Goal: Information Seeking & Learning: Learn about a topic

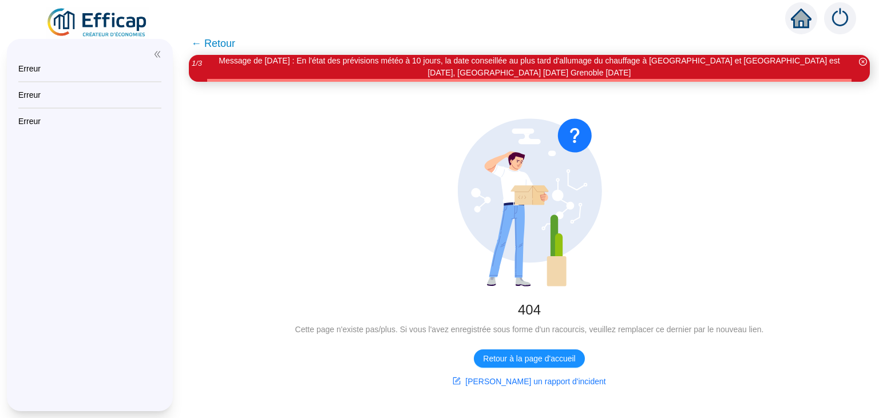
click at [117, 31] on img at bounding box center [98, 23] width 104 height 32
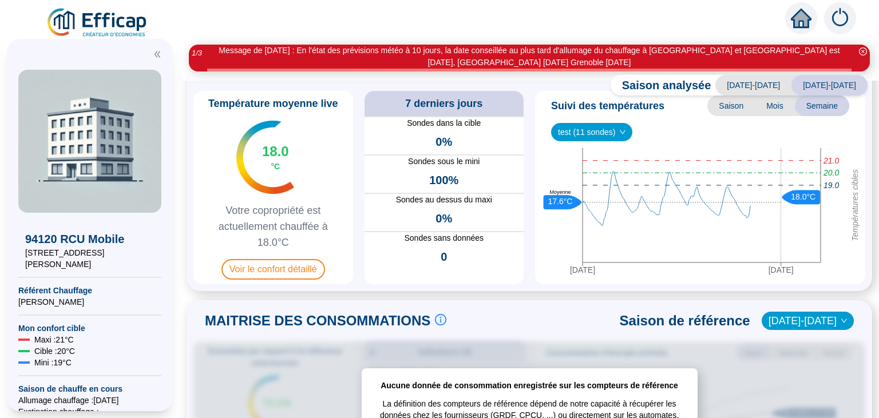
scroll to position [64, 0]
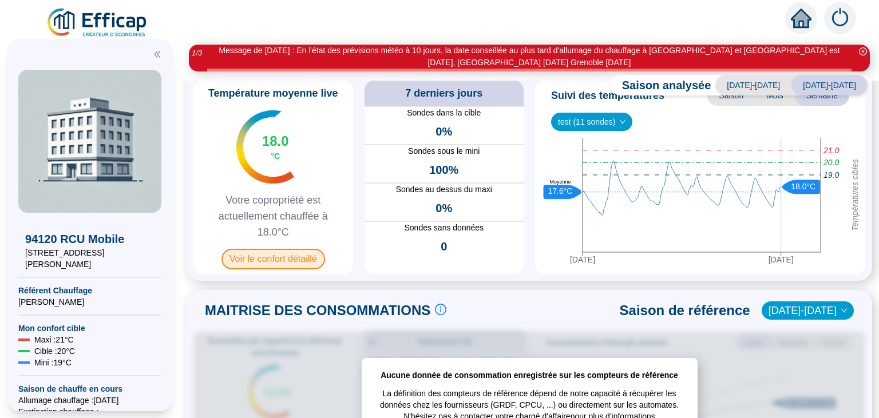
click at [274, 251] on span "Voir le confort détaillé" at bounding box center [274, 259] width 104 height 21
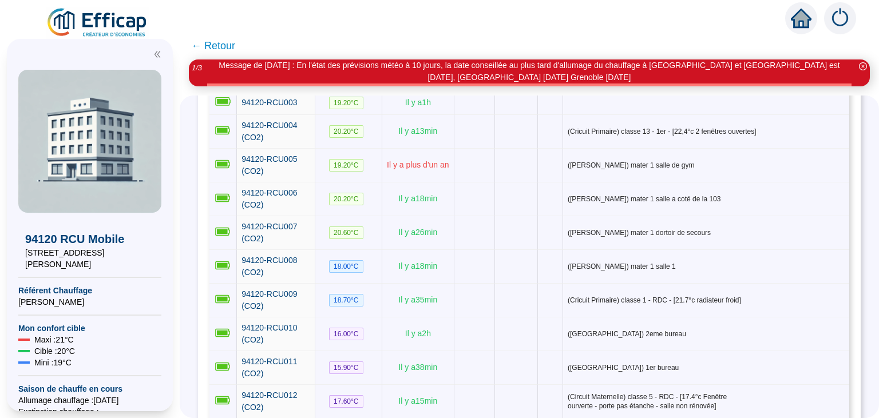
scroll to position [111, 0]
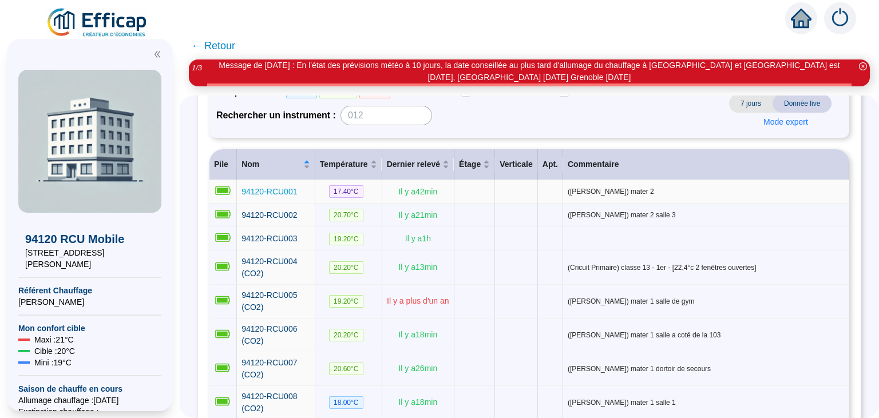
click at [267, 189] on span "94120-RCU001" at bounding box center [270, 191] width 56 height 9
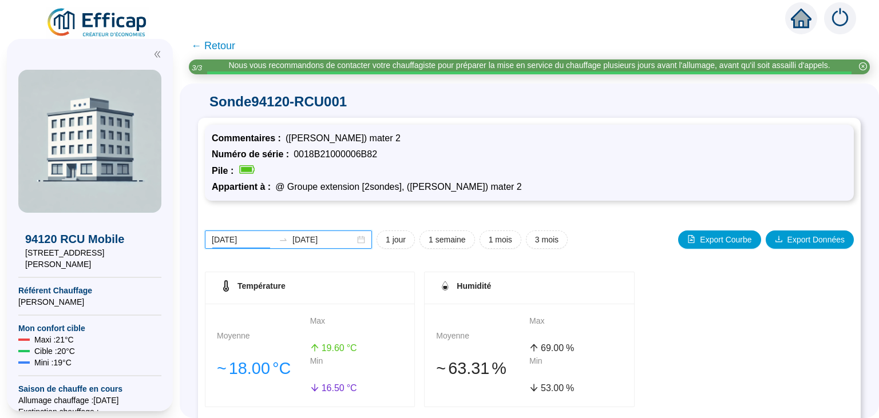
click at [244, 244] on input "[DATE]" at bounding box center [243, 240] width 62 height 12
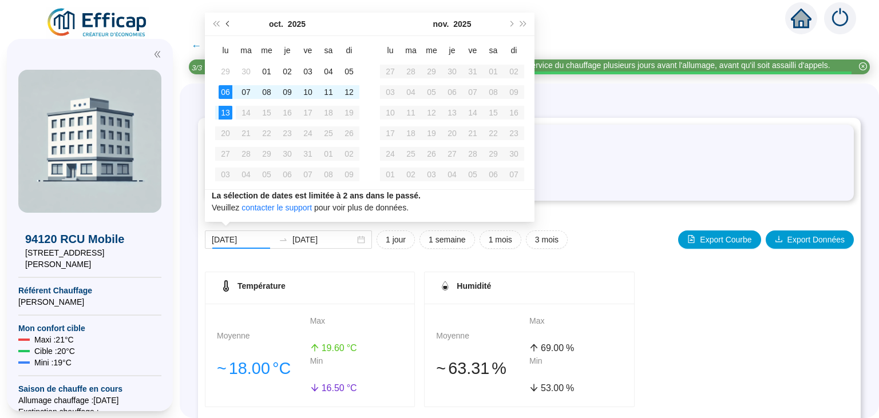
click at [228, 24] on span "Mois précédent (PageUp)" at bounding box center [229, 24] width 6 height 6
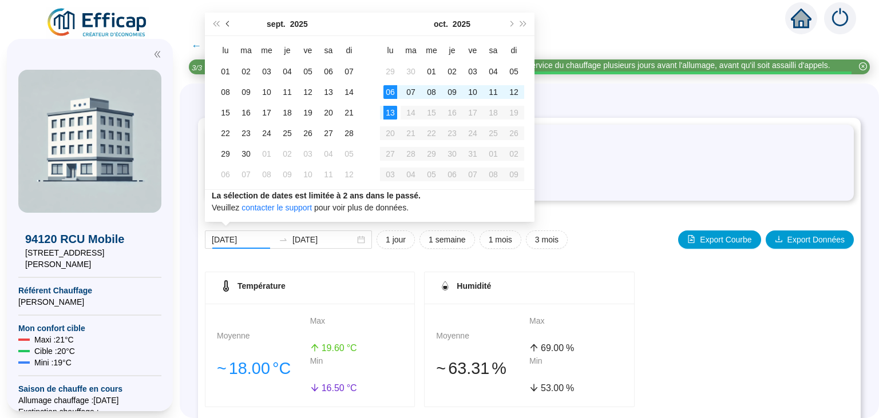
click at [228, 24] on span "Mois précédent (PageUp)" at bounding box center [229, 24] width 6 height 6
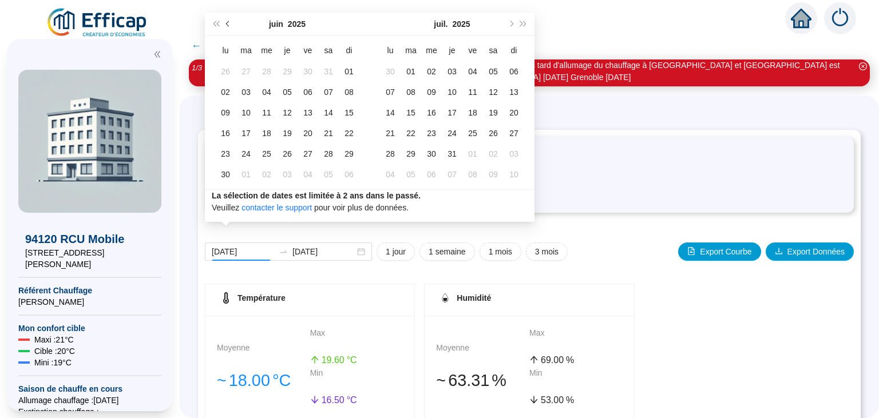
click at [228, 24] on span "Mois précédent (PageUp)" at bounding box center [229, 24] width 6 height 6
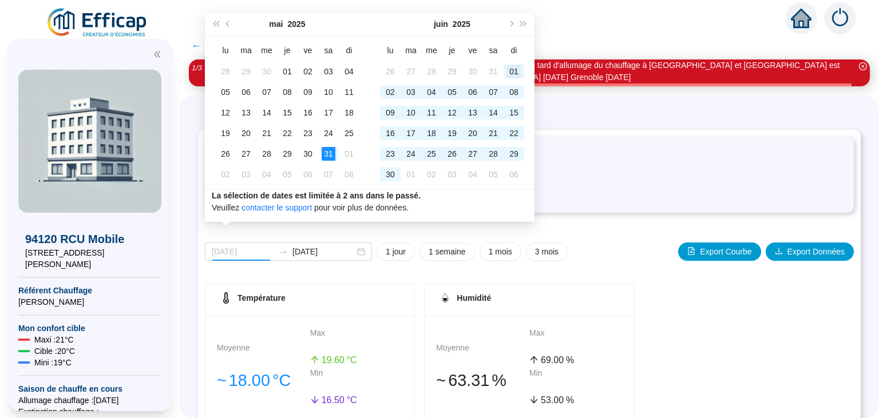
type input "[DATE]"
click at [521, 71] on div "01" at bounding box center [514, 72] width 14 height 14
type input "[DATE]"
click at [397, 171] on div "30" at bounding box center [391, 175] width 14 height 14
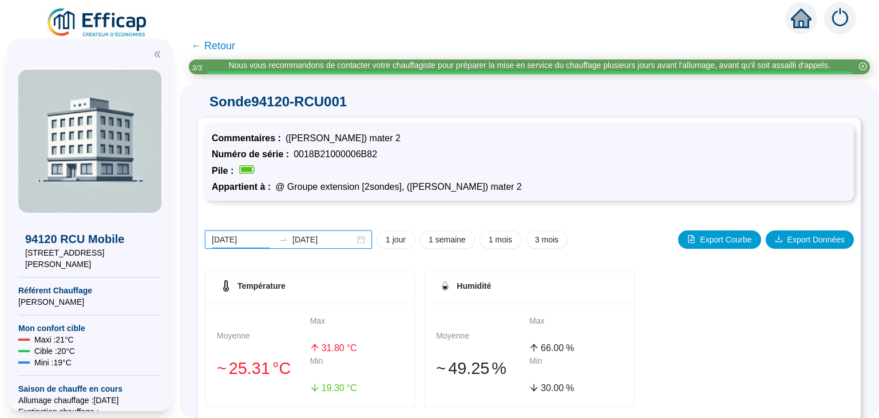
click at [251, 239] on input "[DATE]" at bounding box center [243, 240] width 62 height 12
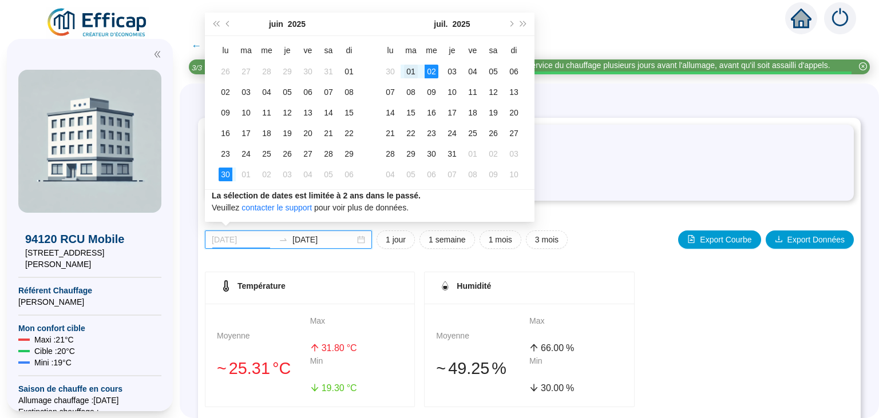
type input "[DATE]"
click at [412, 72] on div "01" at bounding box center [411, 72] width 14 height 14
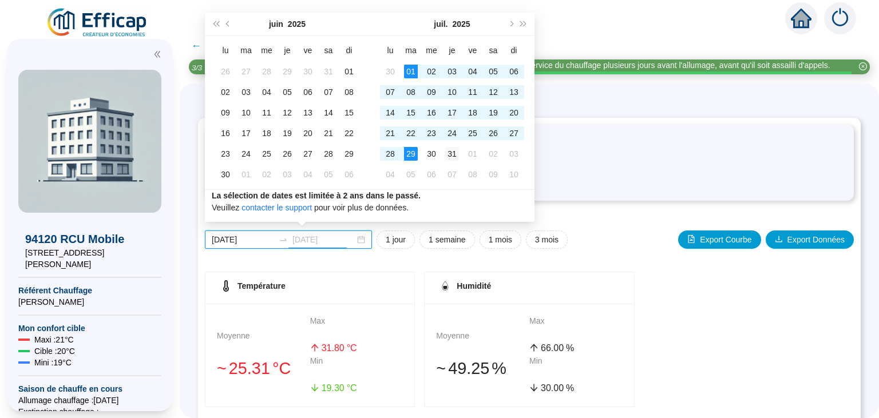
type input "[DATE]"
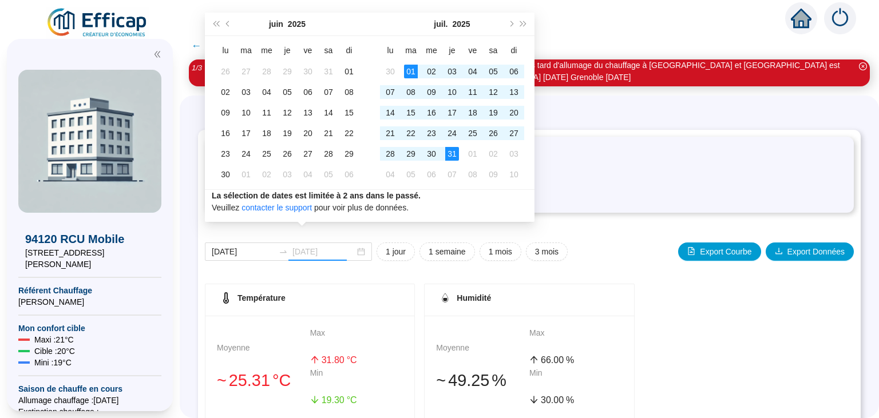
click at [453, 153] on div "31" at bounding box center [452, 154] width 14 height 14
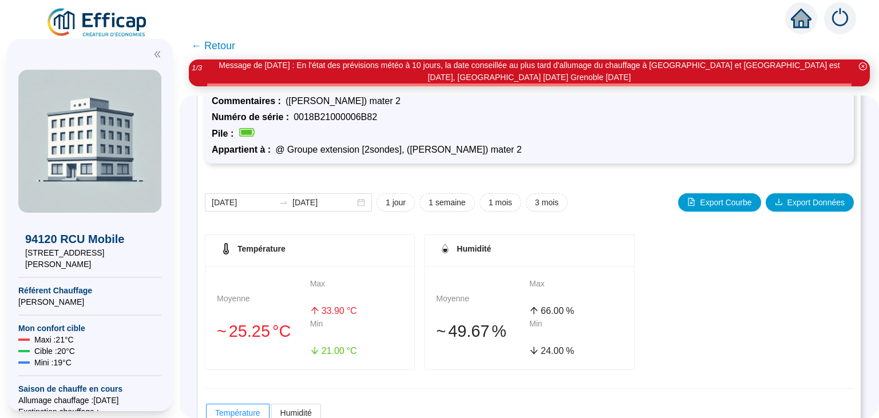
scroll to position [45, 0]
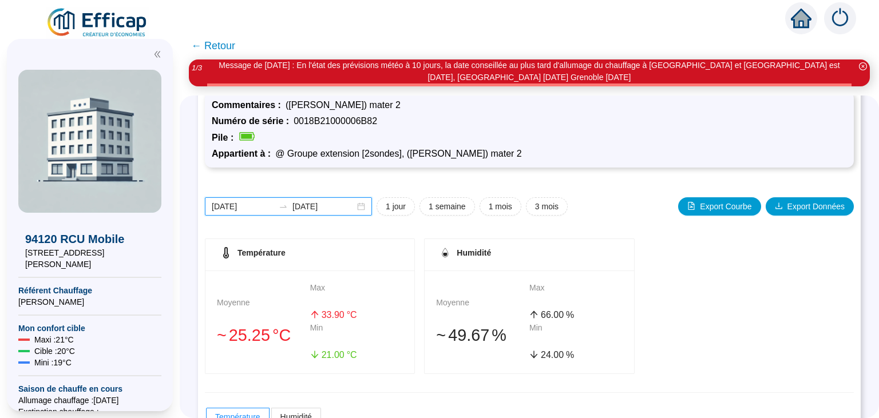
click at [241, 207] on input "[DATE]" at bounding box center [243, 207] width 62 height 12
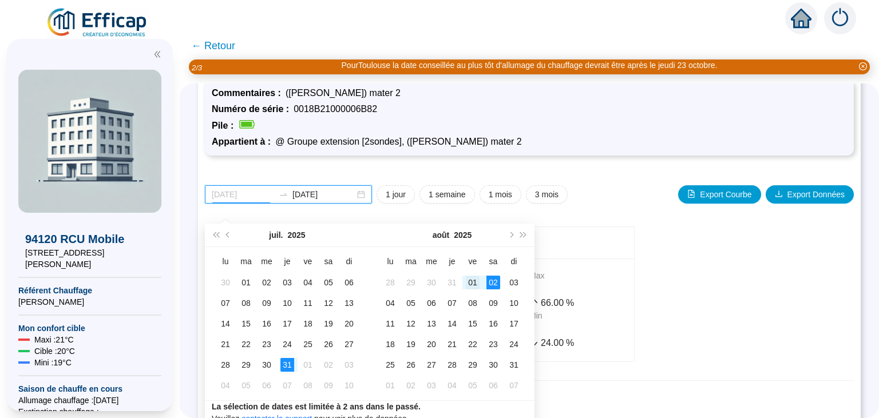
type input "[DATE]"
click at [473, 283] on div "01" at bounding box center [473, 283] width 14 height 14
type input "[DATE]"
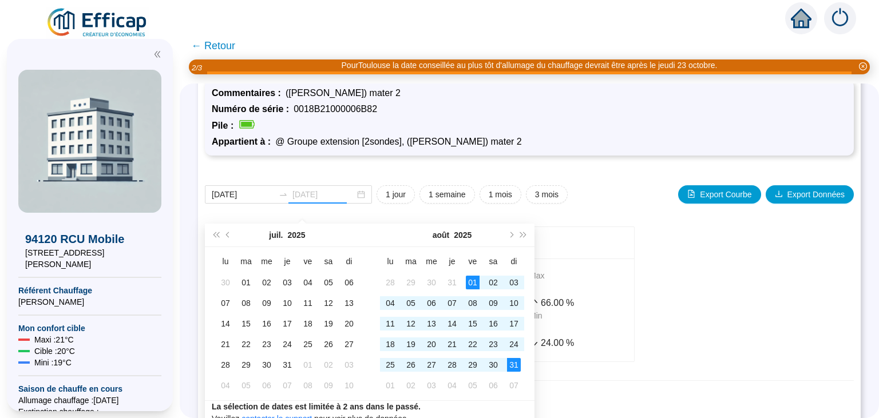
click at [519, 365] on div "31" at bounding box center [514, 365] width 14 height 14
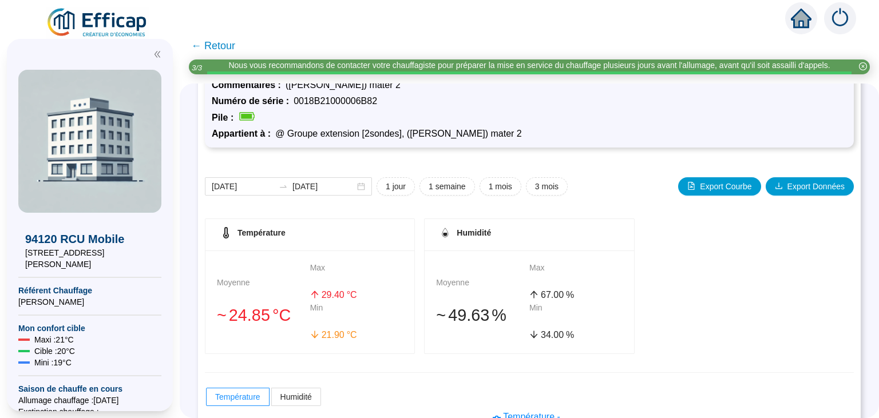
scroll to position [65, 0]
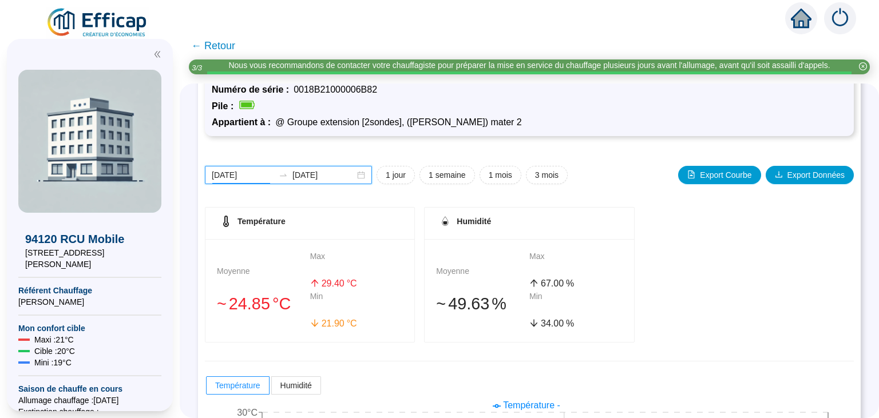
click at [251, 169] on input "[DATE]" at bounding box center [243, 175] width 62 height 12
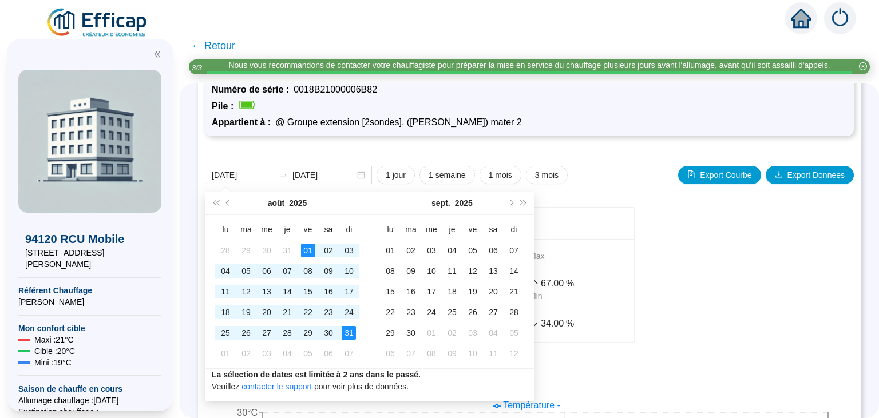
click at [602, 140] on div "Commentaires : (Henri Wallon) mater 2 Numéro de série : 0018B21000006B82 Pile :…" at bounding box center [529, 319] width 663 height 533
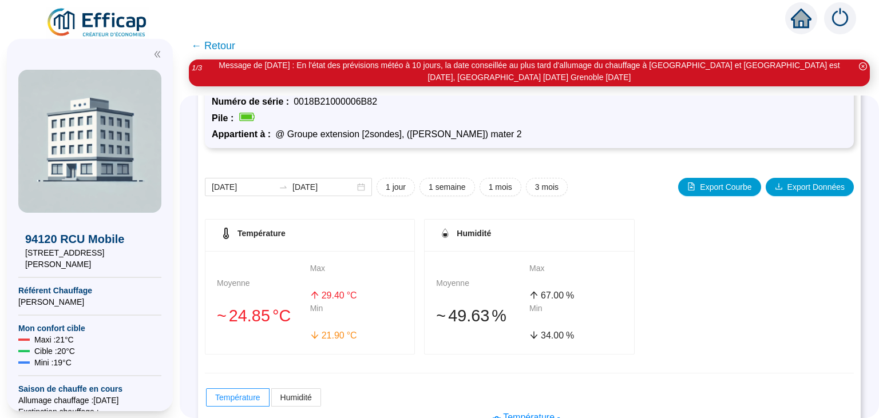
scroll to position [0, 0]
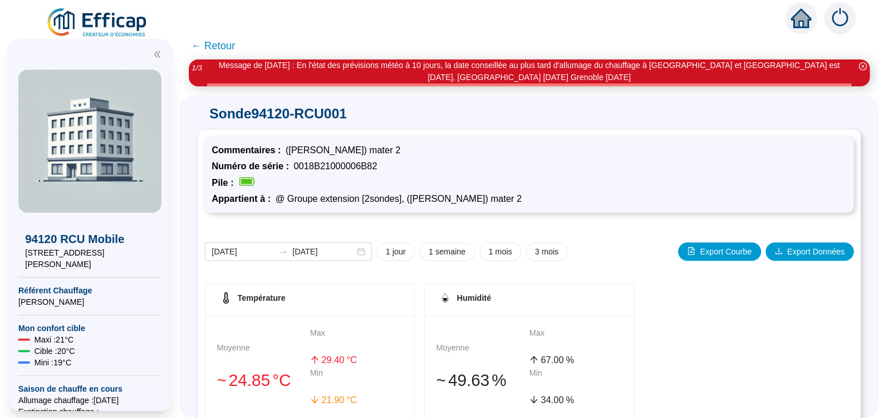
click at [203, 49] on span "← Retour" at bounding box center [213, 46] width 44 height 16
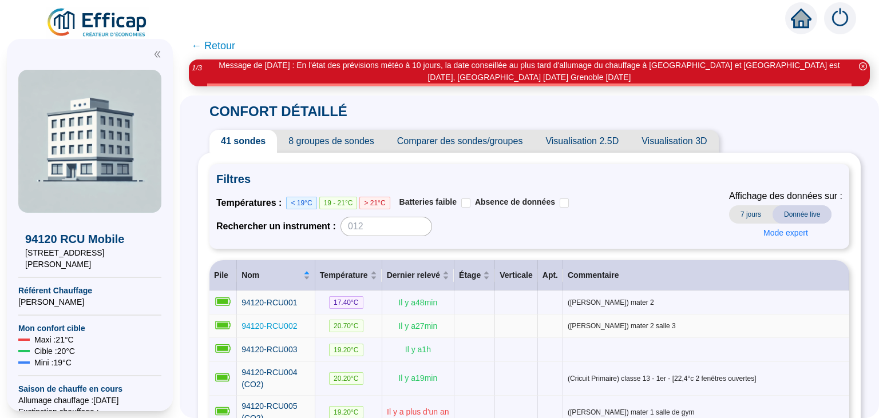
click at [284, 330] on td "94120-RCU002" at bounding box center [276, 326] width 78 height 23
click at [284, 330] on span "94120-RCU002" at bounding box center [270, 326] width 56 height 9
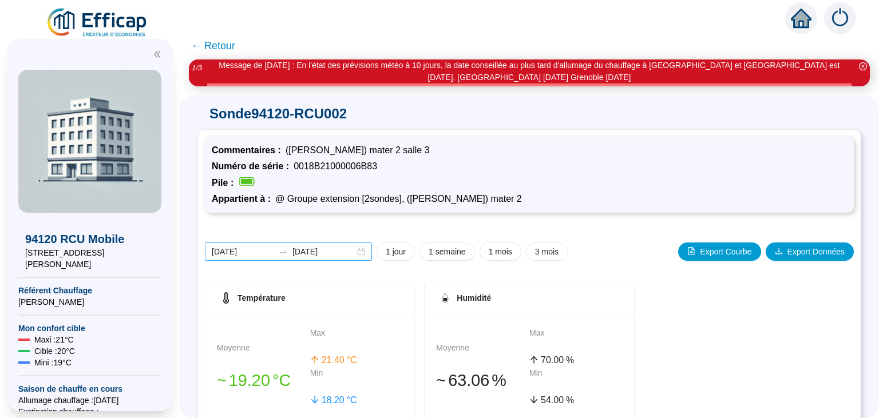
click at [244, 245] on div "2025-10-06 2025-10-13" at bounding box center [288, 252] width 167 height 18
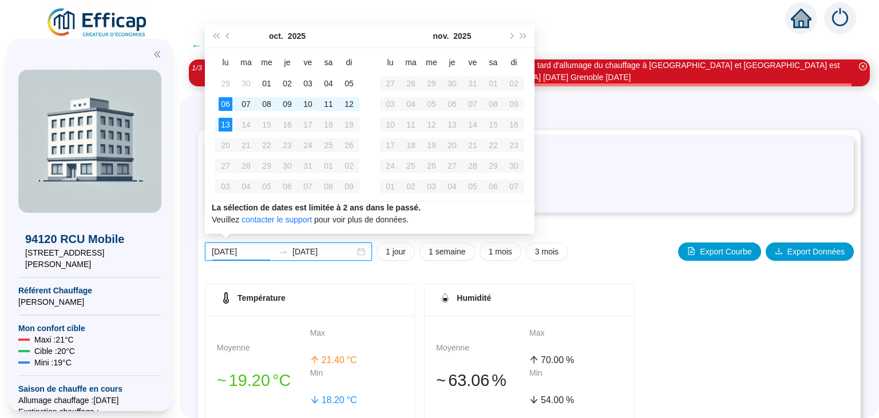
click at [246, 250] on input "[DATE]" at bounding box center [243, 252] width 62 height 12
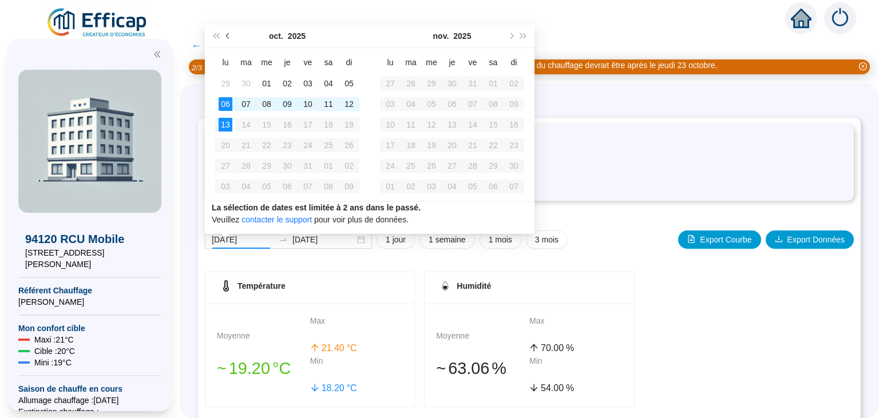
click at [230, 38] on button "Mois précédent (PageUp)" at bounding box center [228, 36] width 13 height 23
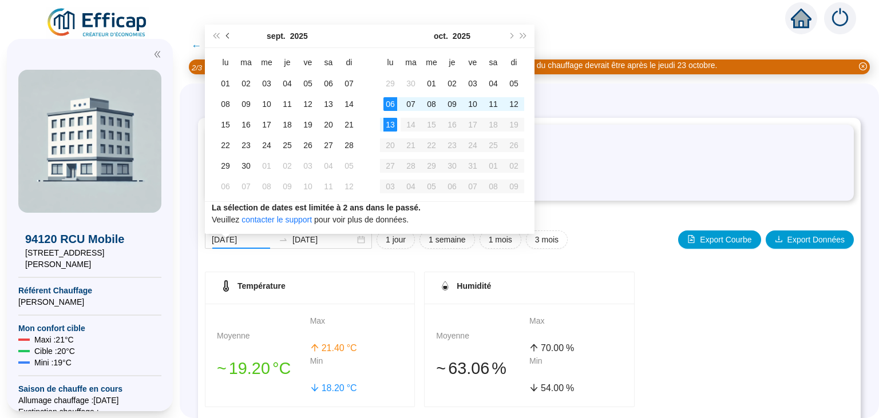
click at [230, 38] on button "Mois précédent (PageUp)" at bounding box center [228, 36] width 13 height 23
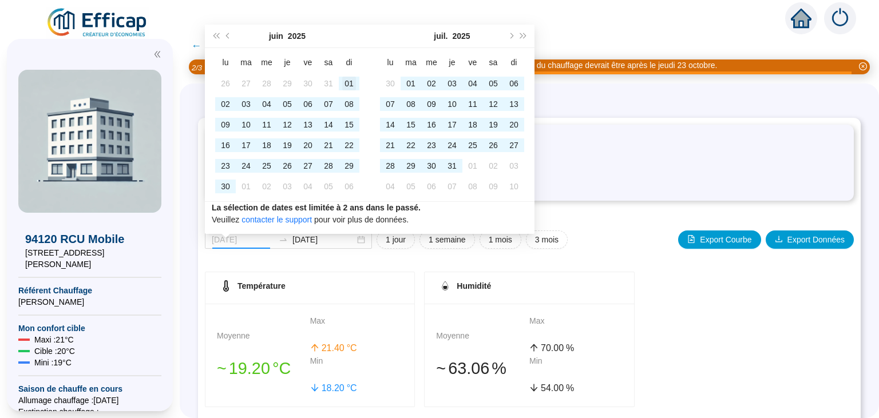
type input "[DATE]"
click at [347, 84] on div "01" at bounding box center [349, 84] width 14 height 14
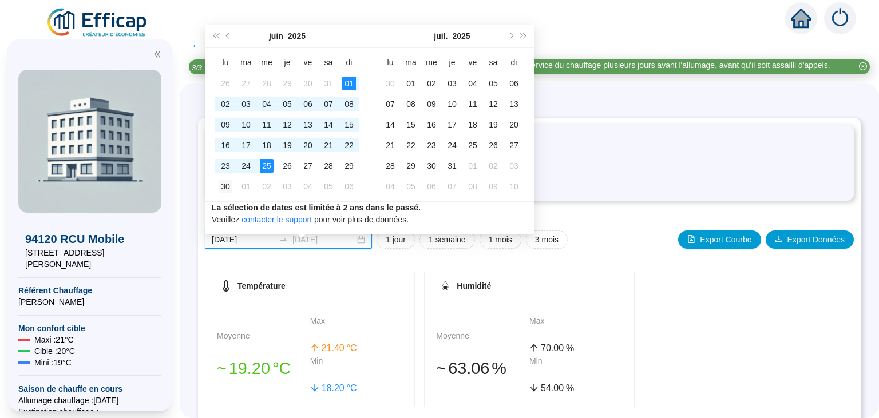
type input "[DATE]"
click at [224, 190] on div "30" at bounding box center [226, 187] width 14 height 14
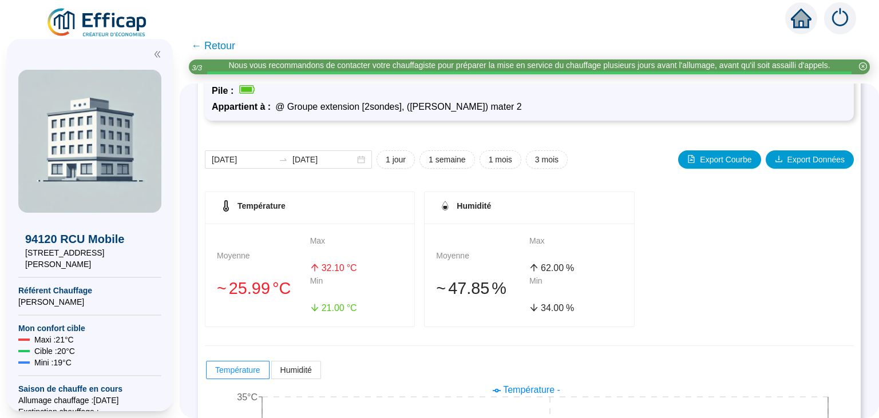
scroll to position [65, 0]
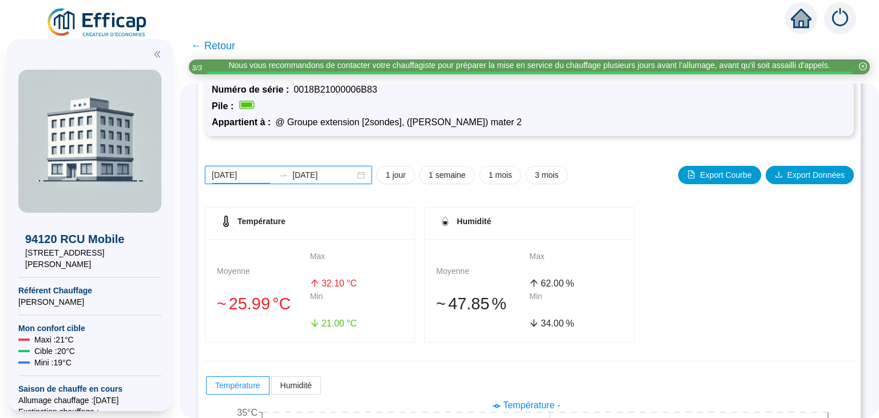
click at [232, 169] on input "[DATE]" at bounding box center [243, 175] width 62 height 12
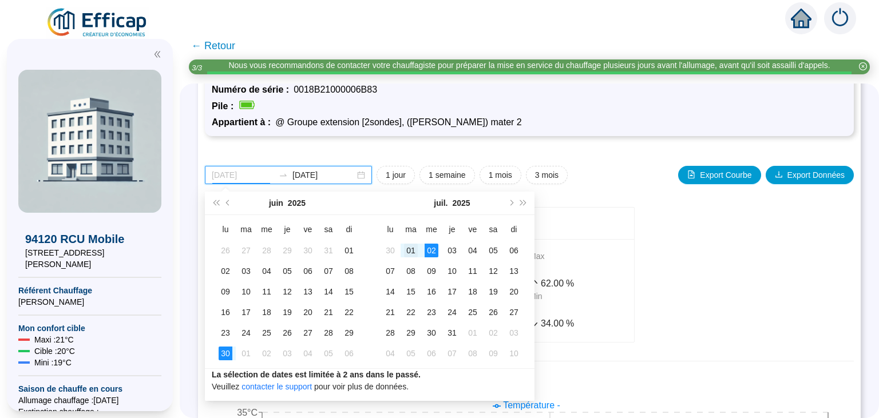
type input "[DATE]"
click at [414, 249] on div "01" at bounding box center [411, 251] width 14 height 14
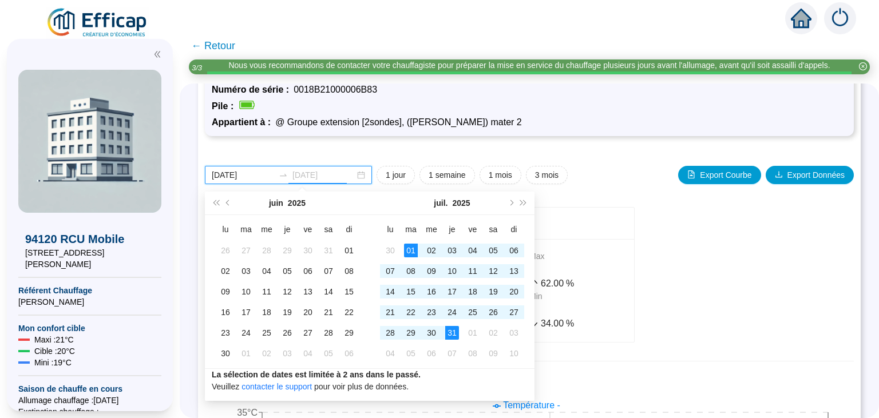
type input "2025-07-31"
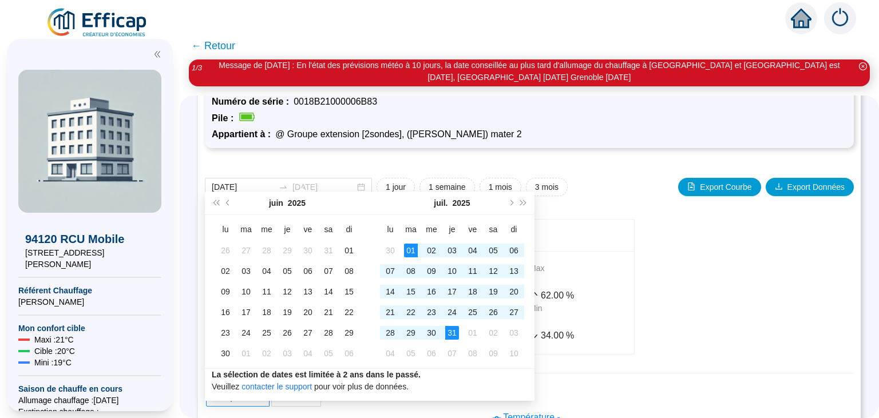
click at [452, 332] on div "31" at bounding box center [452, 333] width 14 height 14
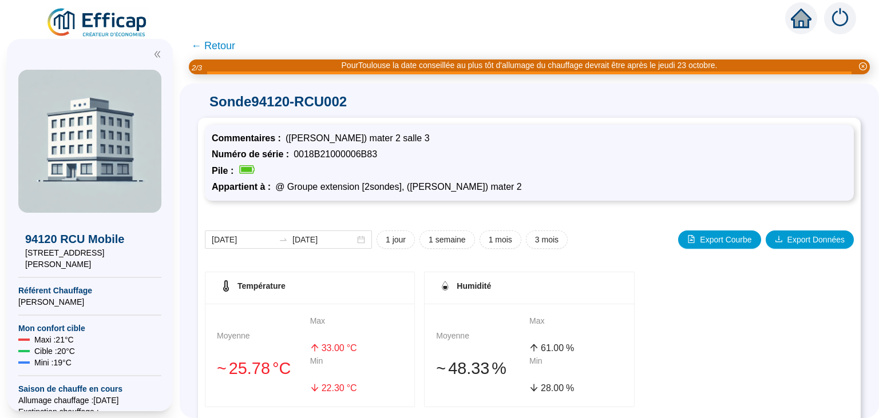
scroll to position [44, 0]
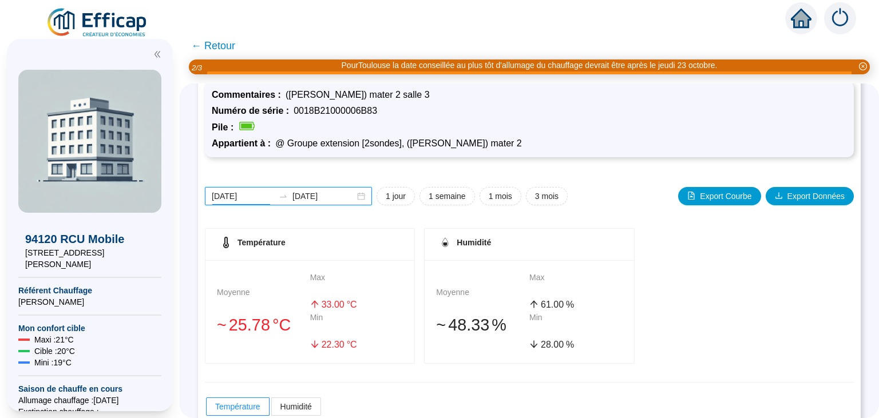
click at [250, 200] on input "2025-07-01" at bounding box center [243, 197] width 62 height 12
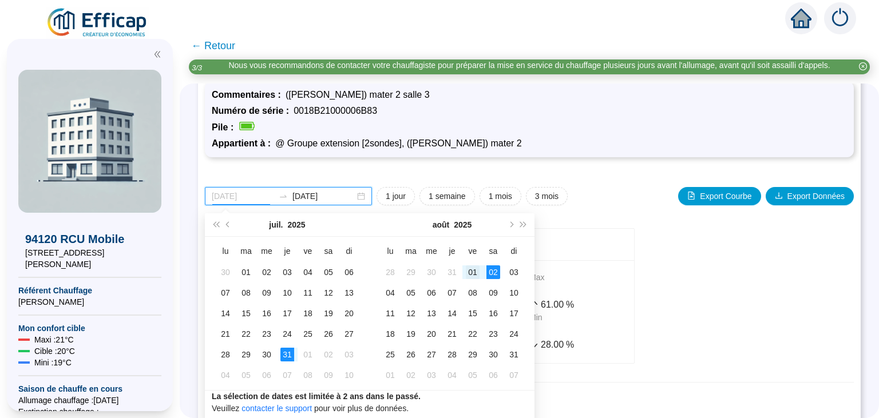
type input "2025-08-01"
click at [472, 273] on div "01" at bounding box center [473, 273] width 14 height 14
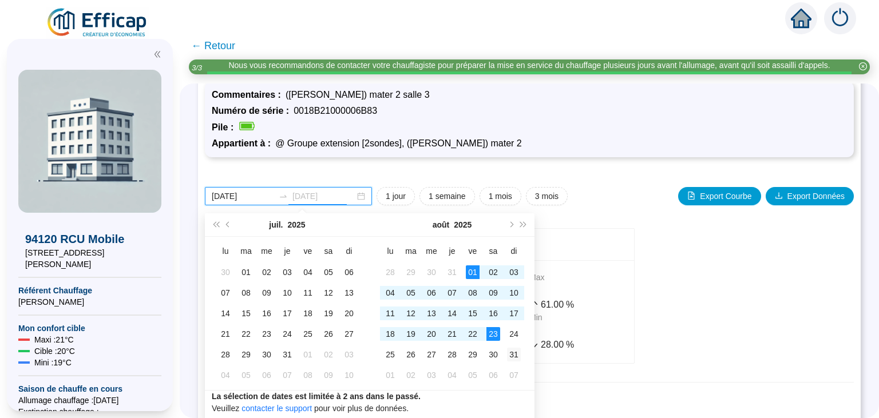
type input "2025-08-31"
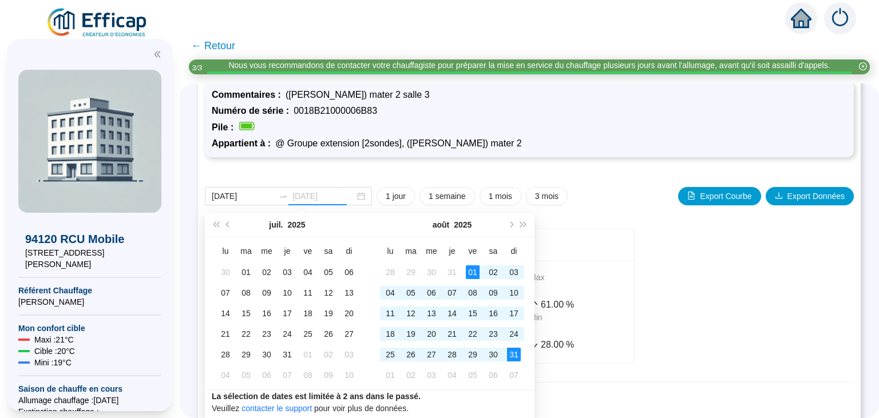
click at [516, 358] on div "31" at bounding box center [514, 355] width 14 height 14
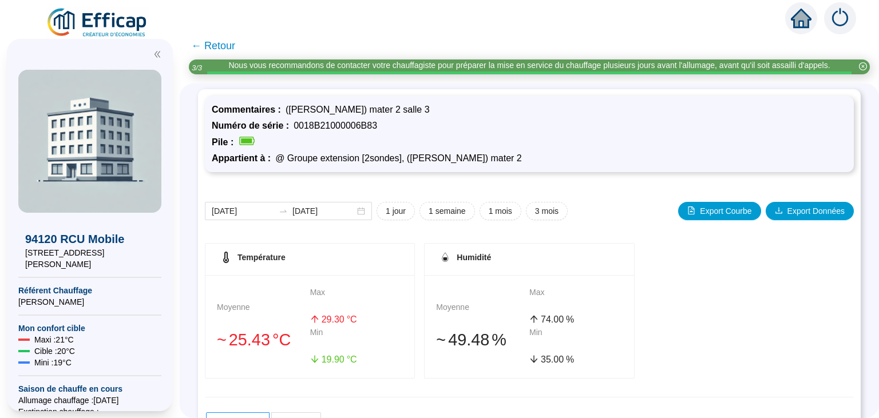
scroll to position [0, 0]
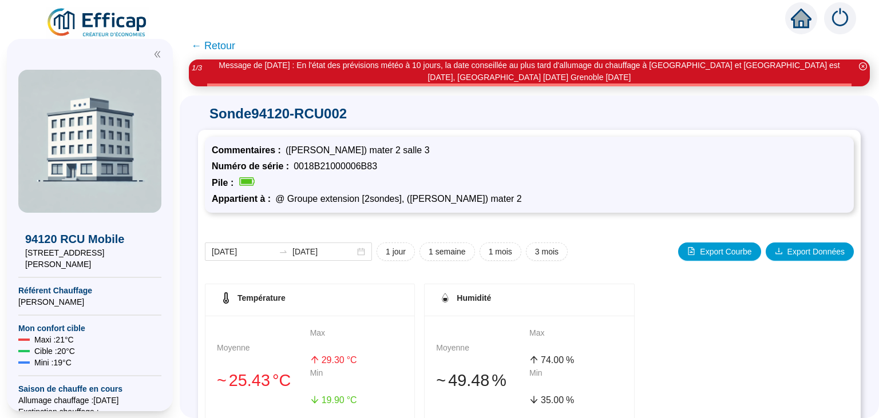
click at [212, 46] on span "← Retour" at bounding box center [213, 46] width 44 height 16
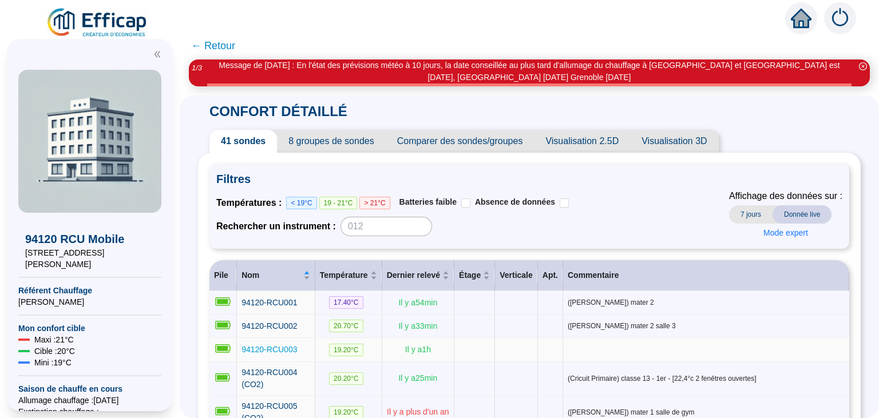
click at [275, 349] on span "94120-RCU003" at bounding box center [270, 349] width 56 height 9
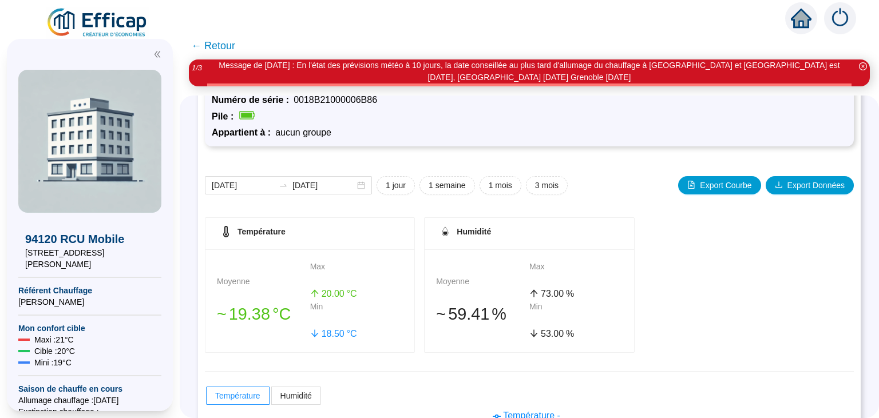
scroll to position [44, 0]
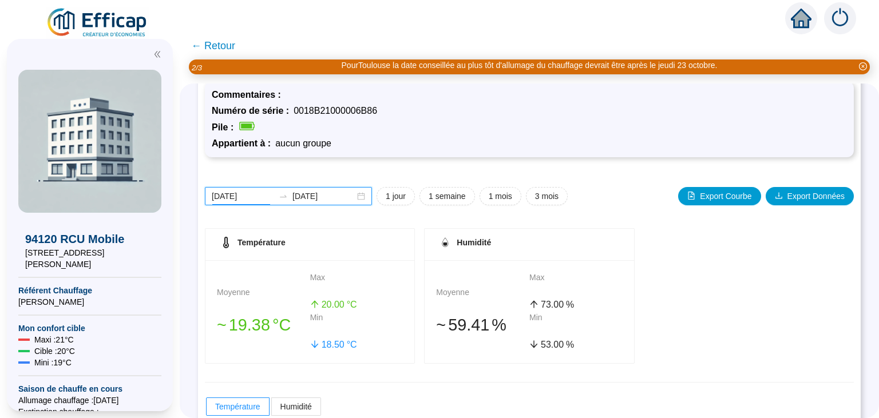
click at [235, 193] on input "2025-10-06" at bounding box center [243, 197] width 62 height 12
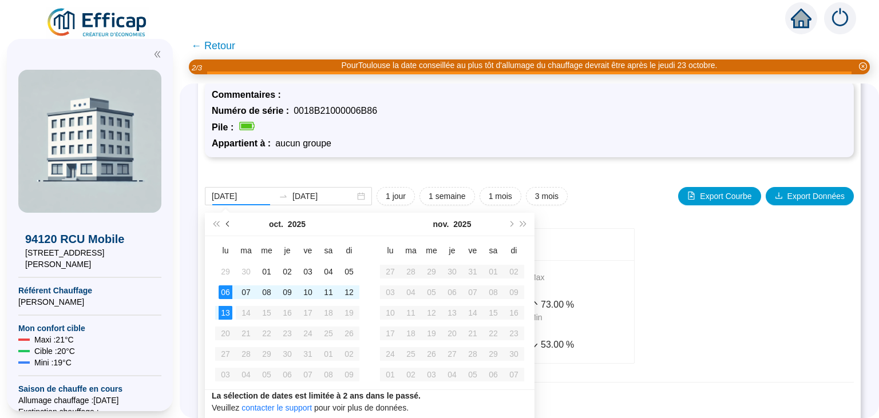
click at [230, 226] on button "Mois précédent (PageUp)" at bounding box center [228, 224] width 13 height 23
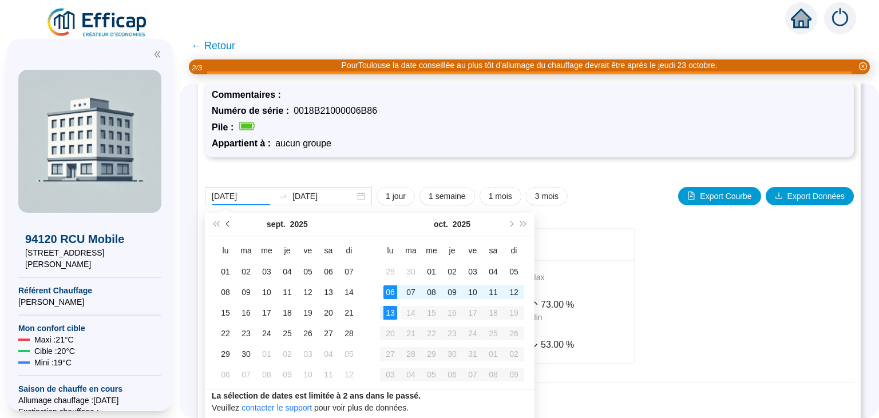
click at [230, 226] on button "Mois précédent (PageUp)" at bounding box center [228, 224] width 13 height 23
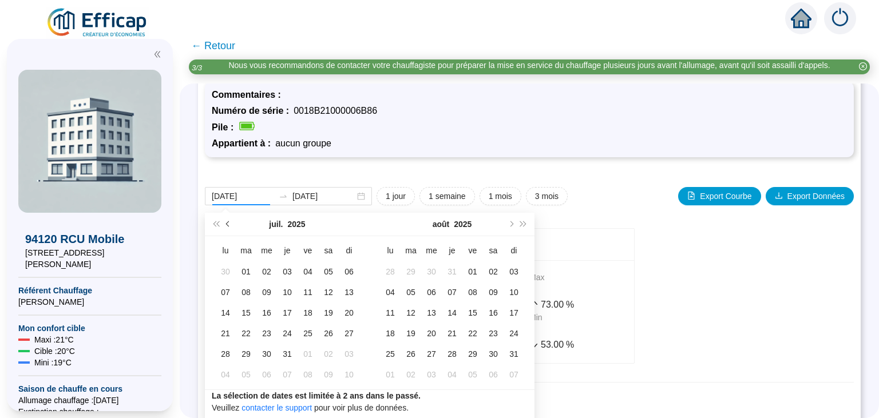
click at [230, 226] on button "Mois précédent (PageUp)" at bounding box center [228, 224] width 13 height 23
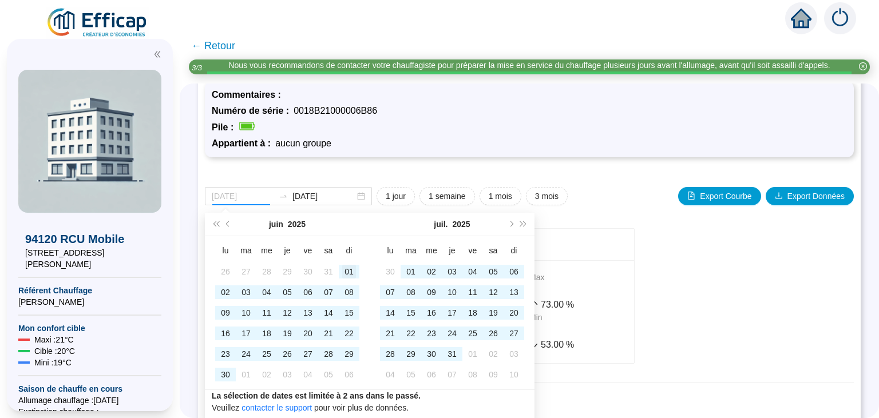
type input "2025-06-01"
click at [353, 272] on div "01" at bounding box center [349, 272] width 14 height 14
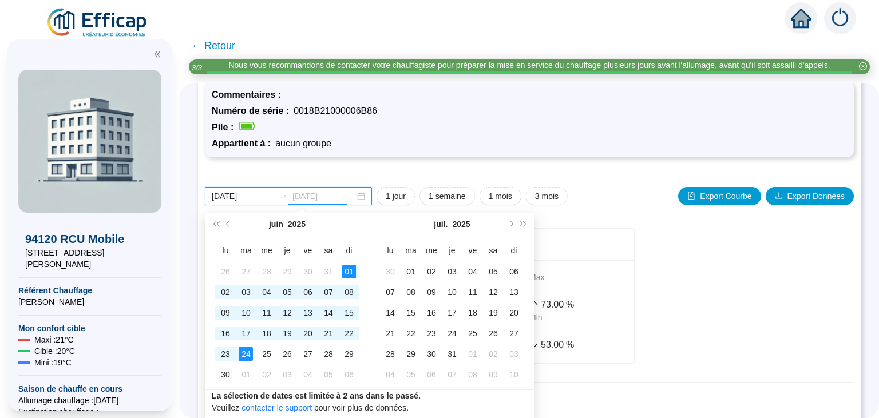
type input "2025-06-30"
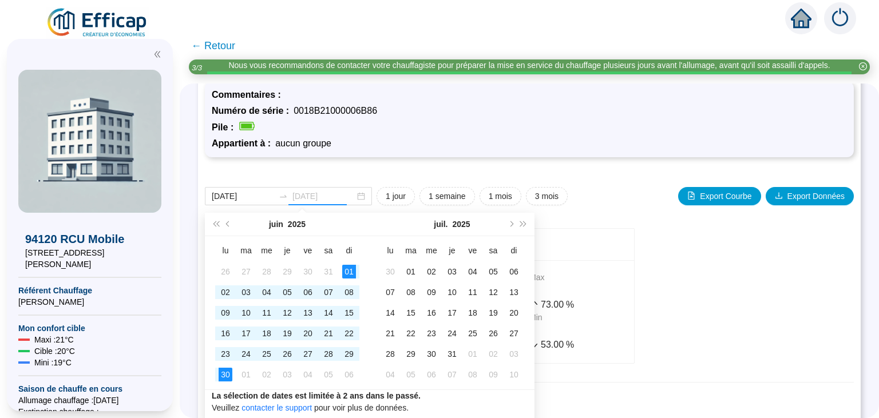
click at [222, 374] on div "30" at bounding box center [226, 375] width 14 height 14
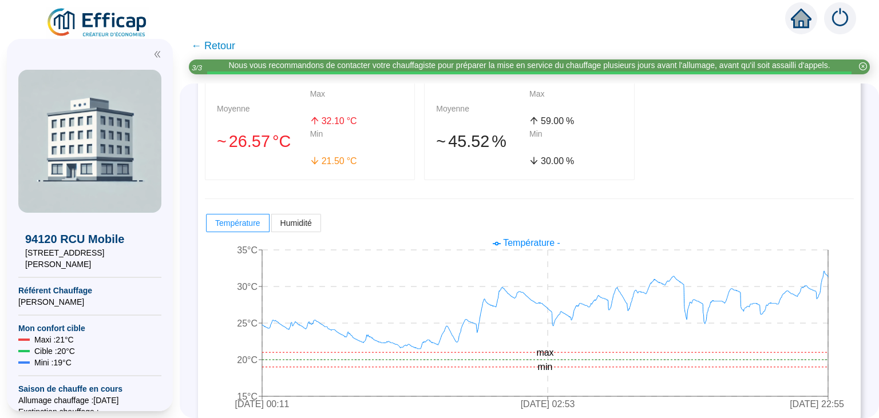
scroll to position [236, 0]
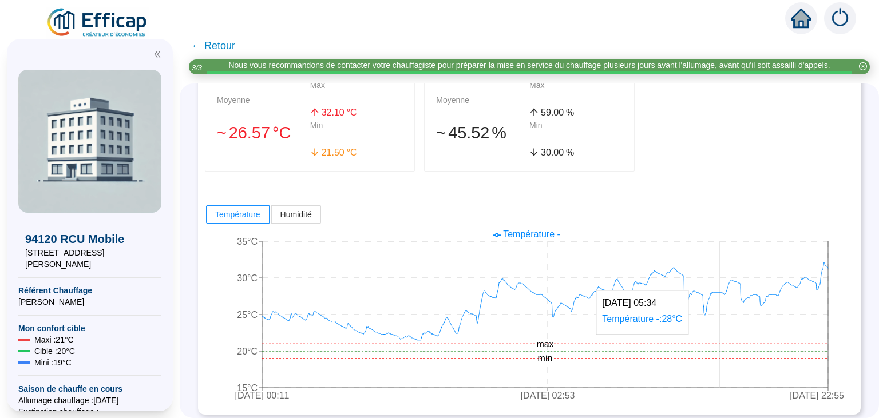
click at [720, 362] on icon "1 juin 2025 00:11 16 juin 2025 02:53 30 juin 2025 22:55 15°C 20°C 25°C 30°C 35°…" at bounding box center [529, 316] width 649 height 183
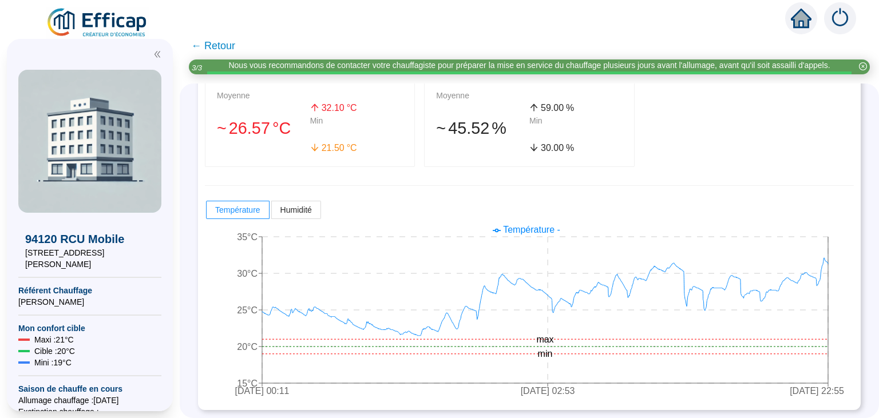
scroll to position [0, 0]
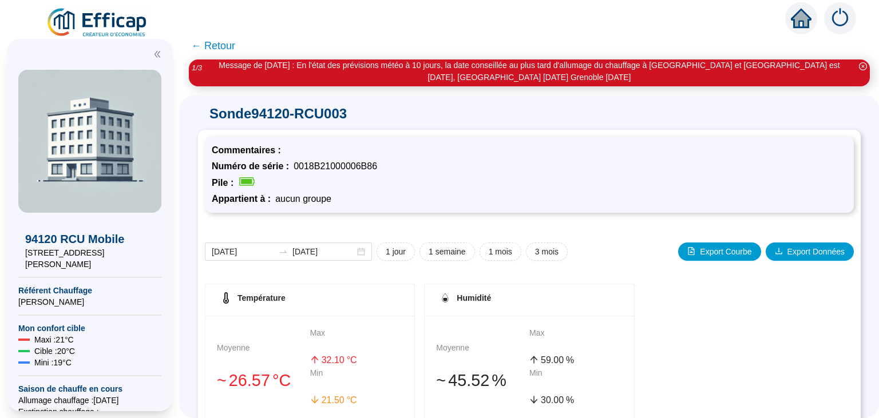
click at [207, 44] on span "← Retour" at bounding box center [213, 46] width 44 height 16
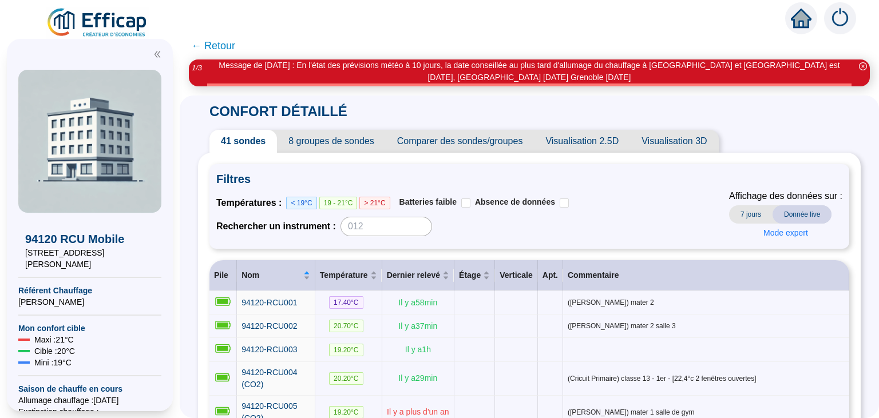
scroll to position [238, 0]
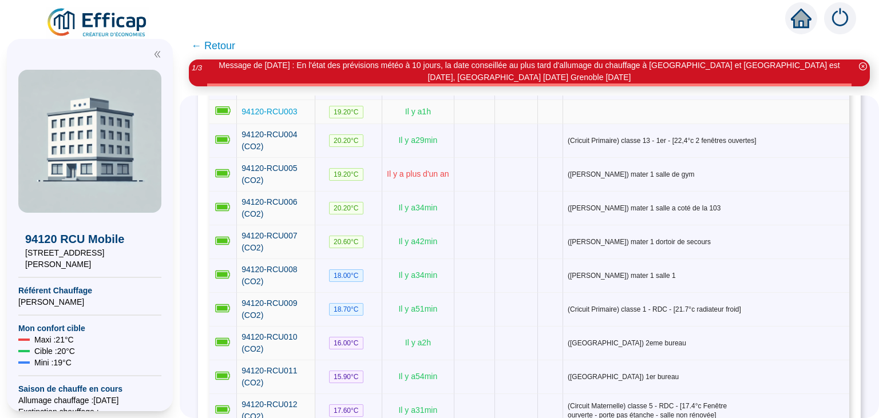
click at [280, 112] on span "94120-RCU003" at bounding box center [270, 111] width 56 height 9
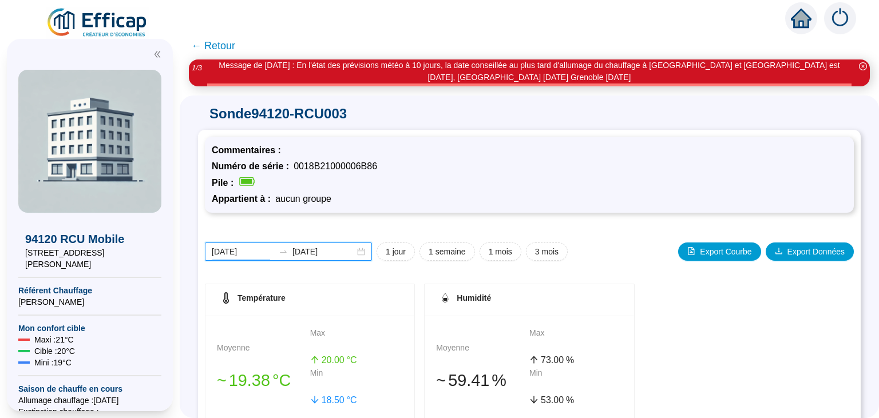
click at [255, 247] on input "2025-10-06" at bounding box center [243, 252] width 62 height 12
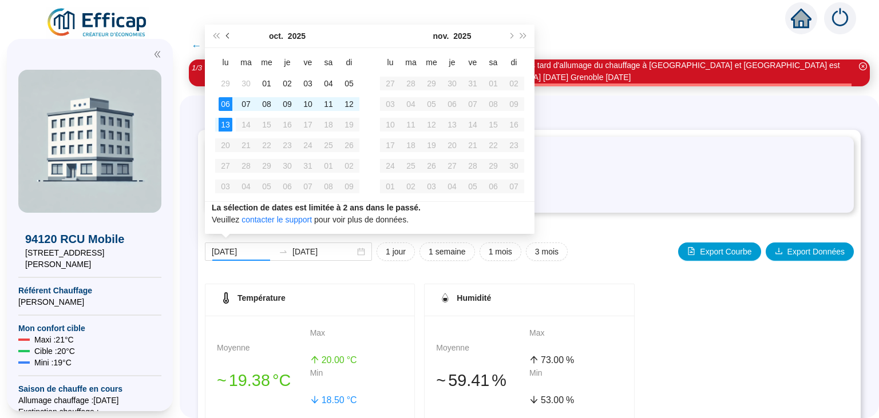
click at [232, 36] on button "Mois précédent (PageUp)" at bounding box center [228, 36] width 13 height 23
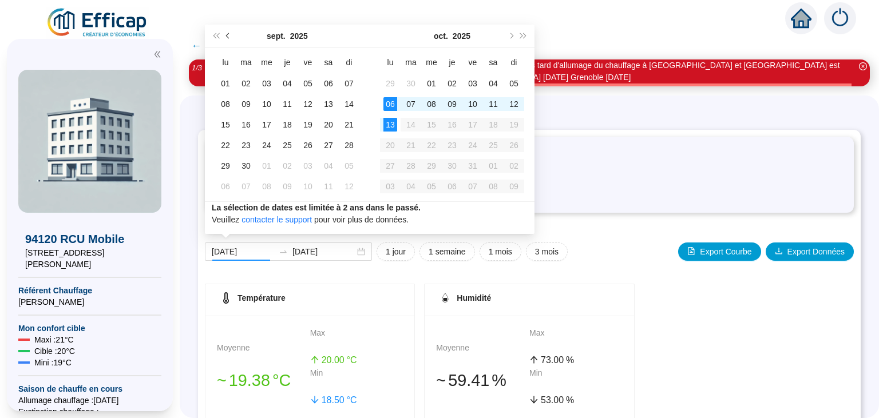
click at [232, 36] on button "Mois précédent (PageUp)" at bounding box center [228, 36] width 13 height 23
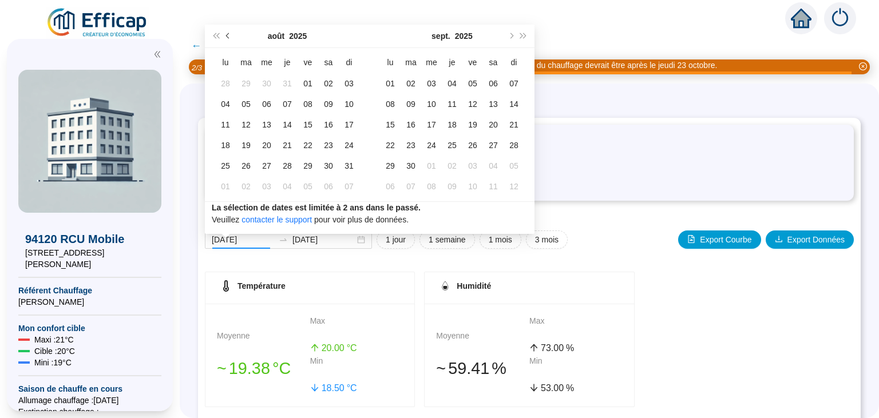
click at [232, 36] on button "Mois précédent (PageUp)" at bounding box center [228, 36] width 13 height 23
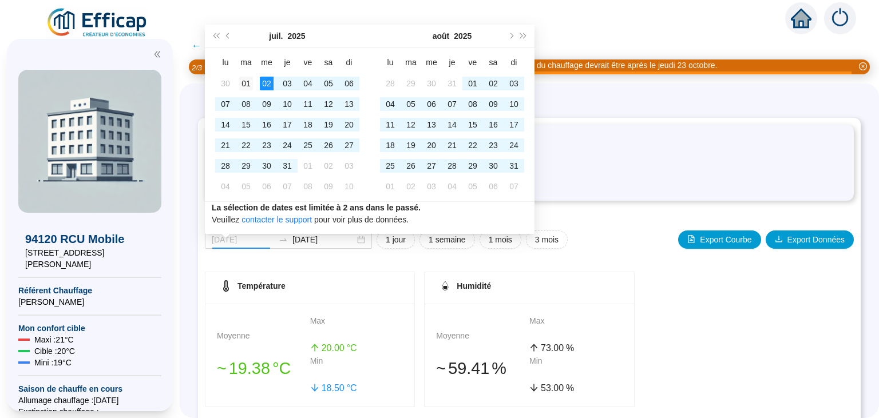
type input "2025-07-01"
click at [247, 82] on div "01" at bounding box center [246, 84] width 14 height 14
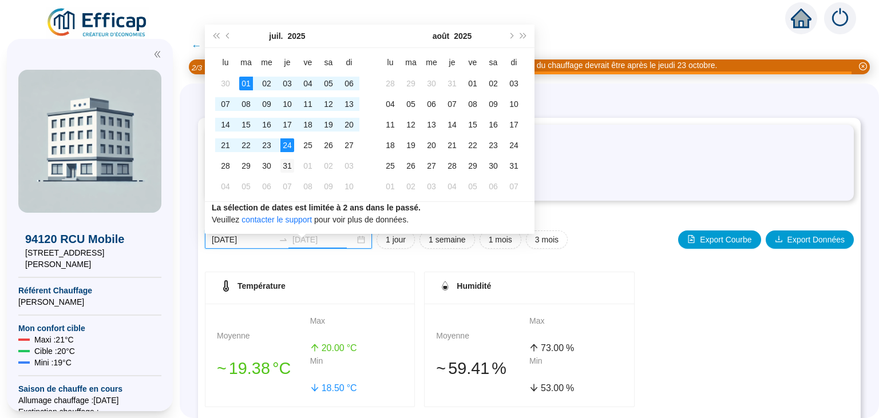
type input "2025-07-31"
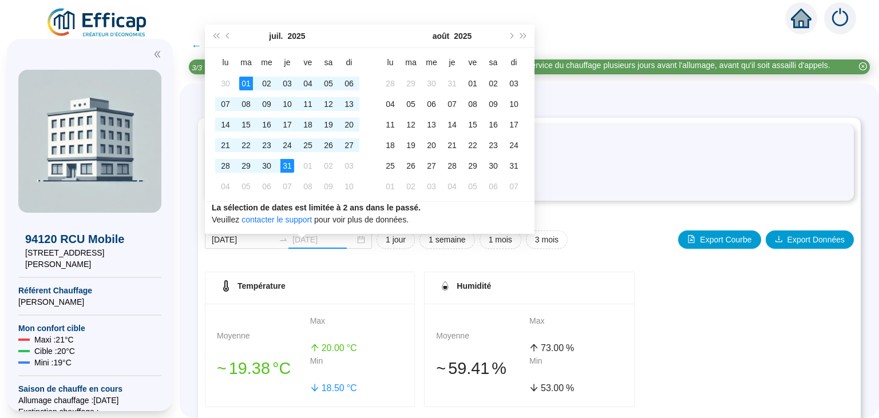
click at [287, 164] on div "31" at bounding box center [288, 166] width 14 height 14
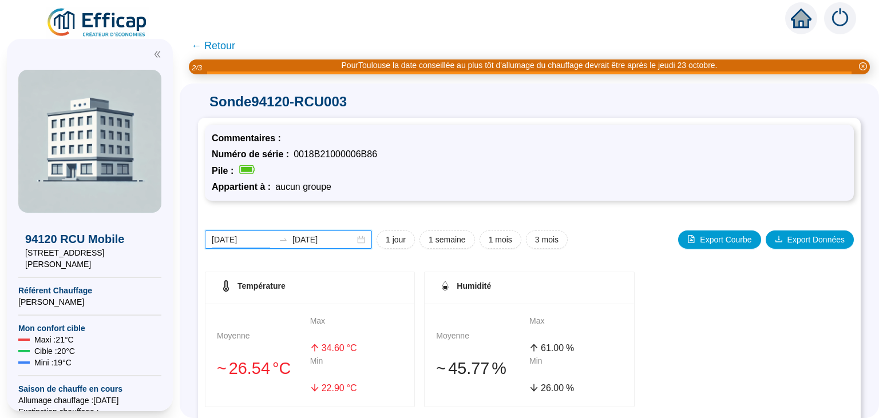
click at [226, 243] on input "2025-07-01" at bounding box center [243, 240] width 62 height 12
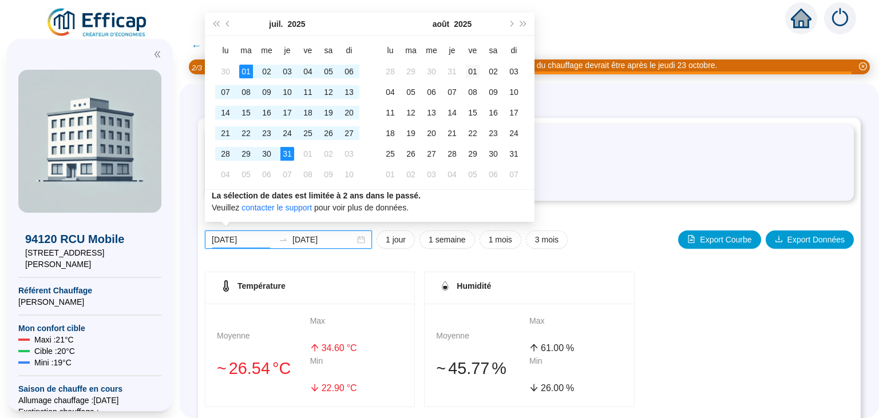
type input "2025-08-01"
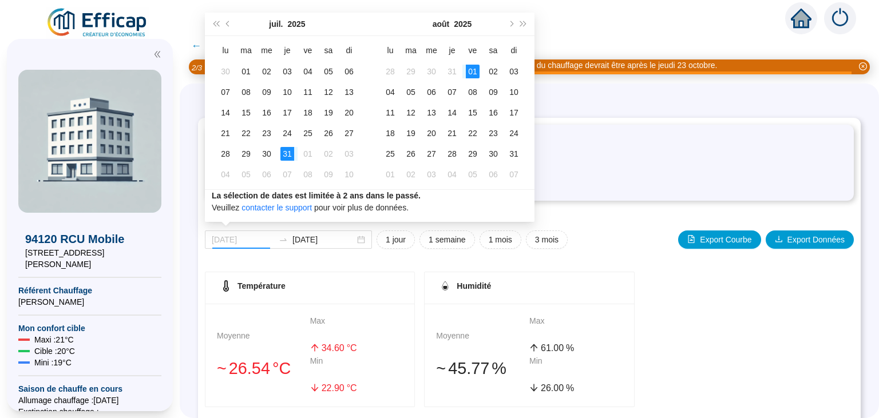
click at [473, 71] on div "01" at bounding box center [473, 72] width 14 height 14
type input "2025-08-31"
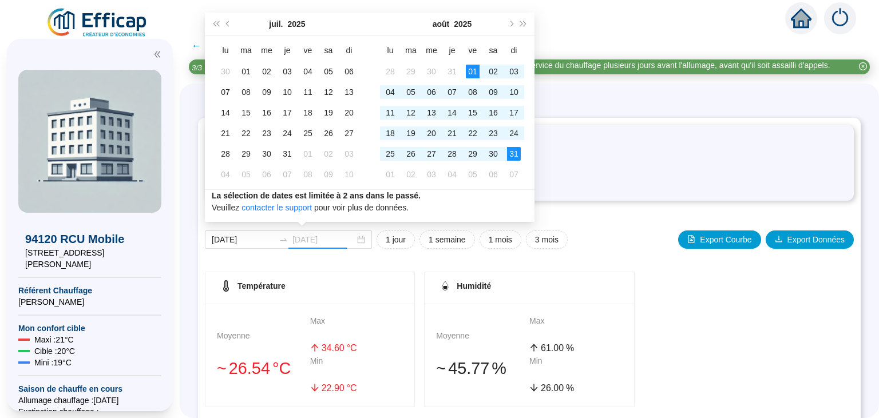
click at [521, 161] on td "31" at bounding box center [514, 154] width 21 height 21
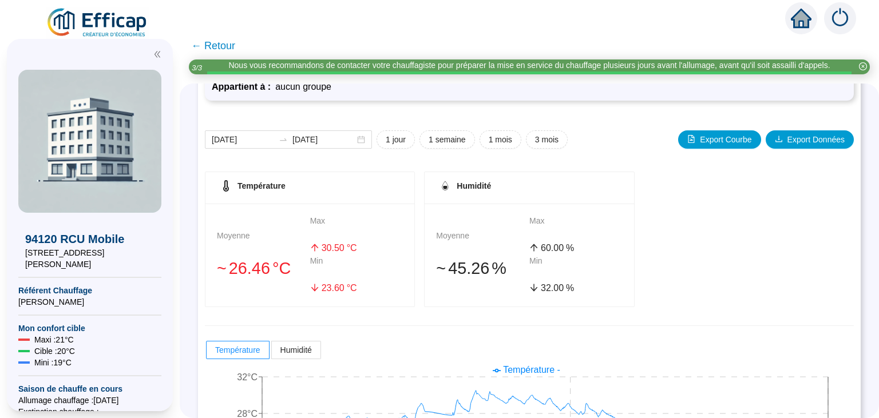
scroll to position [101, 0]
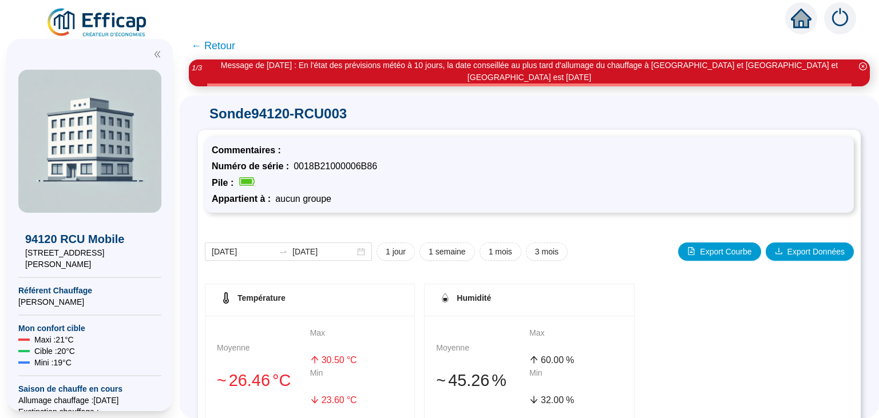
click at [210, 45] on span "← Retour" at bounding box center [213, 46] width 44 height 16
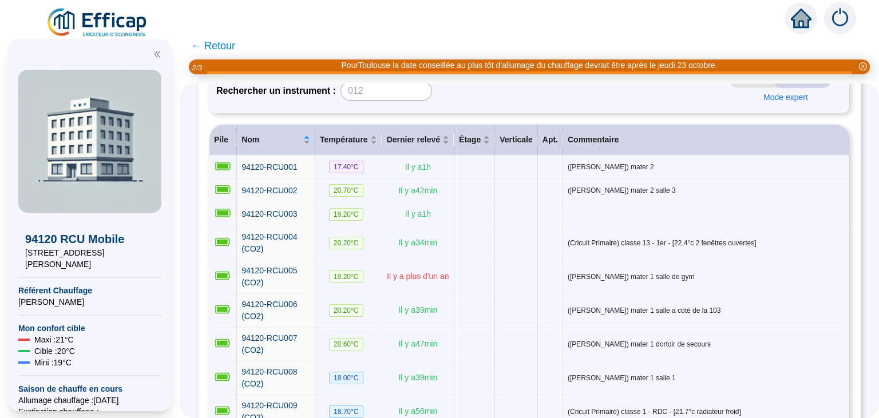
scroll to position [215, 0]
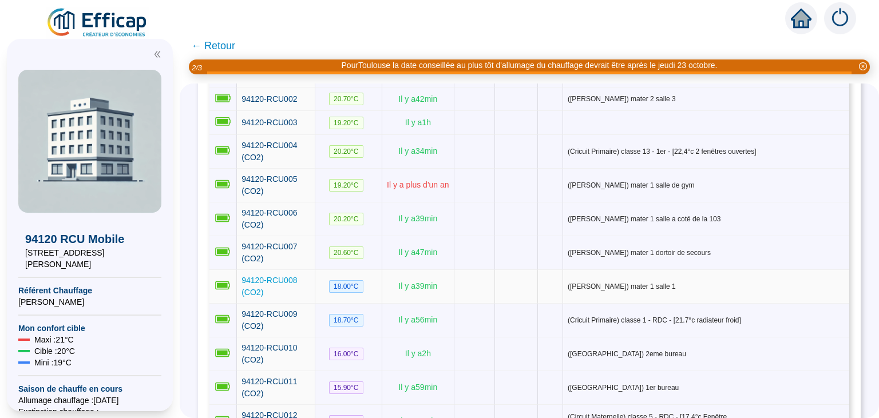
click at [294, 276] on span "94120-RCU008 (CO2)" at bounding box center [270, 286] width 56 height 21
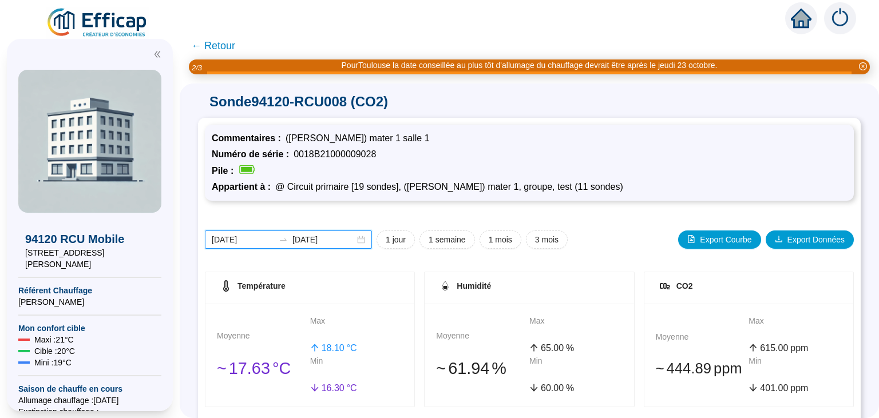
click at [243, 240] on input "[DATE]" at bounding box center [243, 240] width 62 height 12
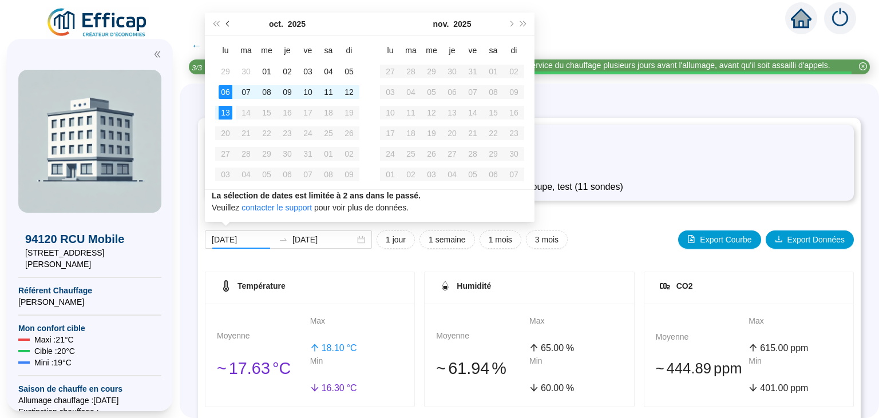
click at [231, 28] on button "Mois précédent (PageUp)" at bounding box center [228, 24] width 13 height 23
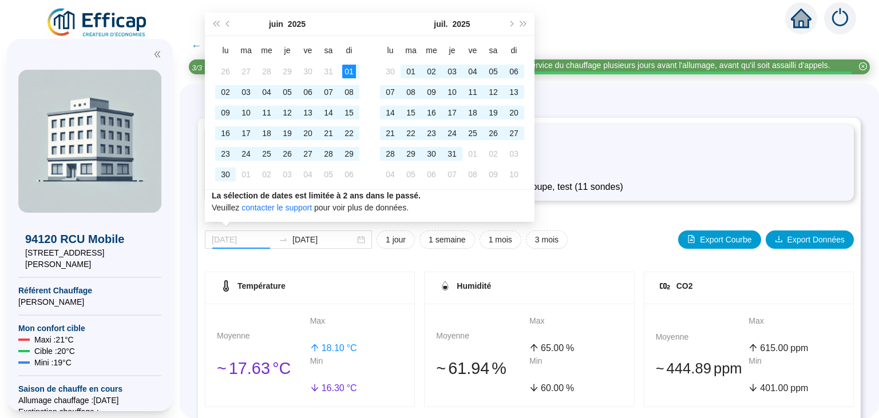
type input "[DATE]"
click at [350, 70] on div "01" at bounding box center [349, 72] width 14 height 14
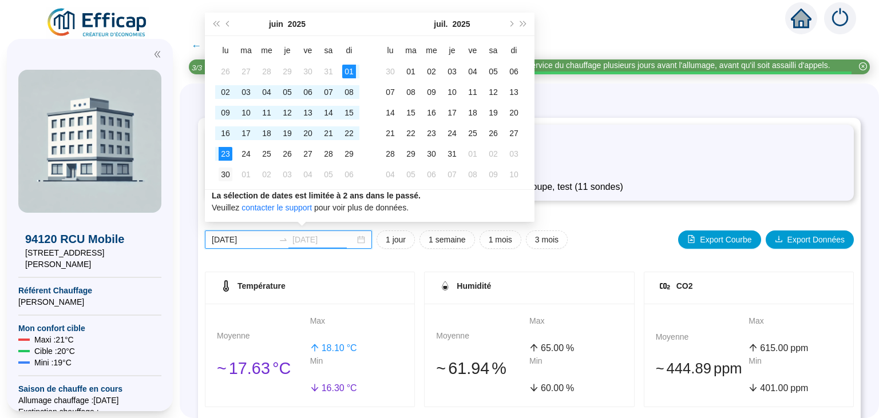
type input "[DATE]"
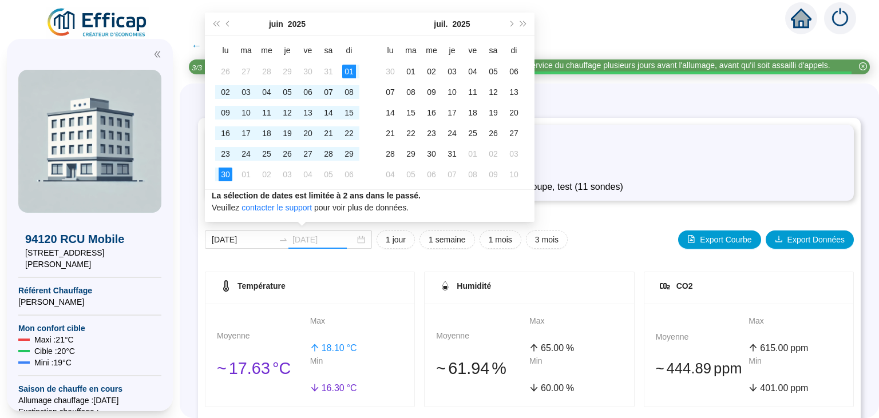
click at [227, 175] on div "30" at bounding box center [226, 175] width 14 height 14
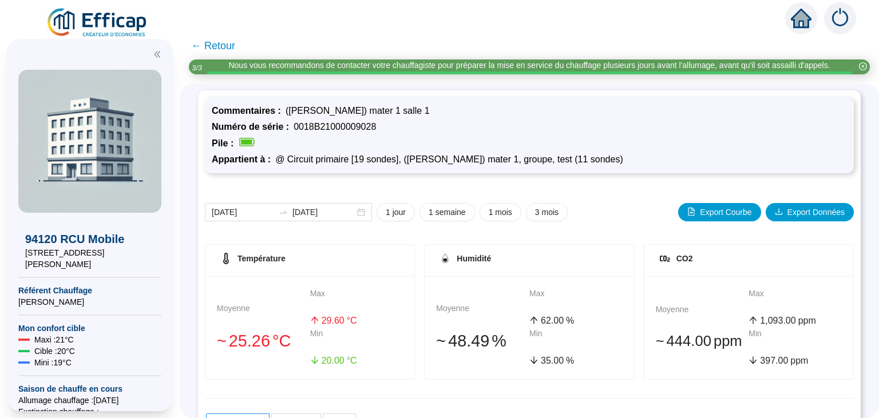
scroll to position [70, 0]
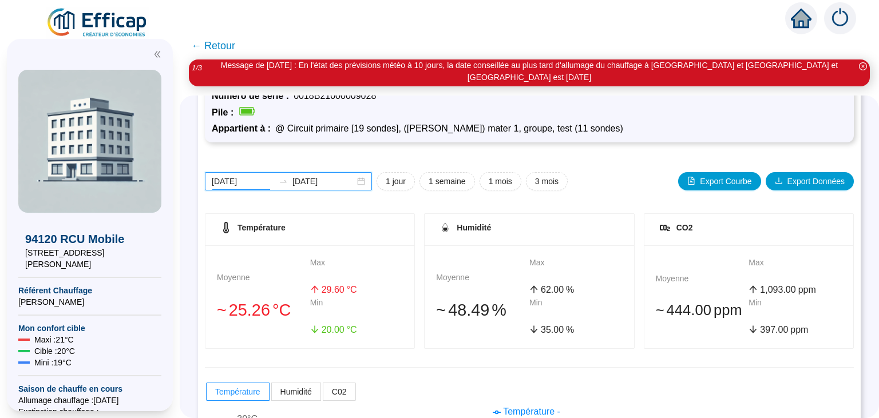
click at [251, 176] on input "[DATE]" at bounding box center [243, 182] width 62 height 12
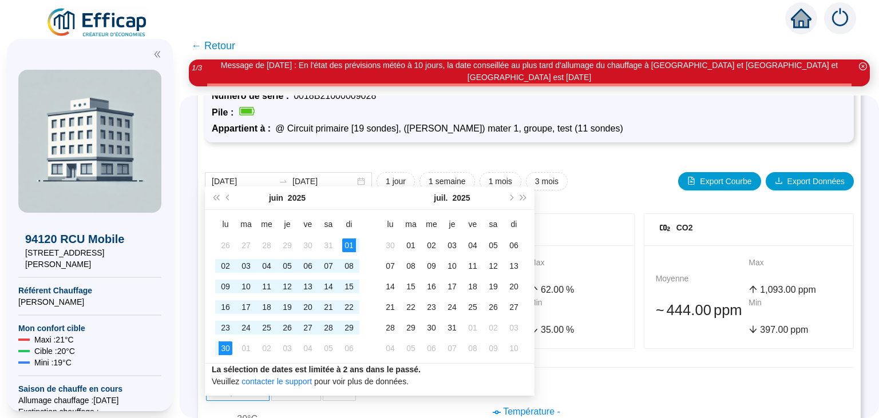
click at [609, 172] on div "2025-06-01 2025-06-30 1 jour 1 semaine 1 mois 3 mois Export Courbe Export Donné…" at bounding box center [529, 181] width 649 height 18
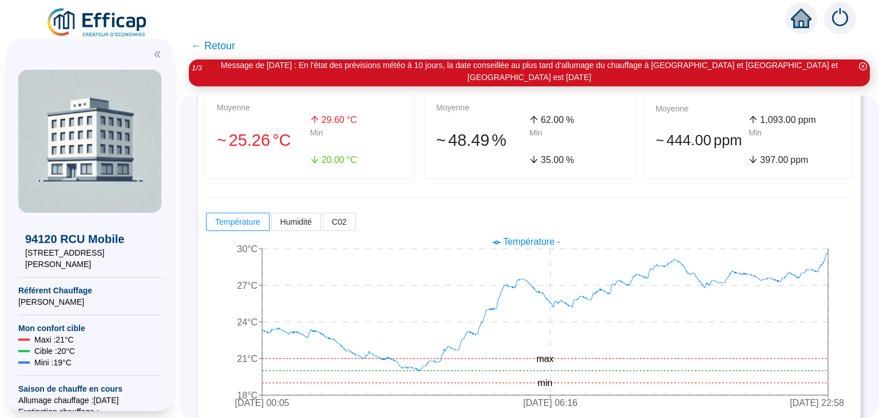
scroll to position [0, 0]
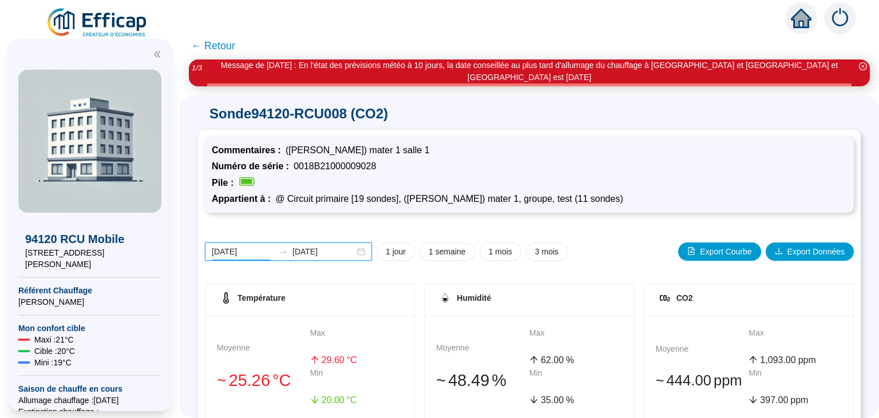
click at [239, 246] on input "[DATE]" at bounding box center [243, 252] width 62 height 12
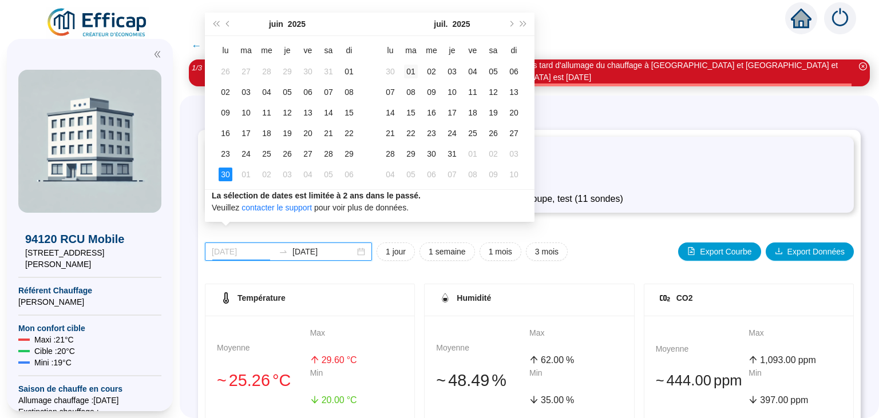
type input "[DATE]"
click at [415, 66] on div "01" at bounding box center [411, 72] width 14 height 14
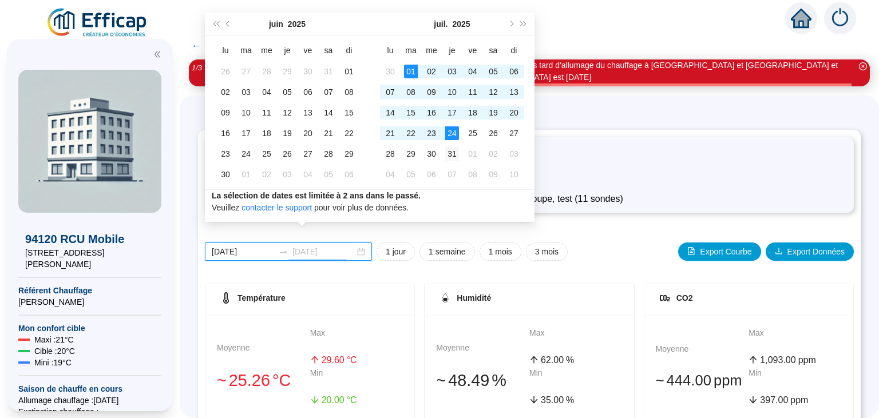
type input "[DATE]"
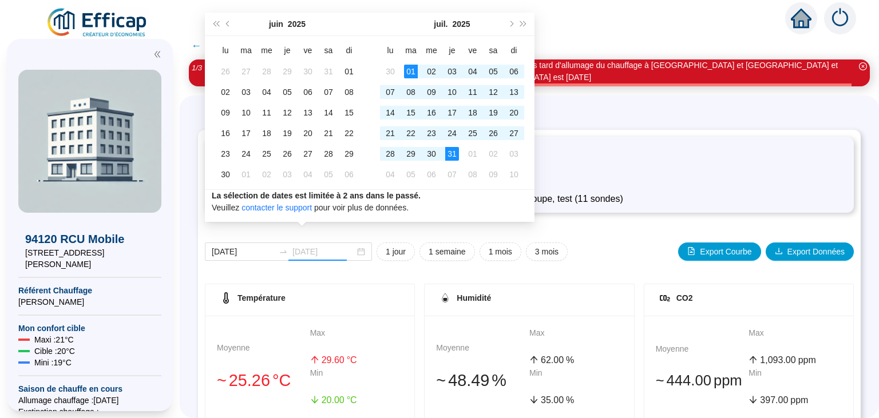
click at [452, 149] on div "31" at bounding box center [452, 154] width 14 height 14
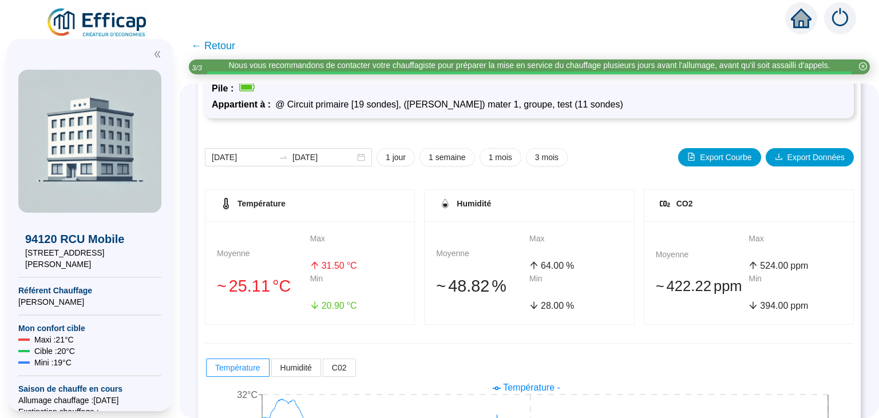
scroll to position [80, 0]
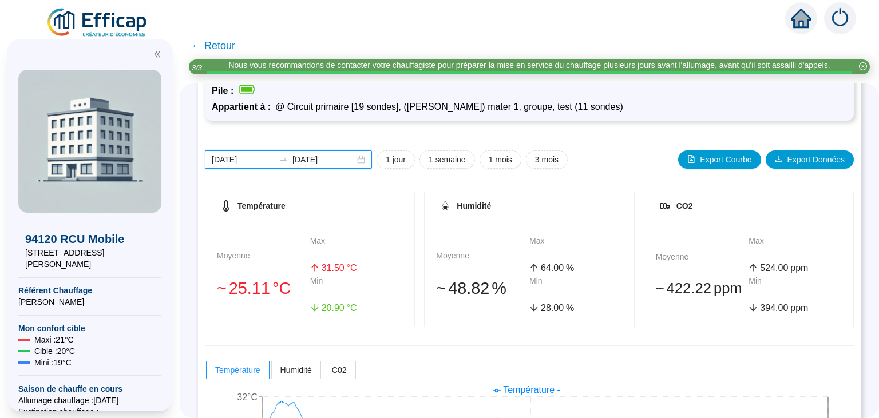
click at [244, 161] on input "[DATE]" at bounding box center [243, 160] width 62 height 12
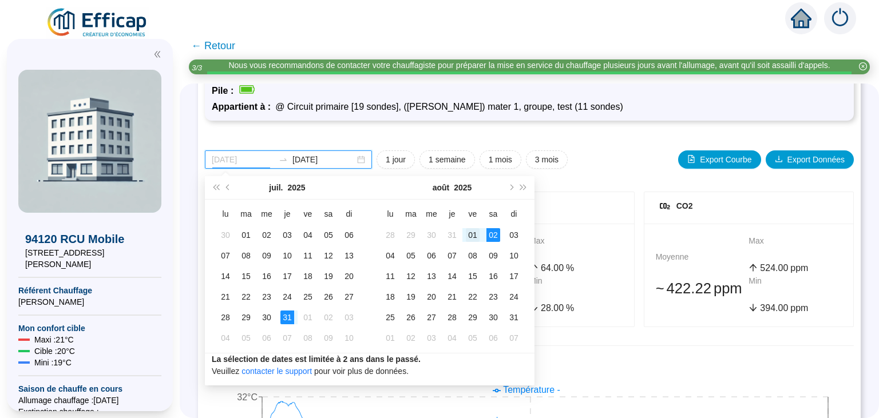
type input "[DATE]"
click at [467, 239] on div "01" at bounding box center [473, 235] width 14 height 14
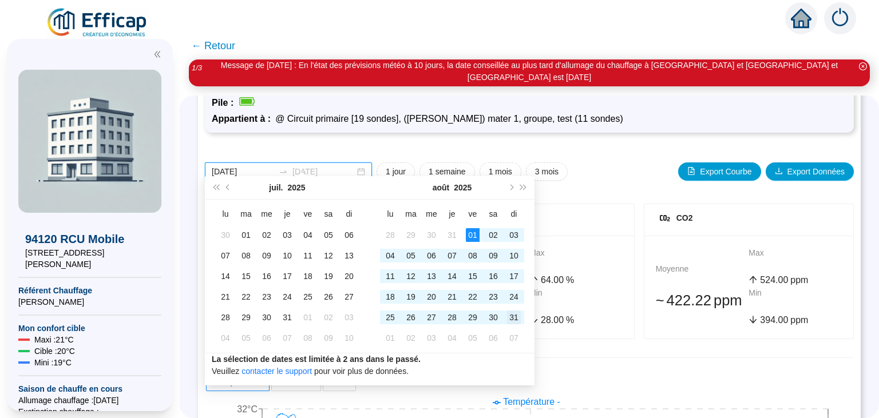
type input "[DATE]"
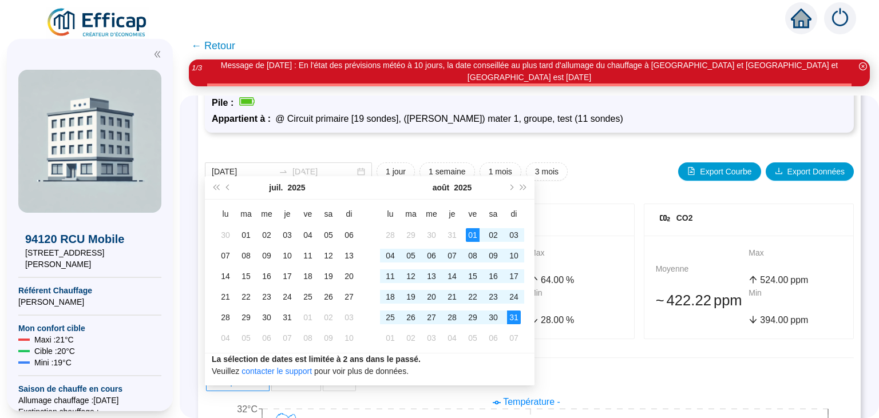
click at [514, 318] on div "31" at bounding box center [514, 318] width 14 height 14
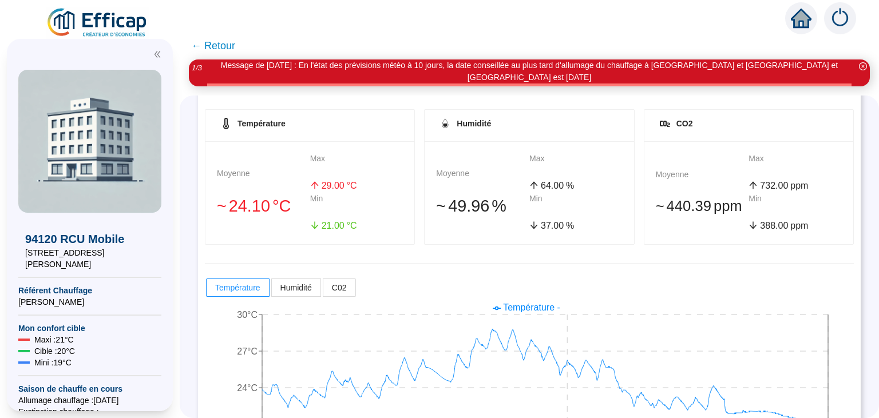
scroll to position [197, 0]
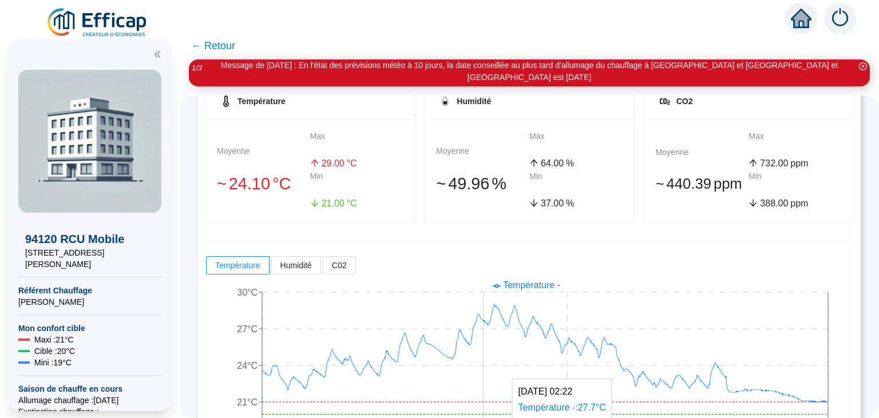
drag, startPoint x: 477, startPoint y: 342, endPoint x: 483, endPoint y: 338, distance: 7.3
click at [483, 338] on icon "1 août 2025 00:01 17 août 2025 16:32 31 août 2025 22:54 18°C 21°C 24°C 27°C 30°…" at bounding box center [529, 367] width 649 height 183
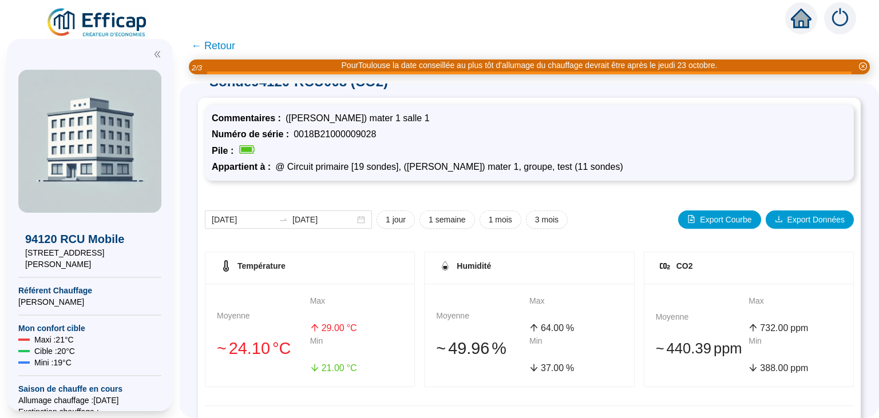
scroll to position [0, 0]
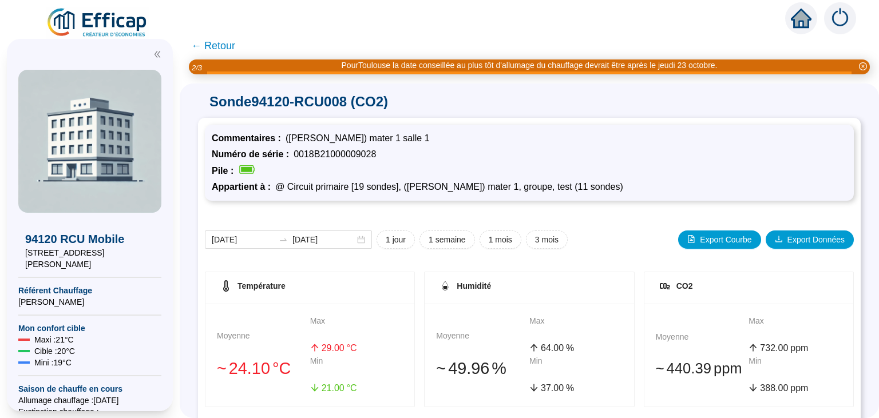
click at [219, 47] on span "← Retour" at bounding box center [213, 46] width 44 height 16
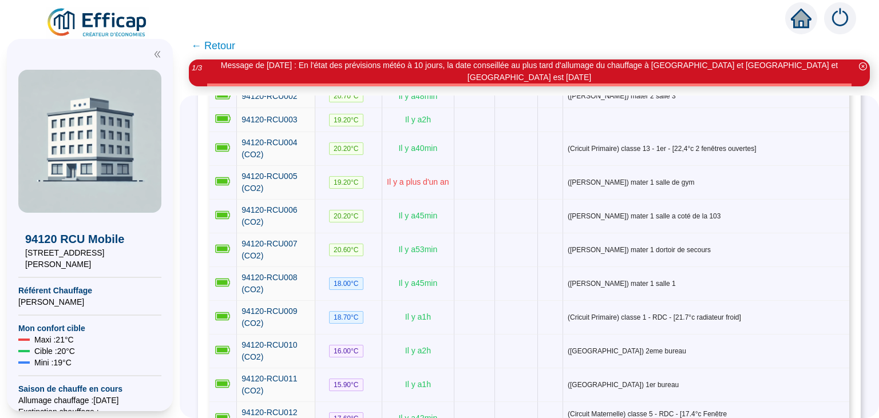
scroll to position [247, 0]
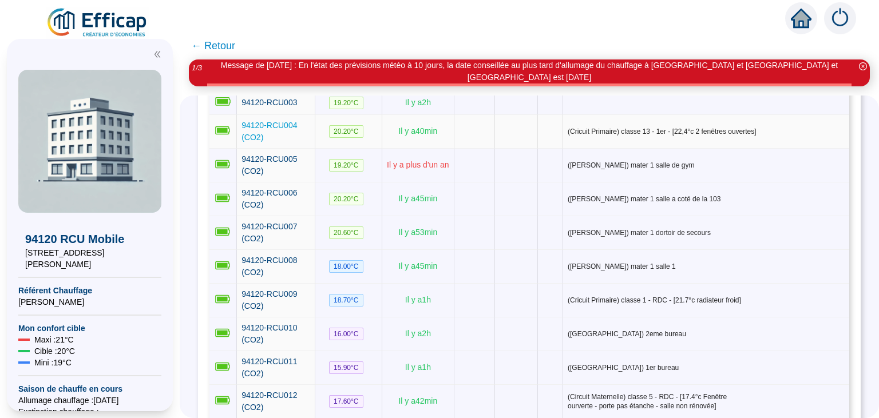
click at [287, 121] on span "94120-RCU004 (CO2)" at bounding box center [270, 131] width 56 height 21
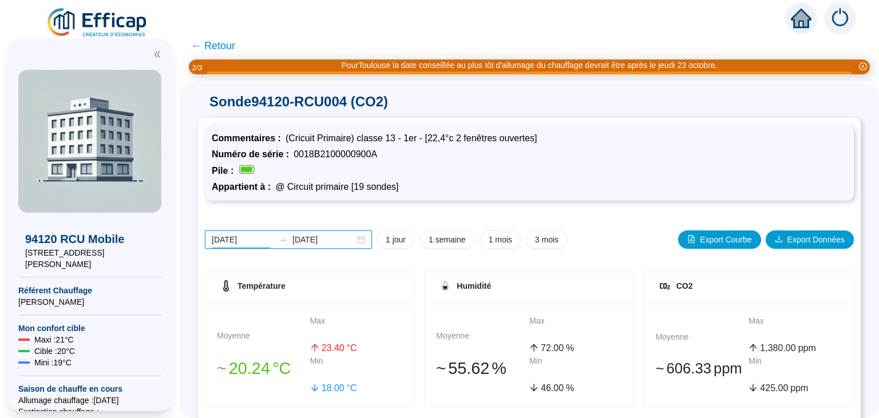
click at [239, 244] on input "2025-10-06" at bounding box center [243, 240] width 62 height 12
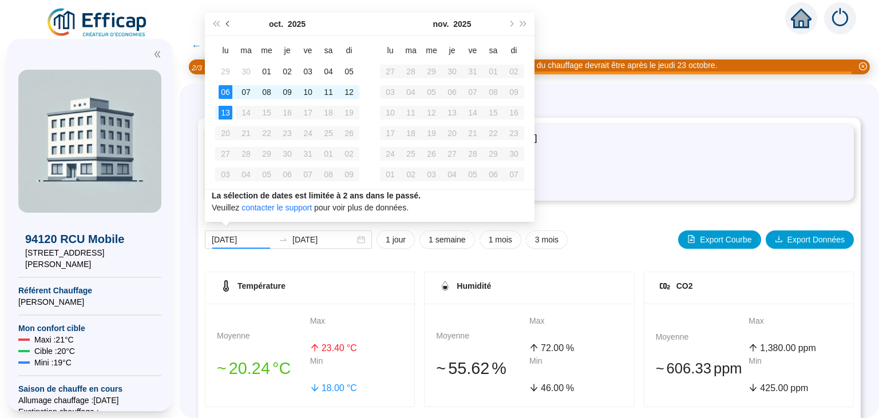
click at [228, 23] on span "Mois précédent (PageUp)" at bounding box center [229, 24] width 6 height 6
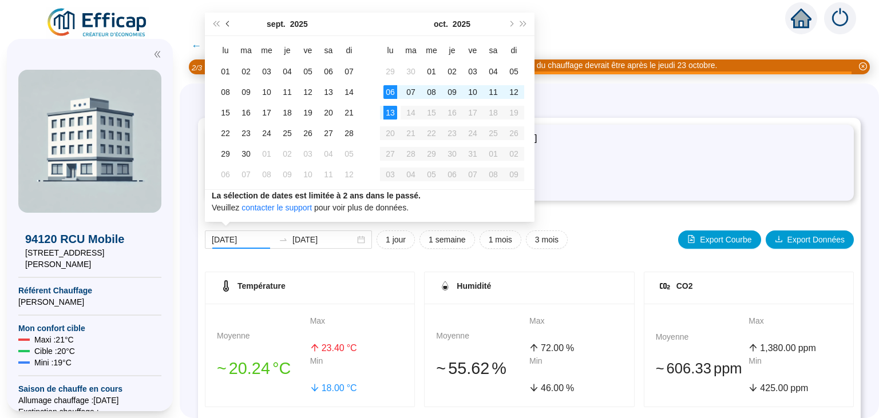
click at [228, 23] on span "Mois précédent (PageUp)" at bounding box center [229, 24] width 6 height 6
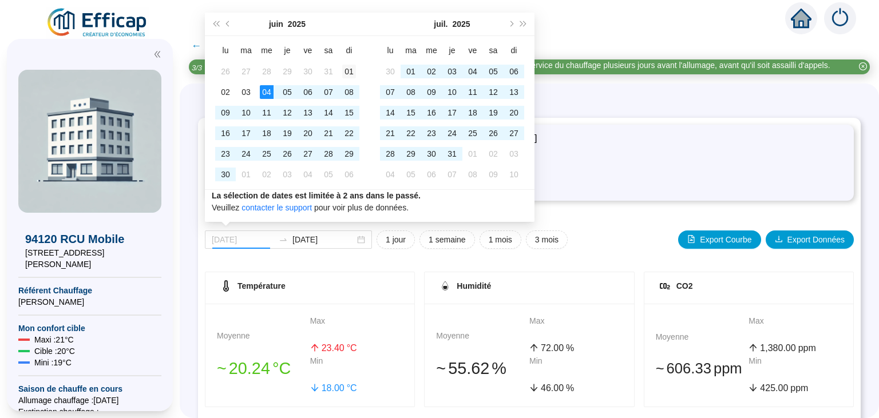
type input "2025-06-01"
click at [352, 74] on div "01" at bounding box center [349, 72] width 14 height 14
type input "2025-06-30"
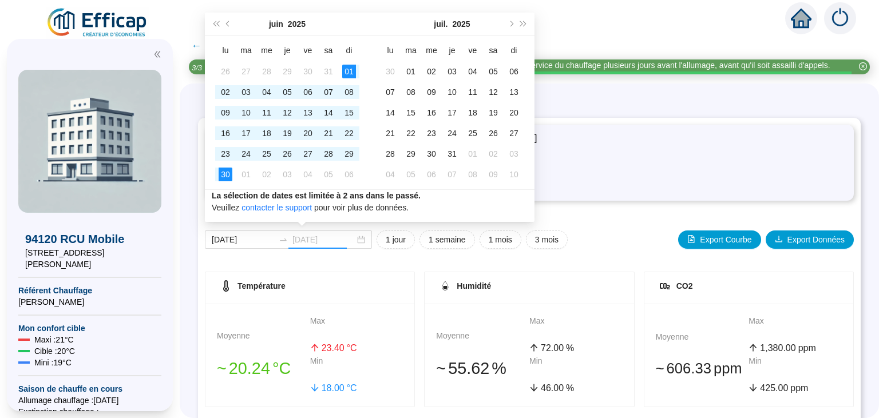
click at [224, 172] on div "30" at bounding box center [226, 175] width 14 height 14
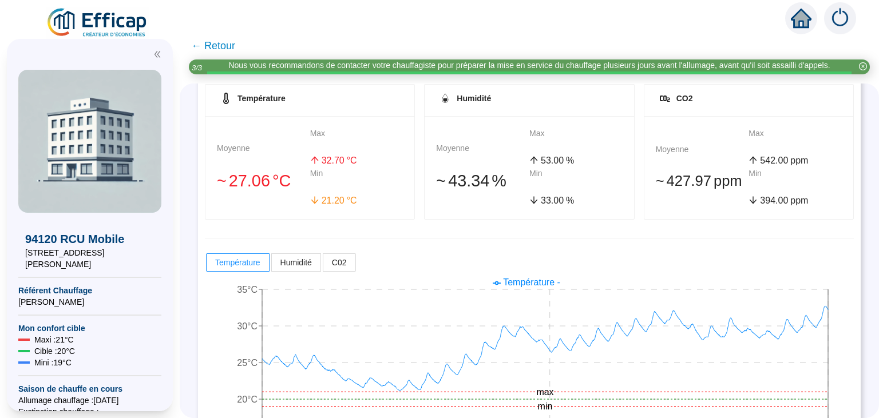
scroll to position [240, 0]
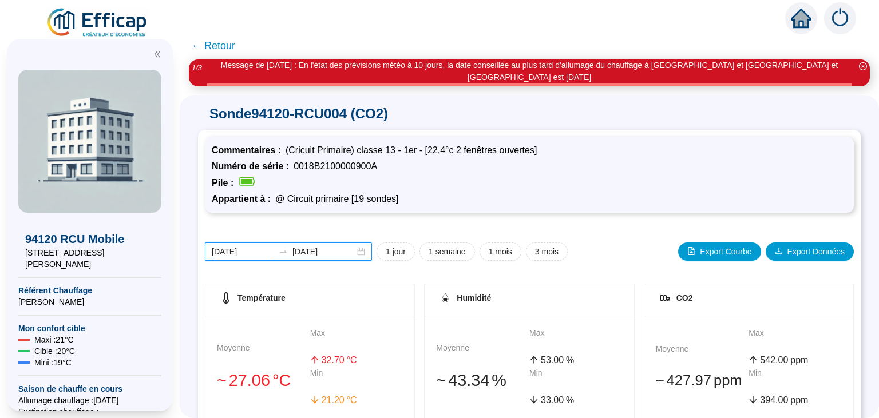
click at [245, 246] on input "[DATE]" at bounding box center [243, 252] width 62 height 12
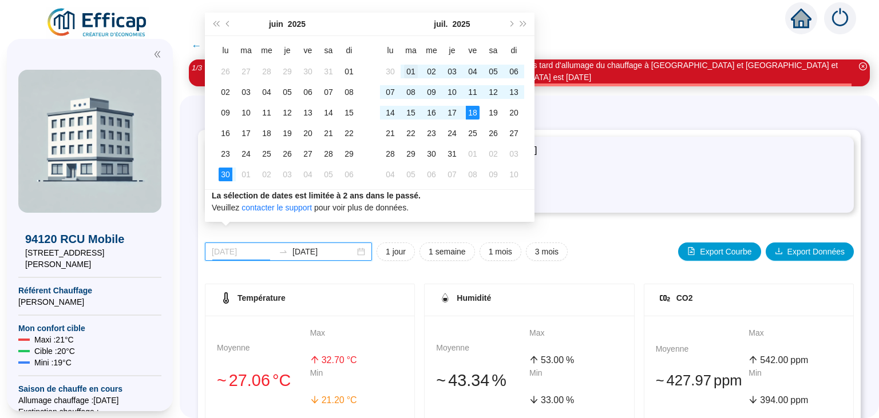
type input "[DATE]"
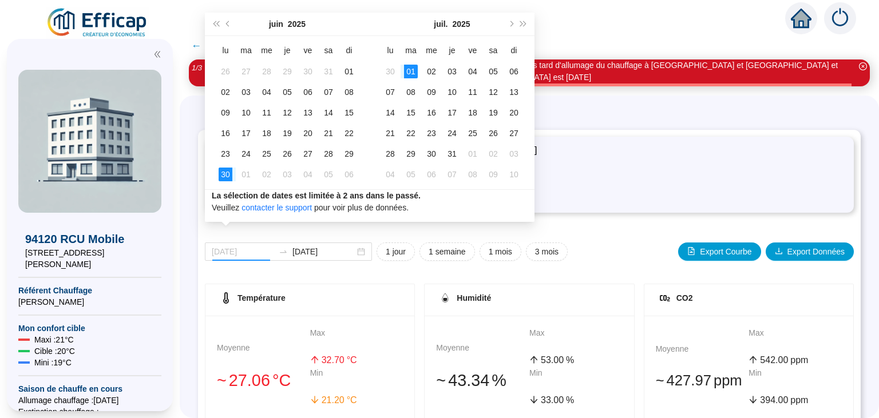
click at [410, 72] on div "01" at bounding box center [411, 72] width 14 height 14
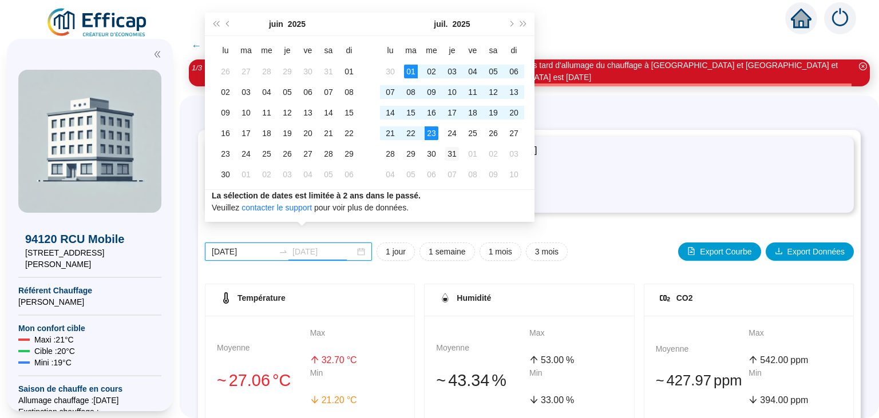
type input "[DATE]"
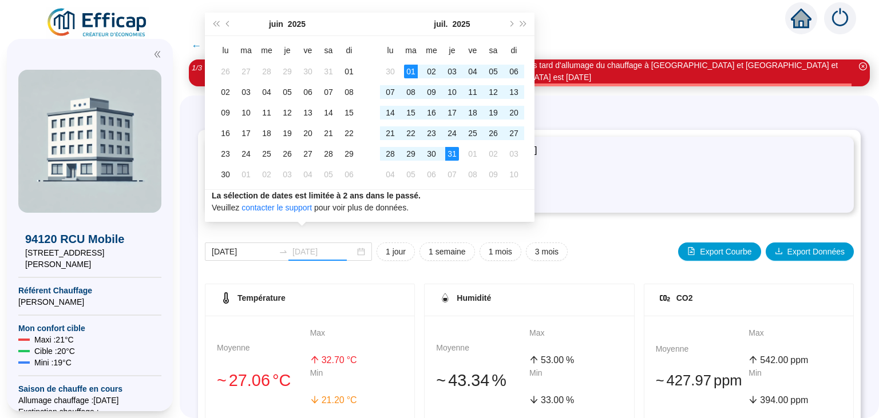
click at [449, 161] on td "31" at bounding box center [452, 154] width 21 height 21
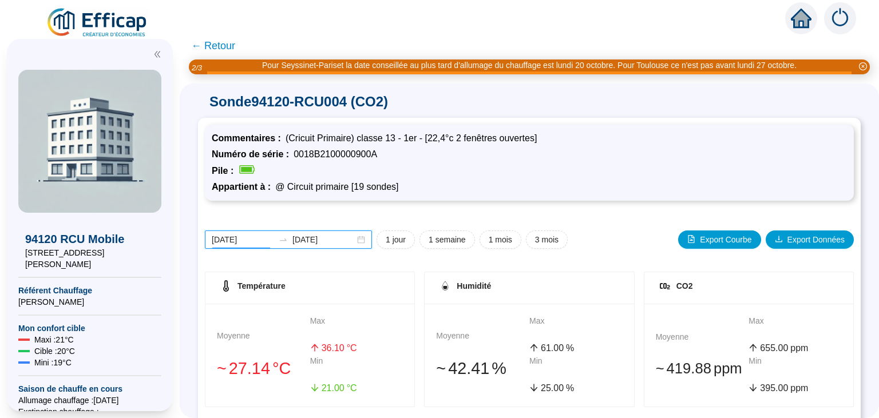
click at [262, 237] on input "[DATE]" at bounding box center [243, 240] width 62 height 12
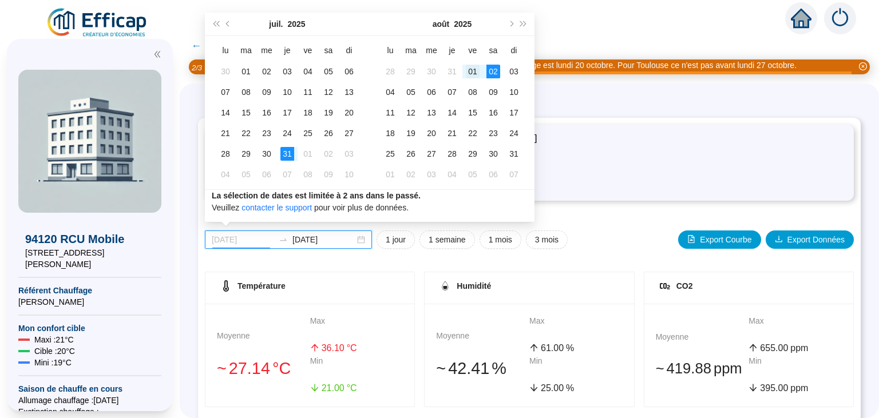
type input "[DATE]"
click at [474, 69] on div "01" at bounding box center [473, 72] width 14 height 14
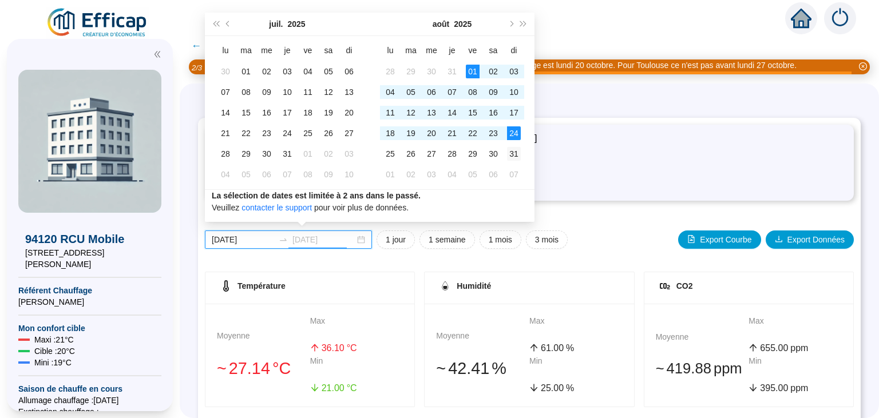
type input "[DATE]"
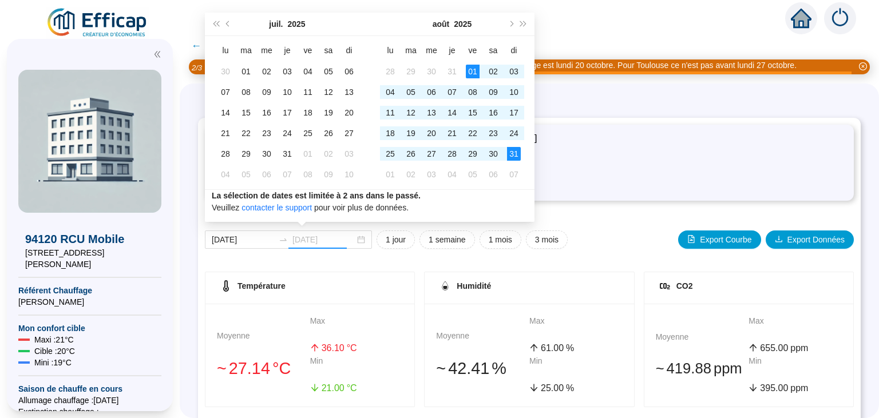
click at [515, 153] on div "31" at bounding box center [514, 154] width 14 height 14
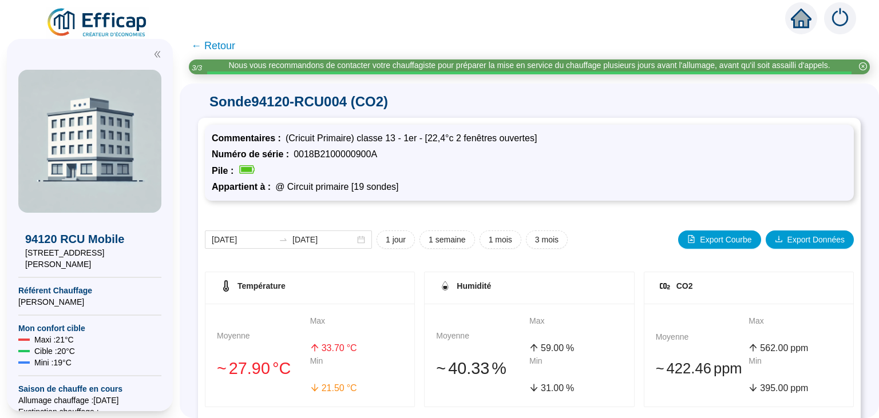
click at [218, 47] on span "← Retour" at bounding box center [213, 46] width 44 height 16
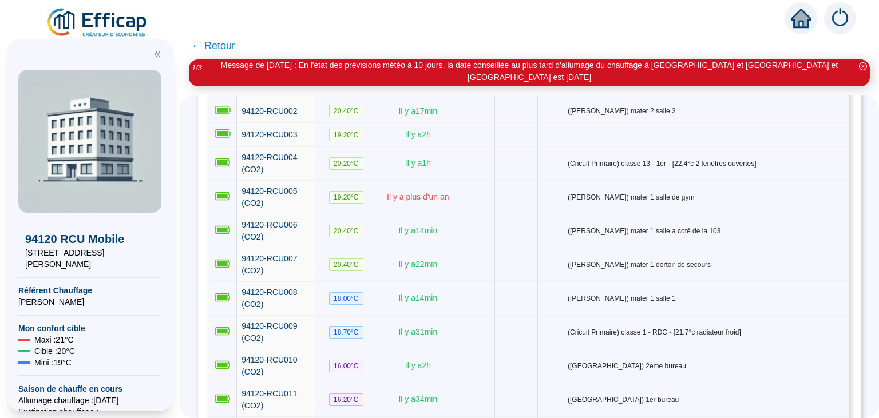
scroll to position [214, 0]
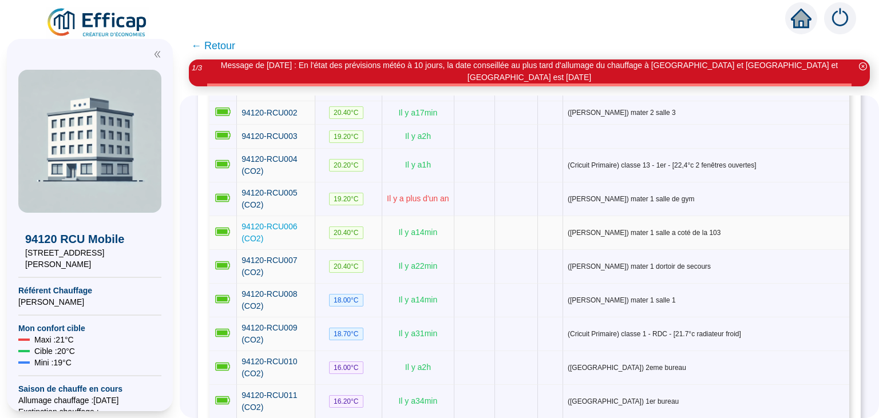
click at [297, 222] on span "94120-RCU006 (CO2)" at bounding box center [270, 232] width 56 height 21
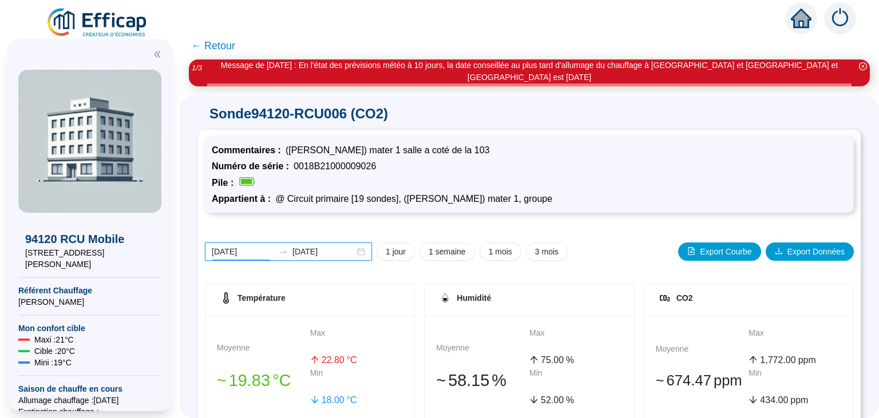
click at [243, 246] on input "[DATE]" at bounding box center [243, 252] width 62 height 12
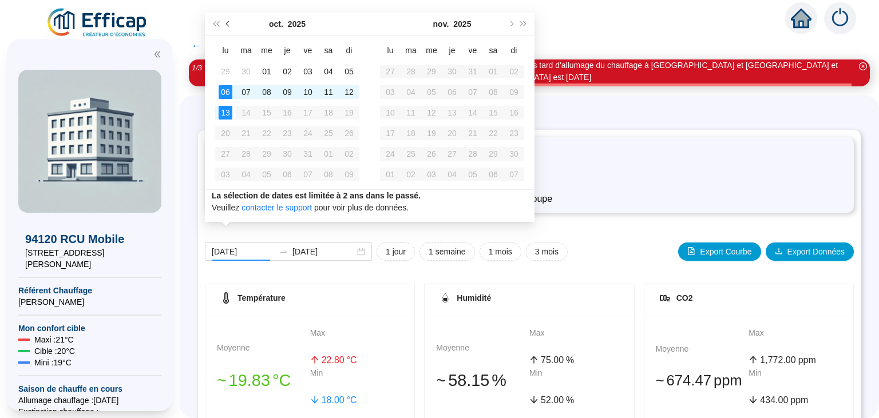
click at [226, 21] on button "Mois précédent (PageUp)" at bounding box center [228, 24] width 13 height 23
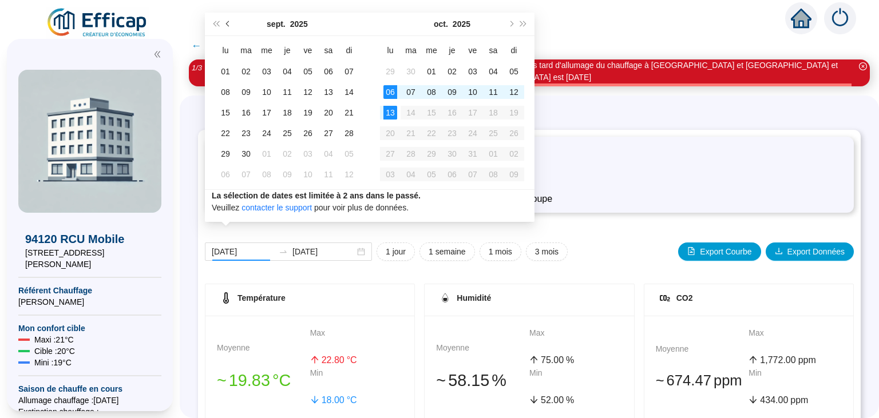
click at [226, 21] on button "Mois précédent (PageUp)" at bounding box center [228, 24] width 13 height 23
type input "[DATE]"
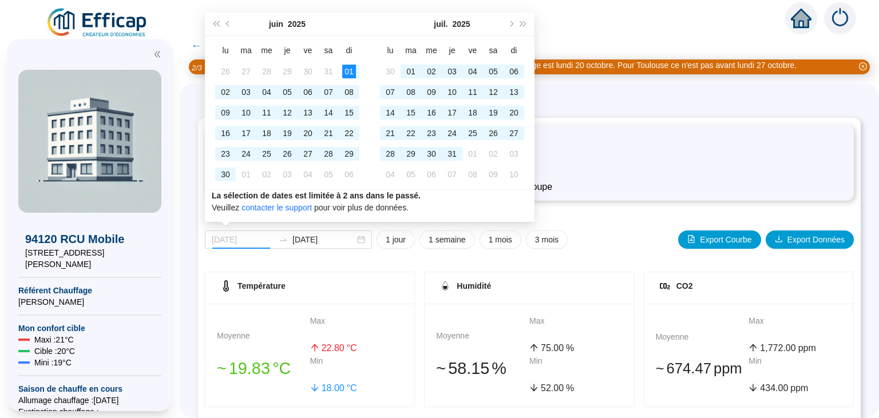
click at [349, 70] on div "01" at bounding box center [349, 72] width 14 height 14
type input "[DATE]"
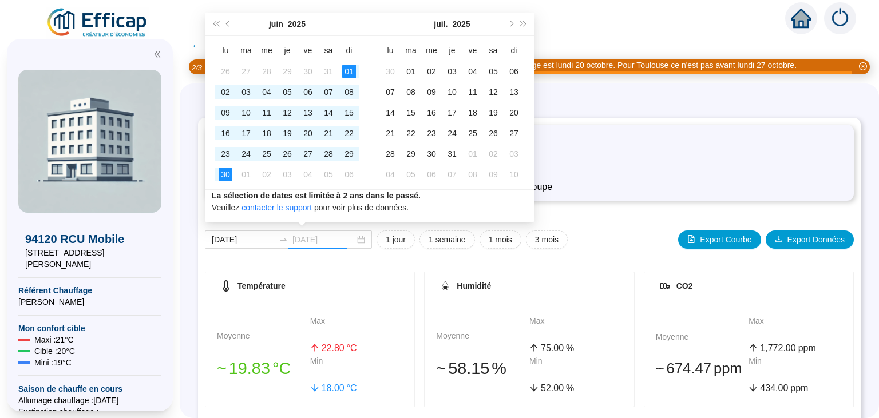
click at [222, 177] on div "30" at bounding box center [226, 175] width 14 height 14
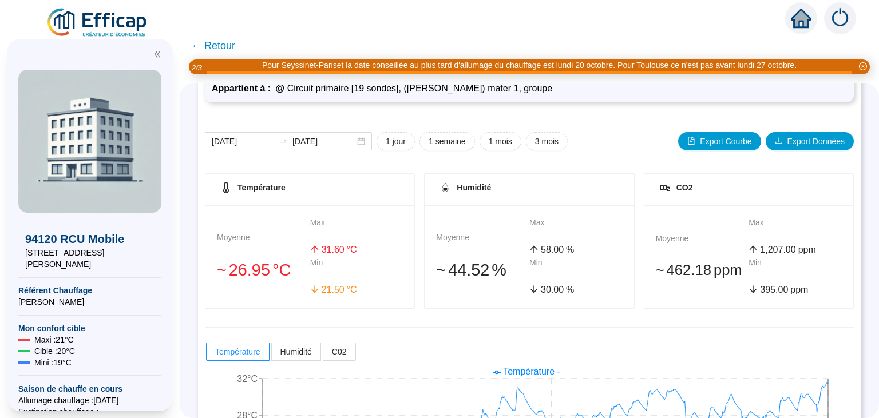
scroll to position [89, 0]
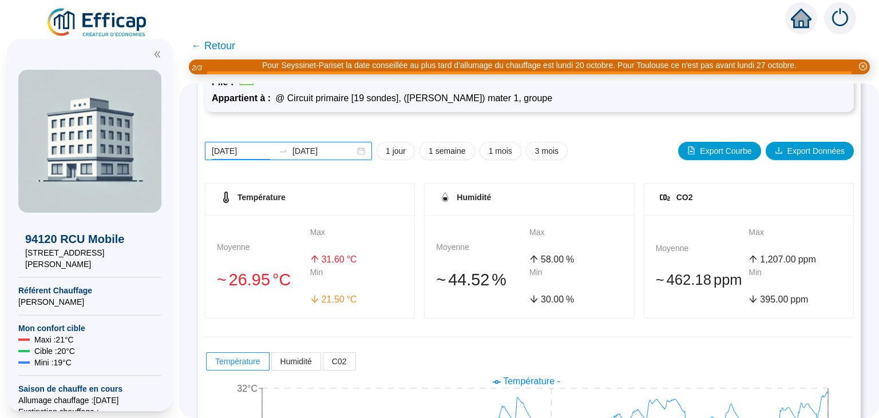
click at [239, 151] on input "[DATE]" at bounding box center [243, 151] width 62 height 12
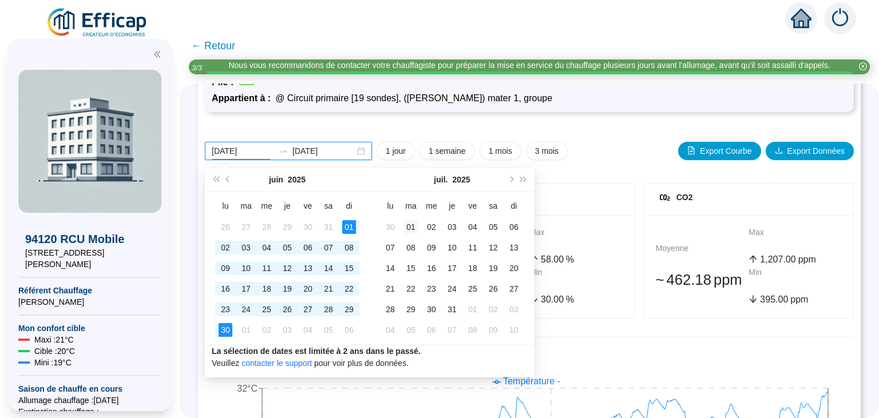
type input "[DATE]"
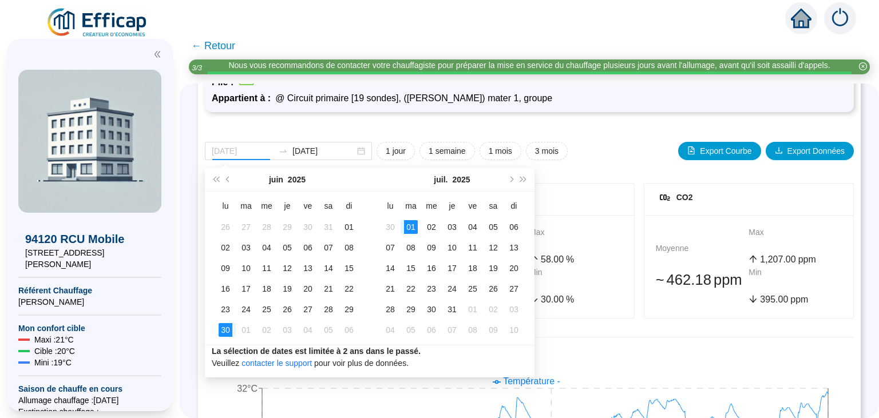
click at [410, 227] on div "01" at bounding box center [411, 227] width 14 height 14
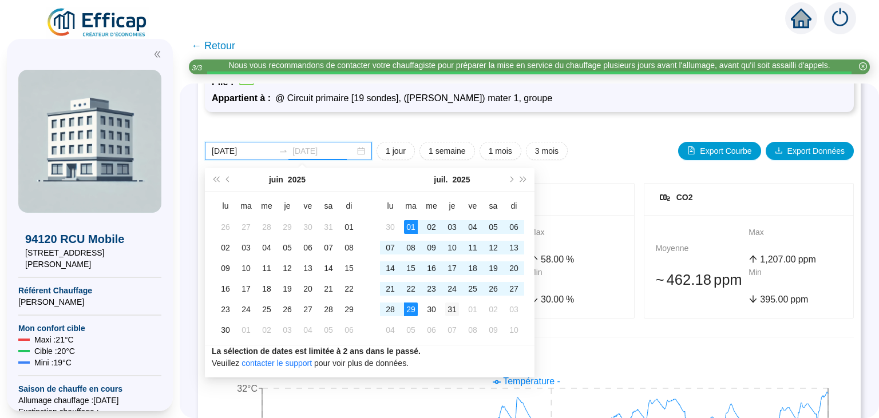
type input "[DATE]"
click at [452, 312] on div "31" at bounding box center [452, 310] width 14 height 14
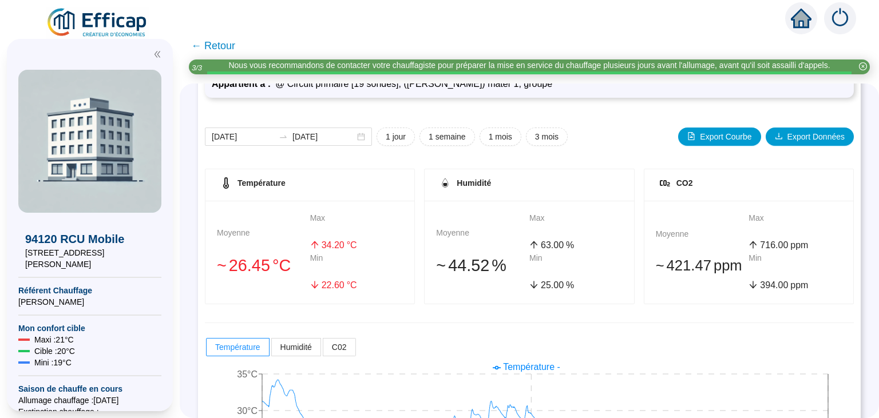
scroll to position [95, 0]
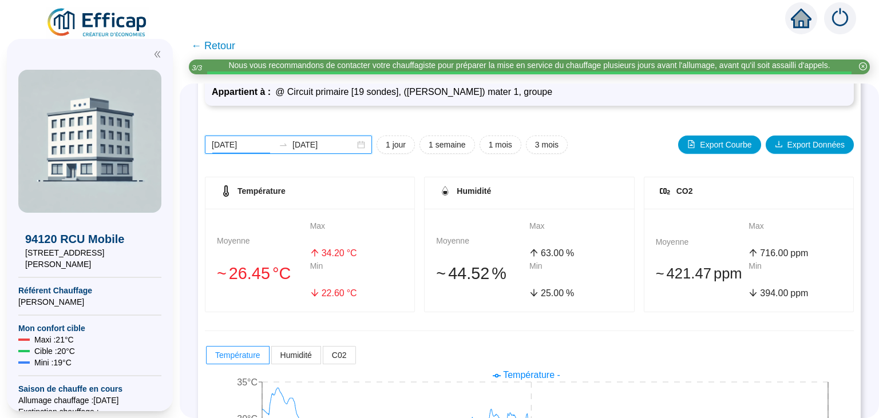
click at [251, 143] on input "[DATE]" at bounding box center [243, 145] width 62 height 12
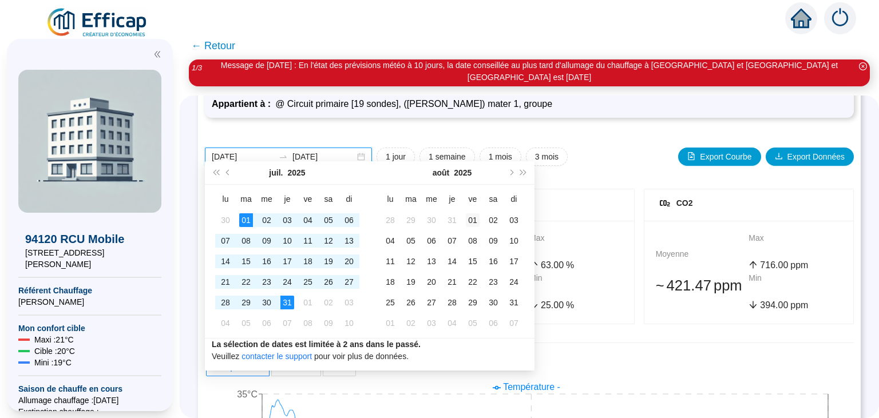
type input "[DATE]"
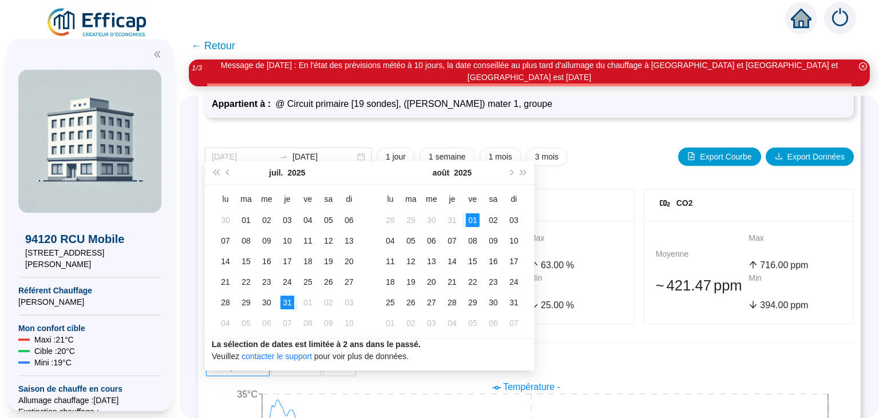
click at [480, 226] on td "01" at bounding box center [473, 220] width 21 height 21
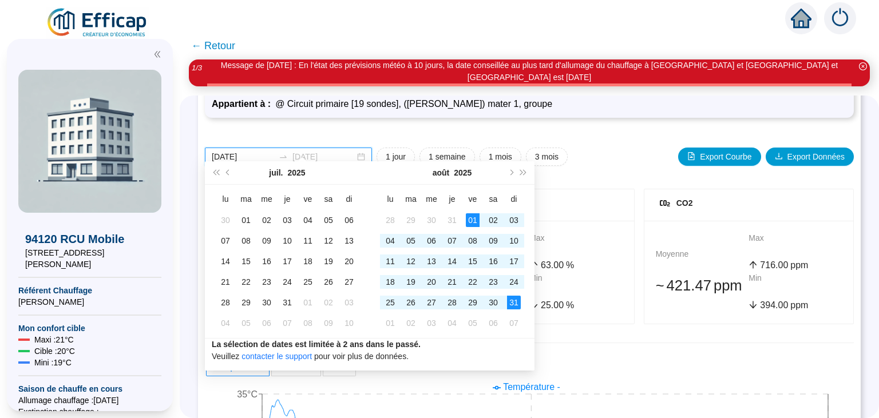
type input "[DATE]"
click at [514, 301] on div "31" at bounding box center [514, 303] width 14 height 14
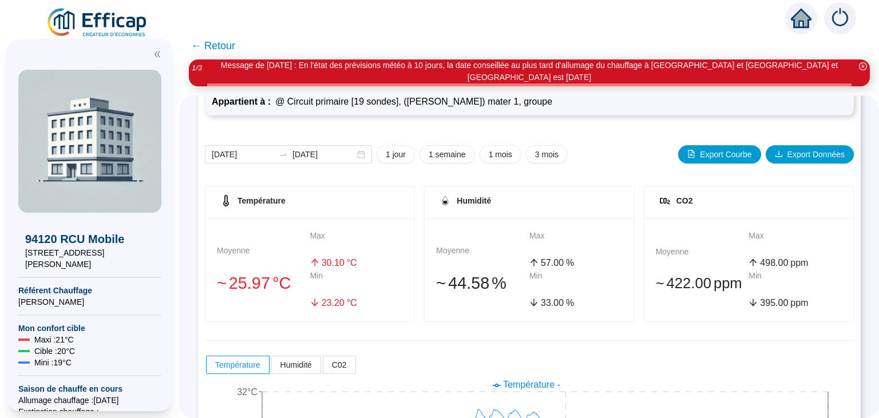
scroll to position [180, 0]
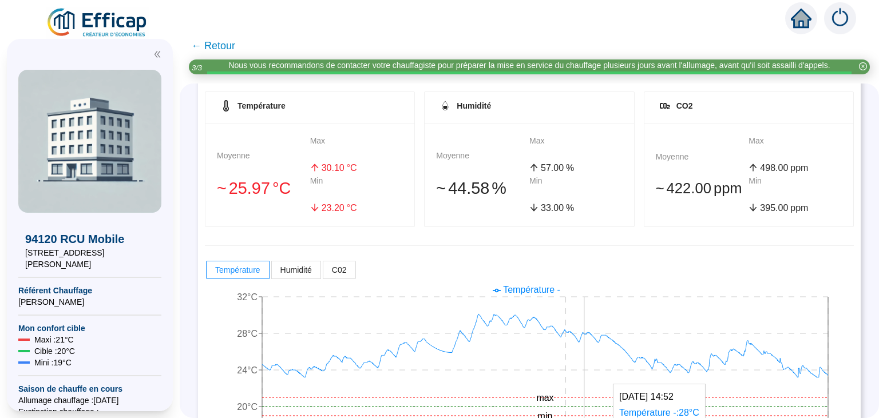
click at [584, 354] on icon "1 août 2025 00:01 17 août 2025 14:32 31 août 2025 22:54 16°C 20°C 24°C 28°C 32°…" at bounding box center [529, 372] width 649 height 183
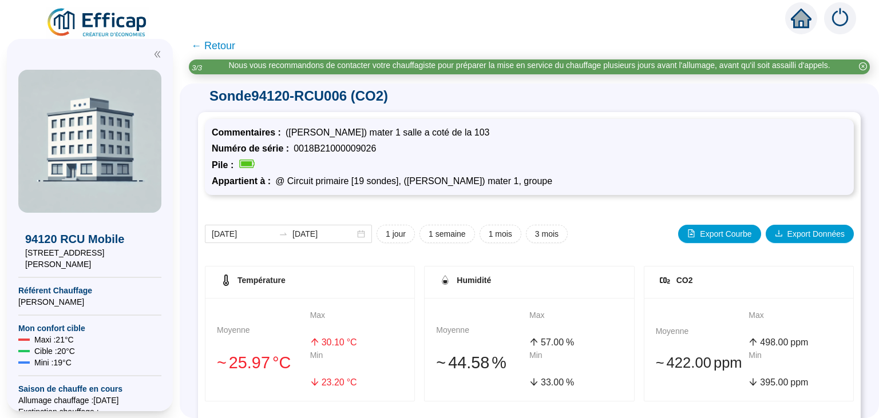
scroll to position [0, 0]
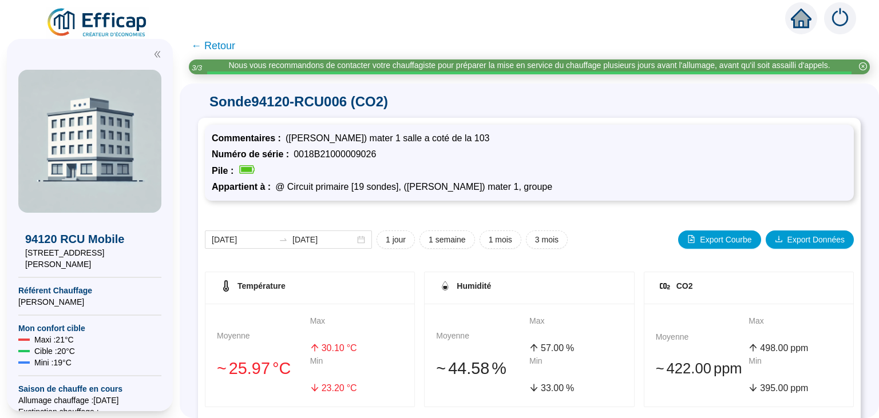
click at [202, 47] on span "← Retour" at bounding box center [213, 46] width 44 height 16
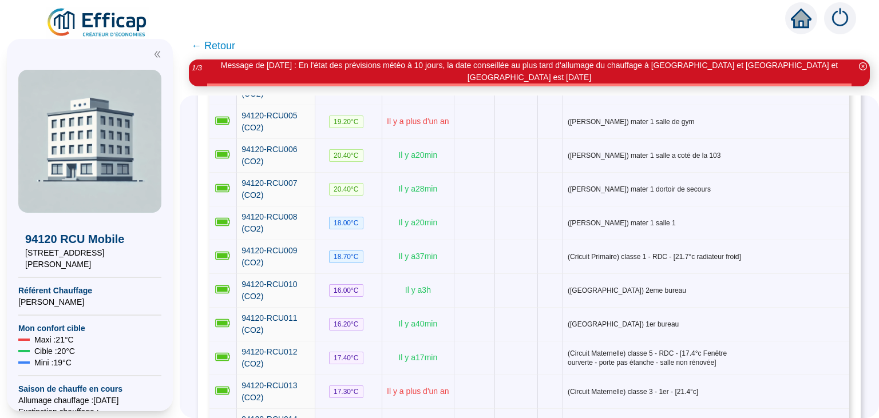
scroll to position [287, 0]
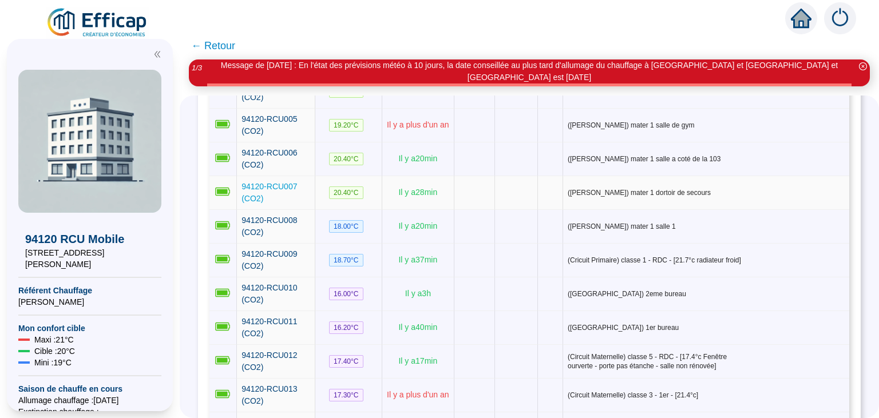
click at [273, 182] on span "94120-RCU007 (CO2)" at bounding box center [270, 192] width 56 height 21
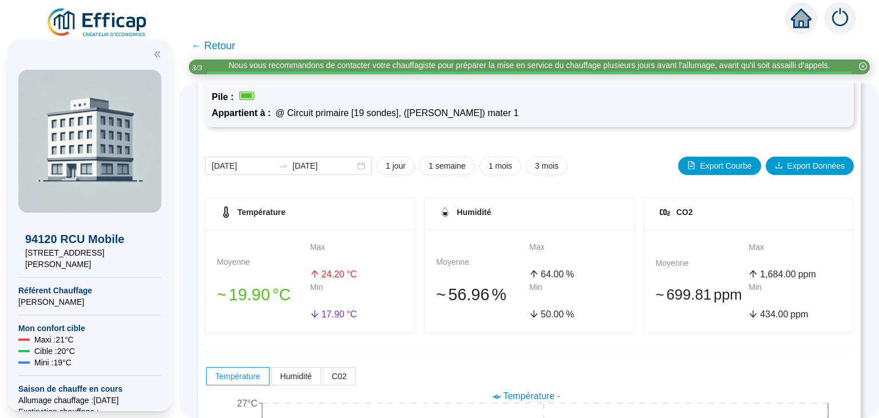
scroll to position [76, 0]
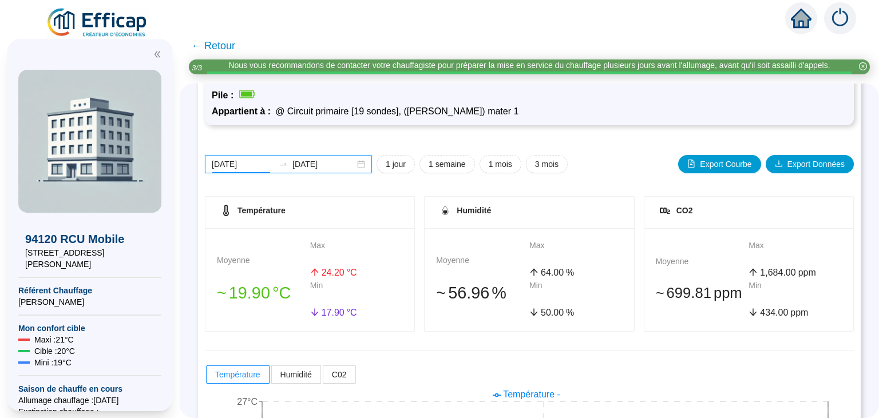
click at [244, 165] on input "[DATE]" at bounding box center [243, 165] width 62 height 12
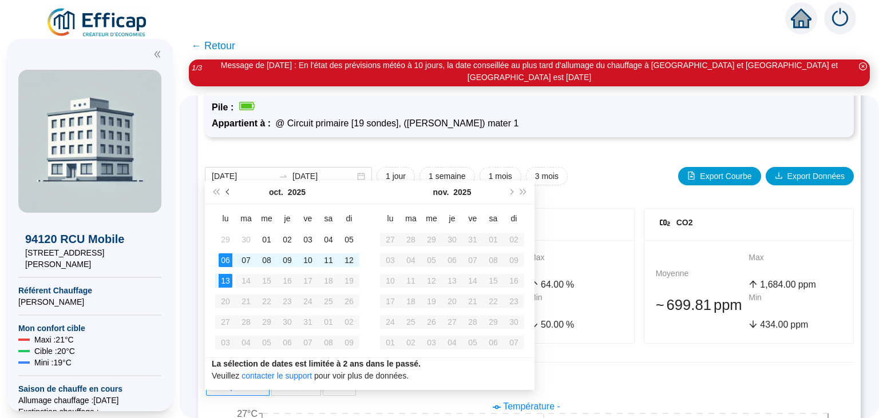
click at [226, 188] on button "Mois précédent (PageUp)" at bounding box center [228, 192] width 13 height 23
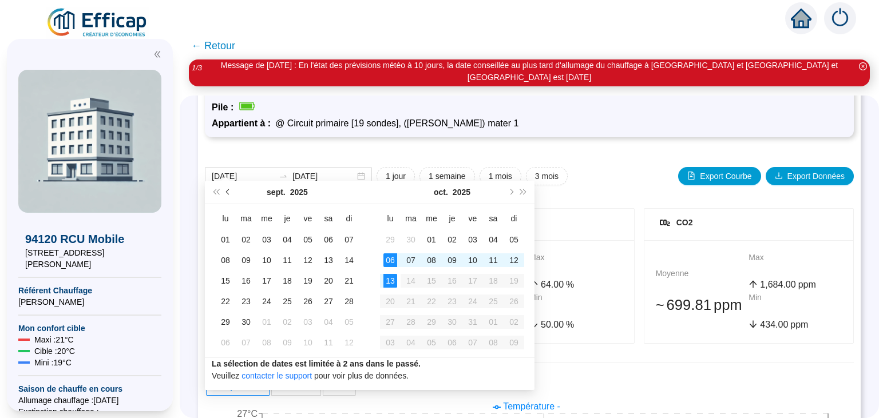
click at [226, 188] on button "Mois précédent (PageUp)" at bounding box center [228, 192] width 13 height 23
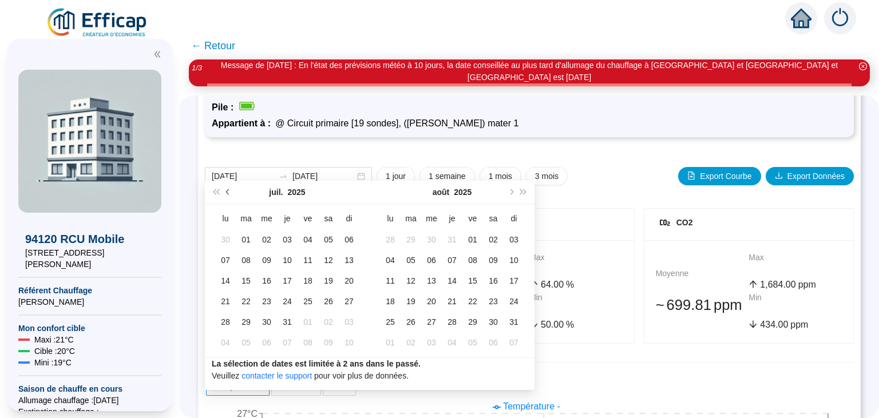
click at [226, 188] on button "Mois précédent (PageUp)" at bounding box center [228, 192] width 13 height 23
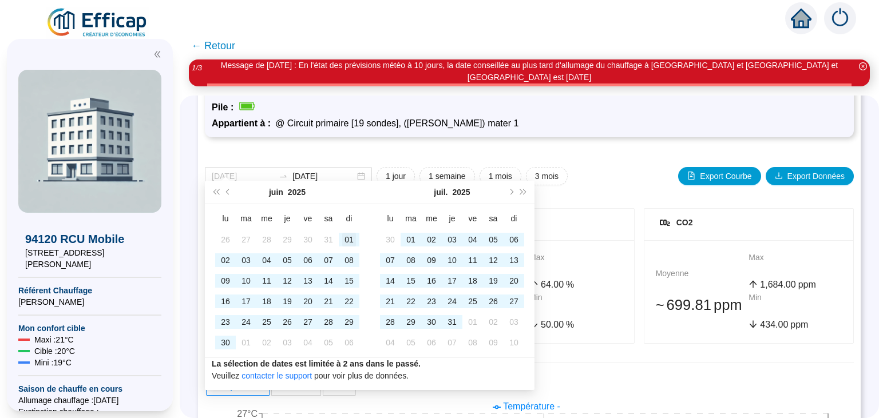
type input "[DATE]"
click at [357, 235] on td "01" at bounding box center [349, 240] width 21 height 21
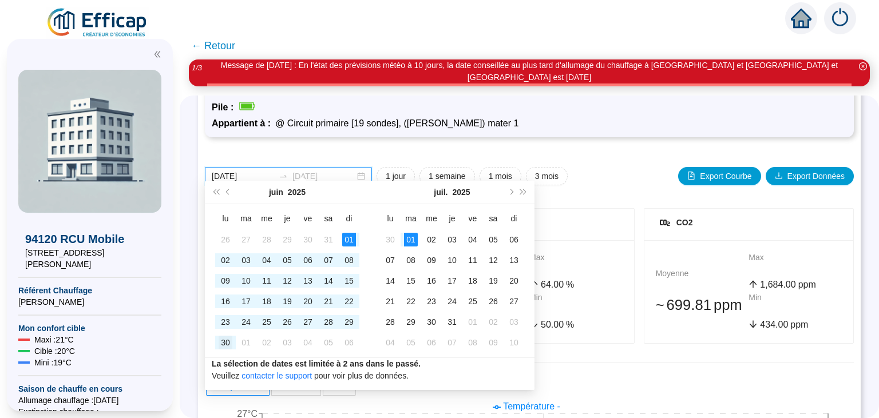
type input "[DATE]"
click at [231, 341] on div "30" at bounding box center [226, 343] width 14 height 14
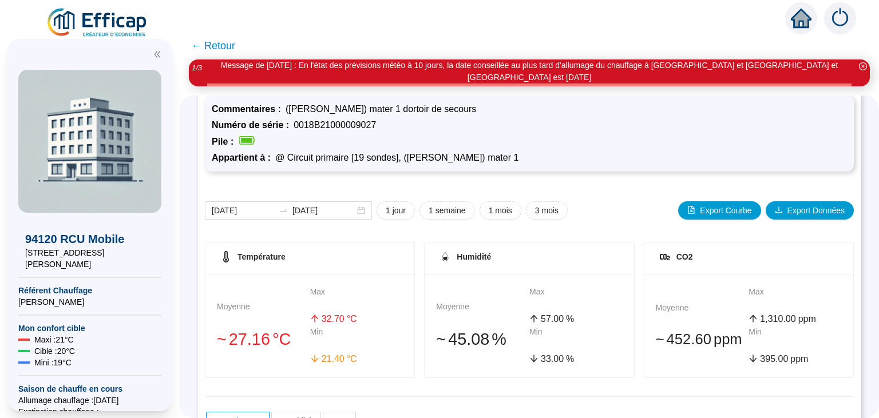
scroll to position [23, 0]
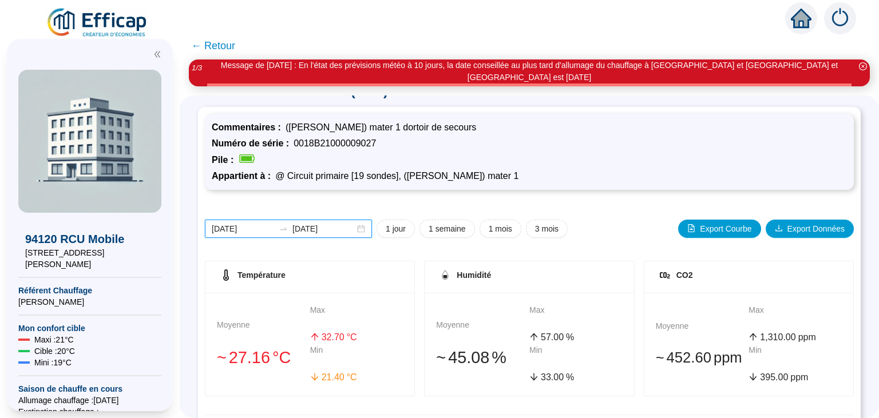
click at [253, 223] on input "[DATE]" at bounding box center [243, 229] width 62 height 12
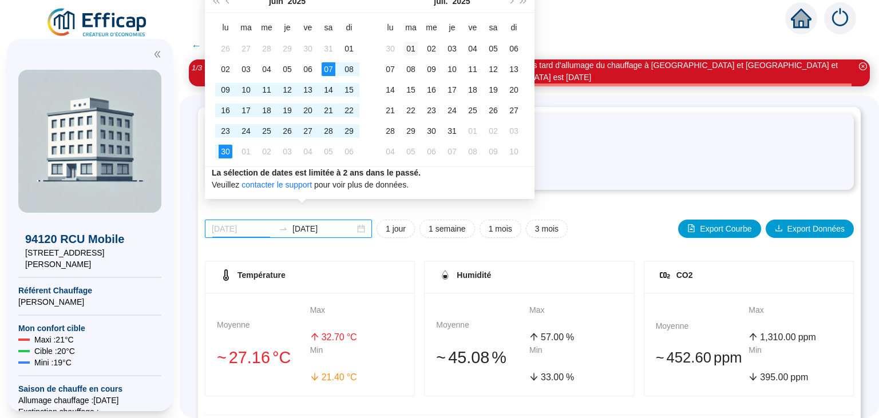
type input "[DATE]"
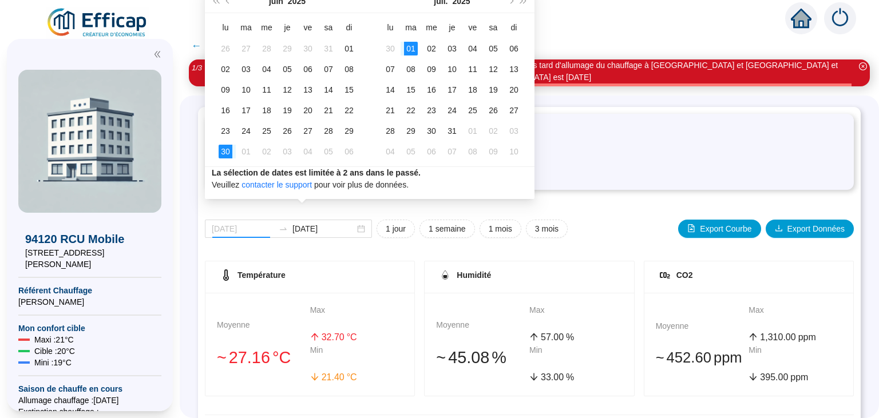
click at [416, 47] on div "01" at bounding box center [411, 49] width 14 height 14
type input "[DATE]"
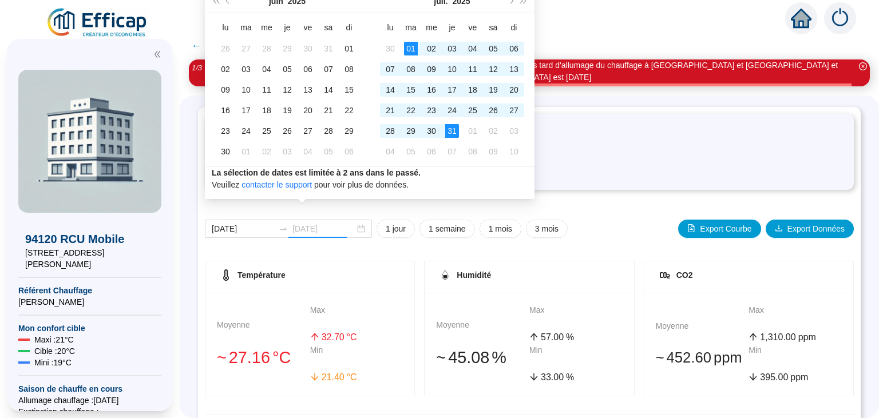
click at [456, 135] on div "31" at bounding box center [452, 131] width 14 height 14
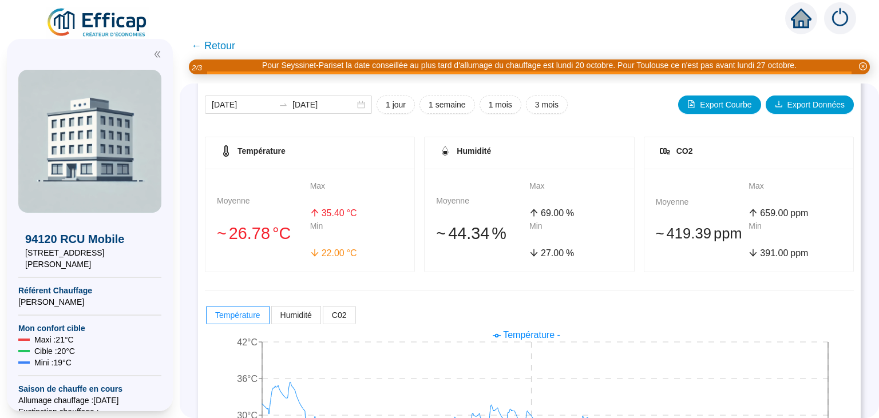
scroll to position [240, 0]
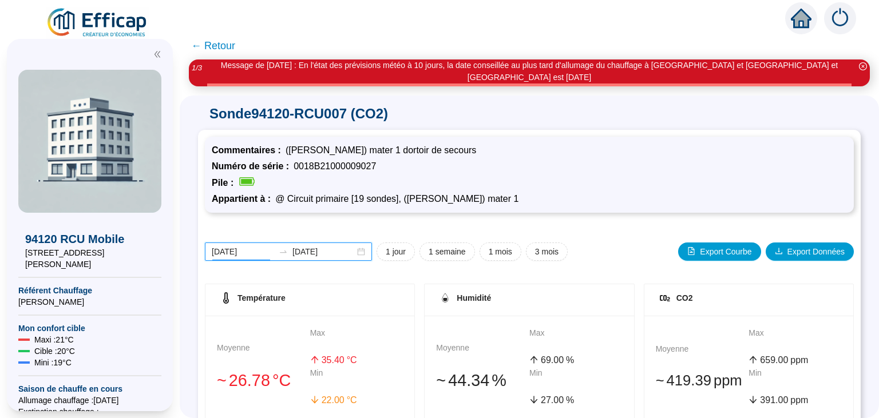
click at [242, 246] on input "[DATE]" at bounding box center [243, 252] width 62 height 12
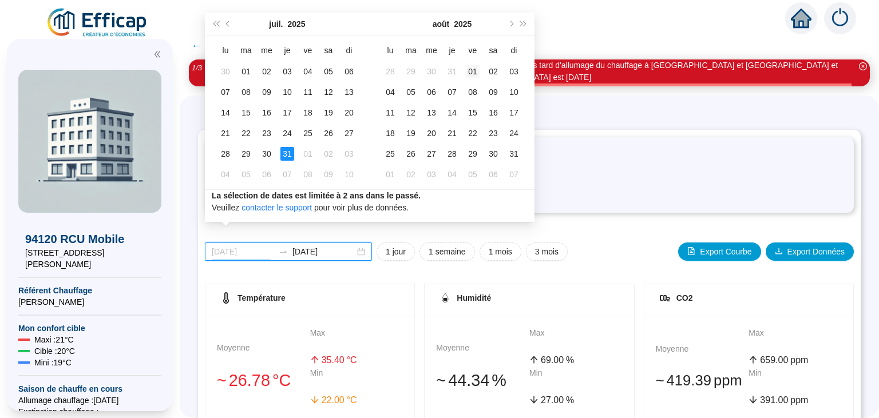
type input "[DATE]"
click at [471, 69] on div "01" at bounding box center [473, 72] width 14 height 14
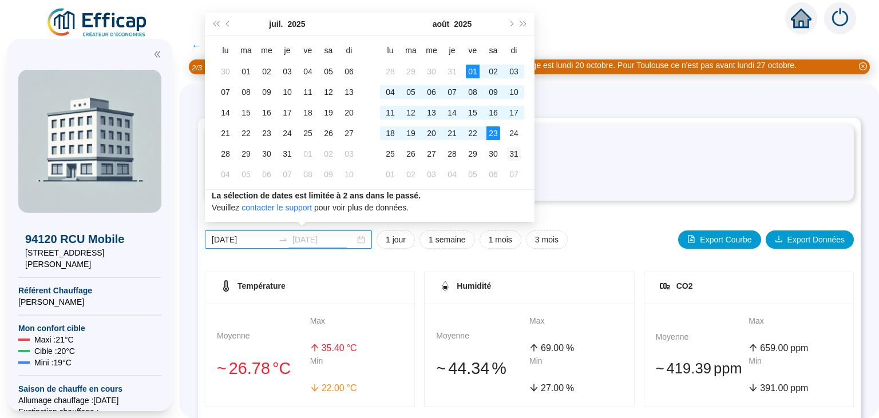
type input "[DATE]"
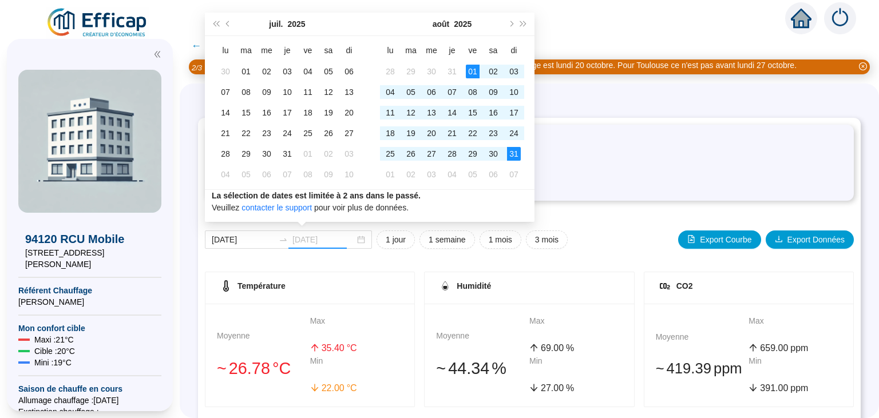
click at [511, 149] on div "31" at bounding box center [514, 154] width 14 height 14
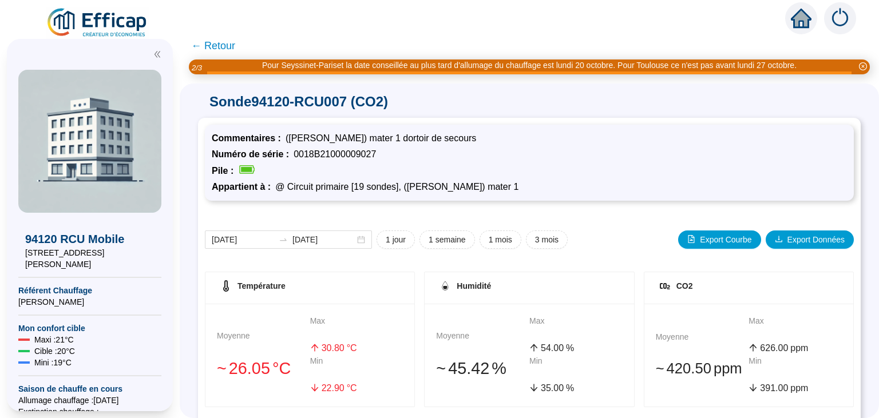
click at [200, 45] on span "← Retour" at bounding box center [213, 46] width 44 height 16
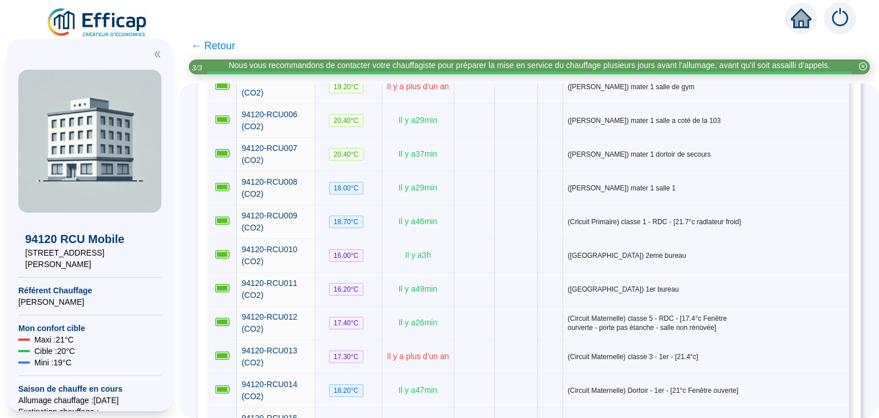
scroll to position [330, 0]
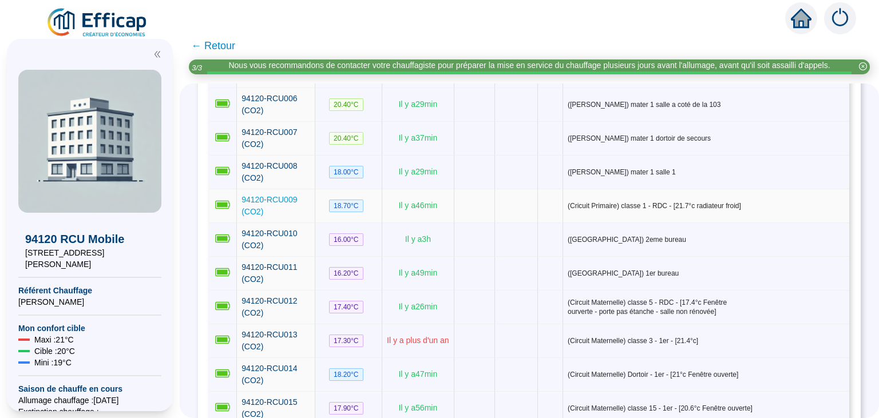
click at [271, 195] on span "94120-RCU009 (CO2)" at bounding box center [270, 205] width 56 height 21
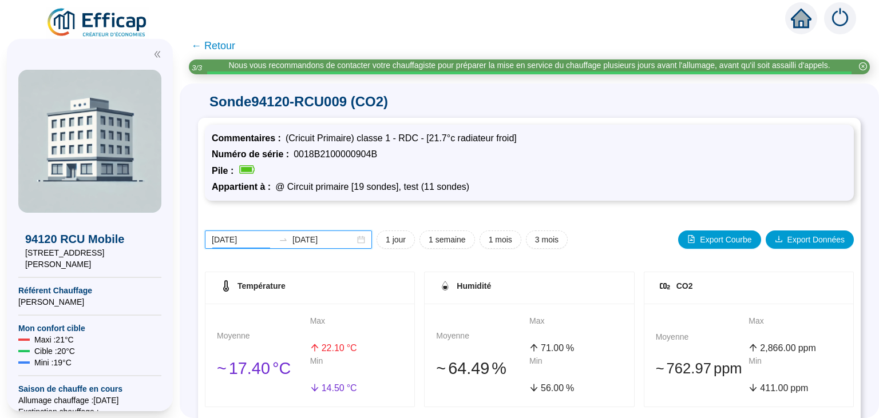
click at [237, 240] on input "[DATE]" at bounding box center [243, 240] width 62 height 12
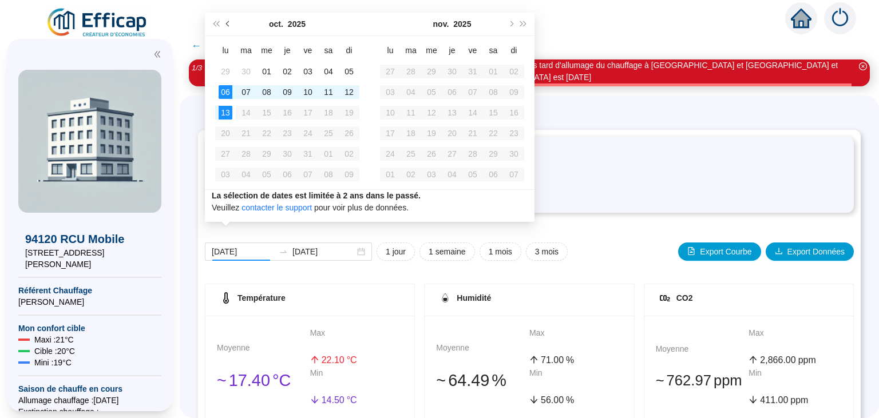
click at [229, 25] on span "Mois précédent (PageUp)" at bounding box center [229, 24] width 6 height 6
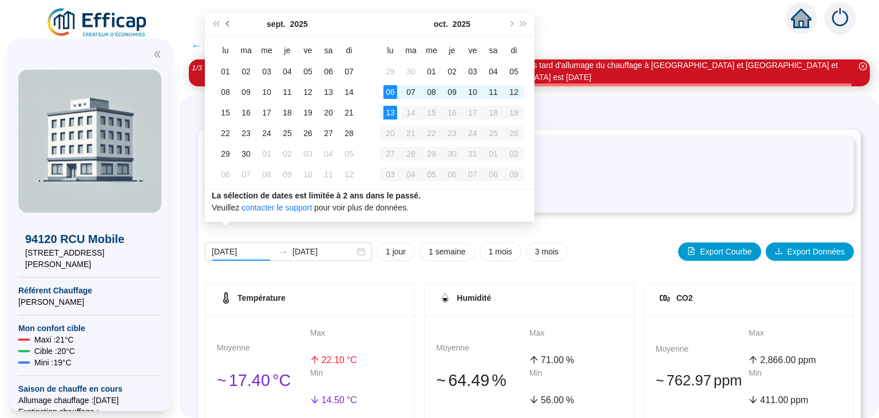
click at [229, 25] on span "Mois précédent (PageUp)" at bounding box center [229, 24] width 6 height 6
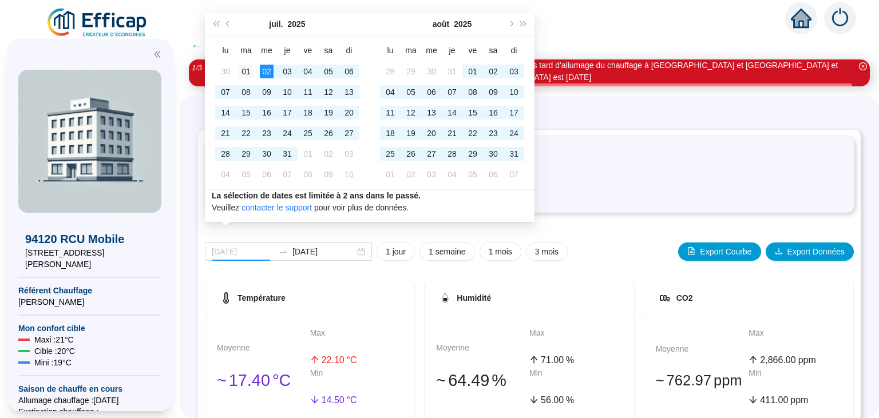
type input "[DATE]"
click at [249, 72] on div "01" at bounding box center [246, 72] width 14 height 14
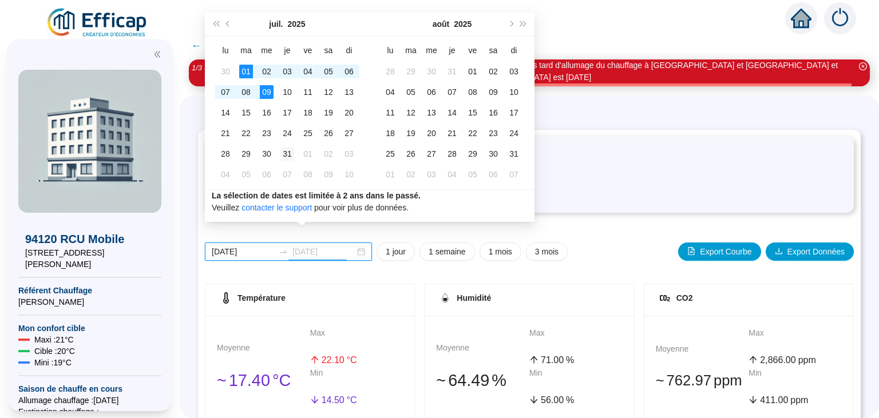
type input "[DATE]"
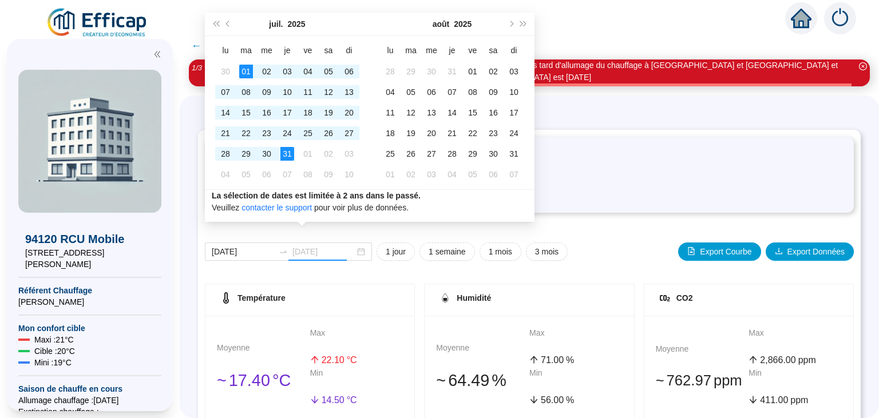
click at [287, 151] on div "31" at bounding box center [288, 154] width 14 height 14
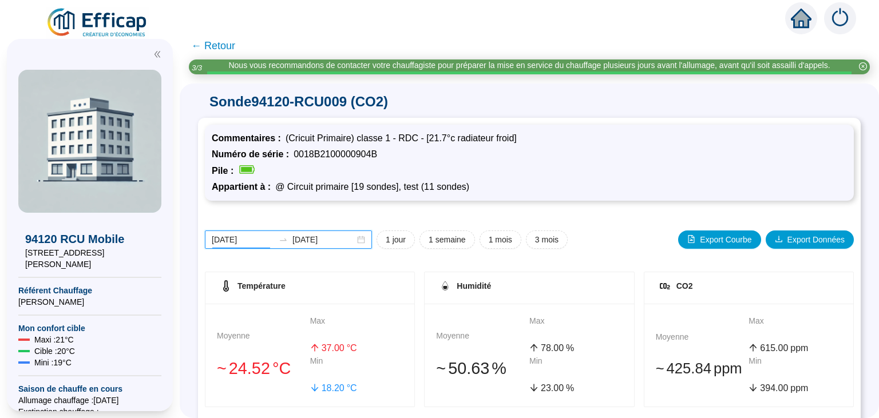
click at [241, 239] on input "[DATE]" at bounding box center [243, 240] width 62 height 12
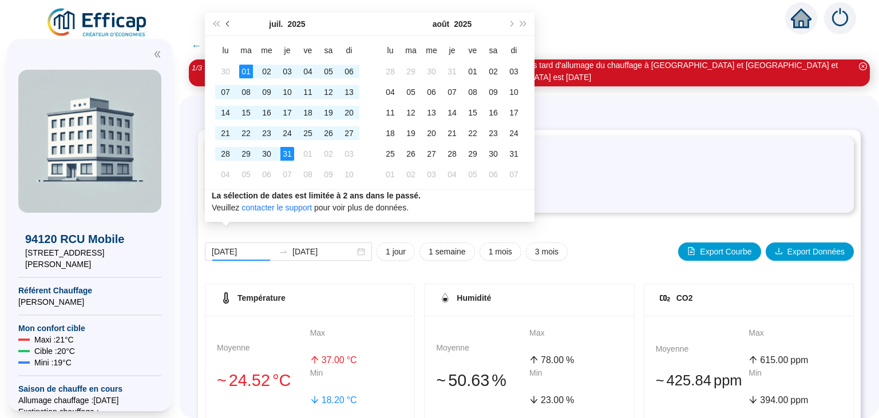
click at [228, 22] on button "Mois précédent (PageUp)" at bounding box center [228, 24] width 13 height 23
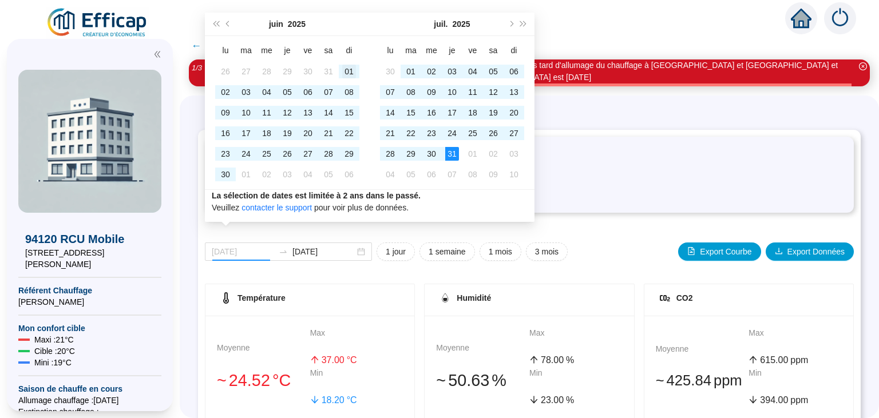
type input "[DATE]"
click at [345, 72] on div "01" at bounding box center [349, 72] width 14 height 14
type input "[DATE]"
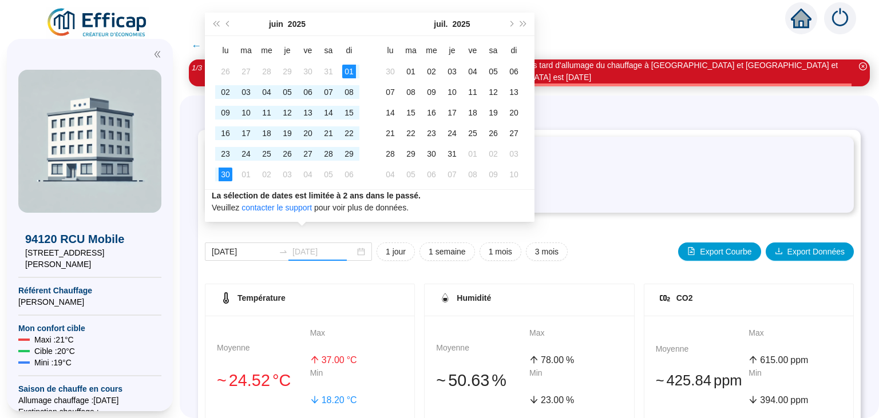
click at [228, 174] on div "30" at bounding box center [226, 175] width 14 height 14
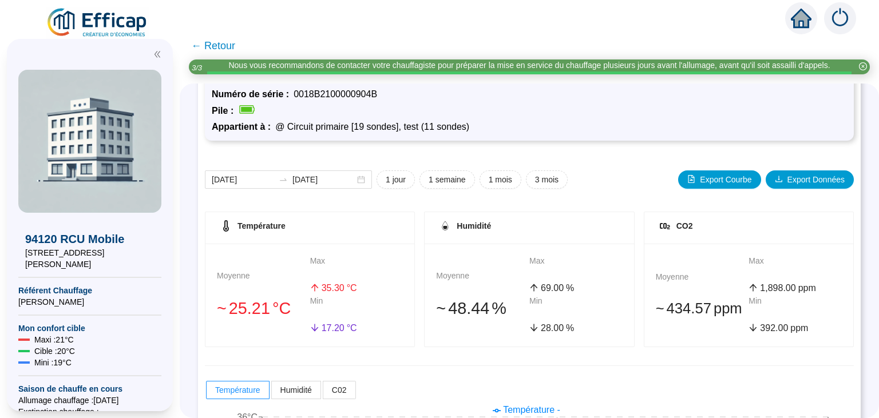
scroll to position [41, 0]
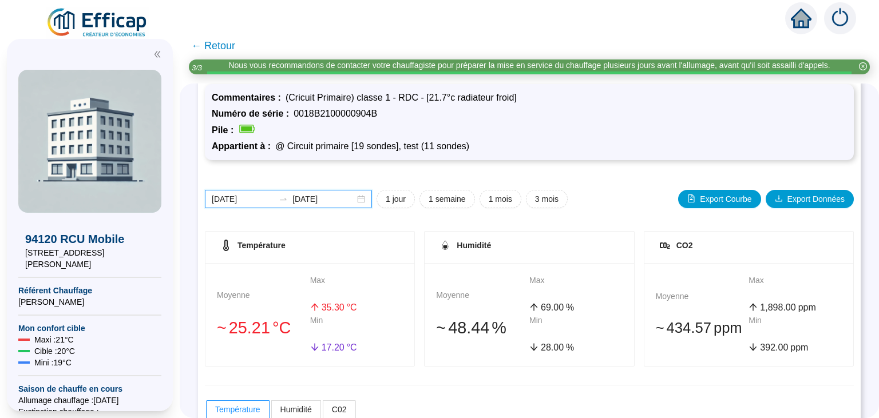
click at [254, 202] on input "[DATE]" at bounding box center [243, 199] width 62 height 12
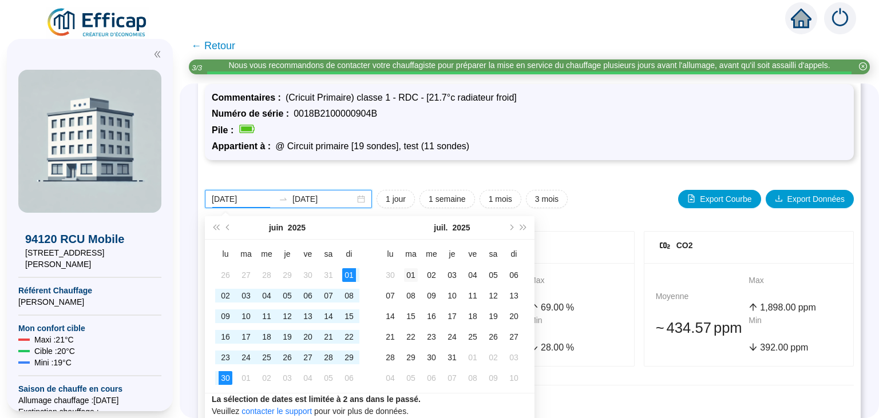
type input "[DATE]"
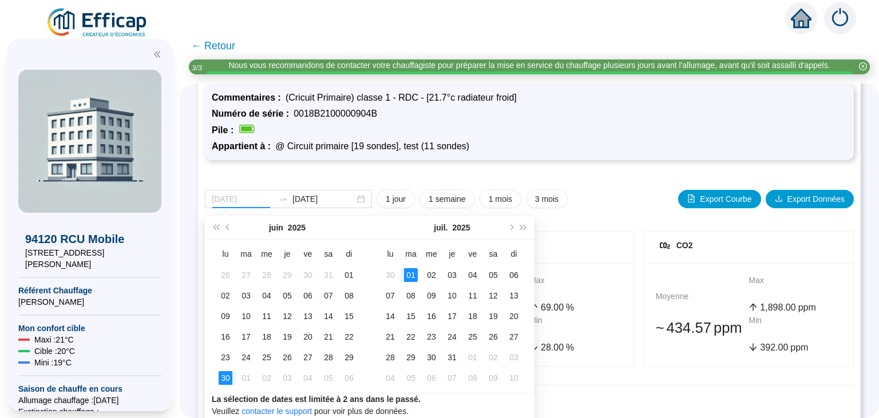
click at [406, 278] on div "01" at bounding box center [411, 275] width 14 height 14
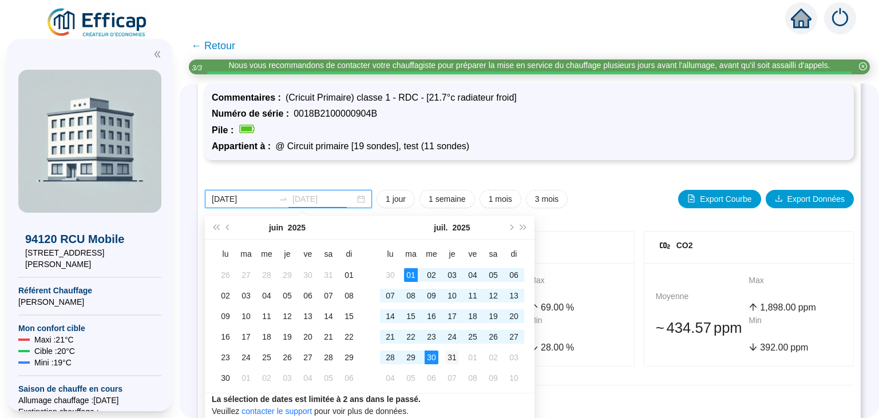
type input "[DATE]"
click at [451, 358] on div "31" at bounding box center [452, 358] width 14 height 14
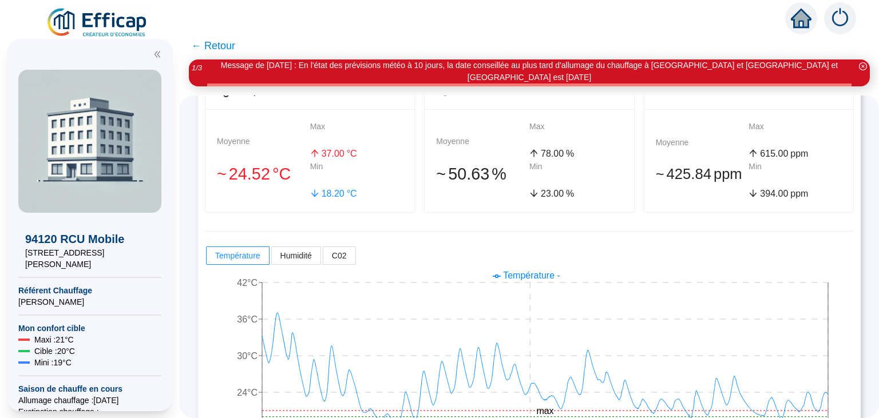
scroll to position [240, 0]
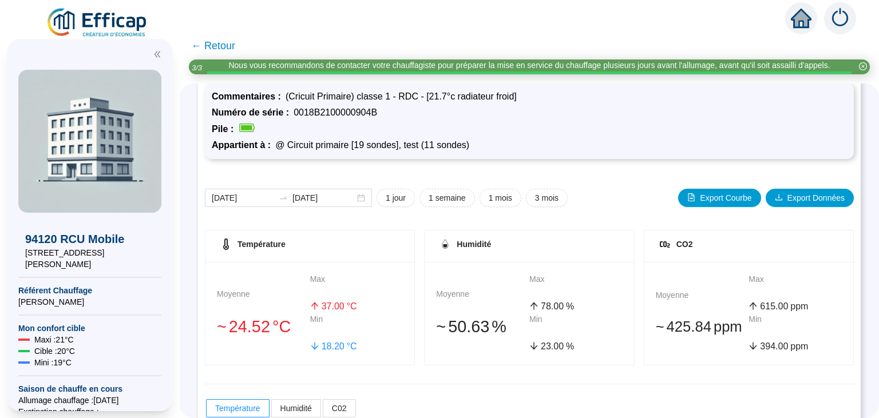
scroll to position [41, 0]
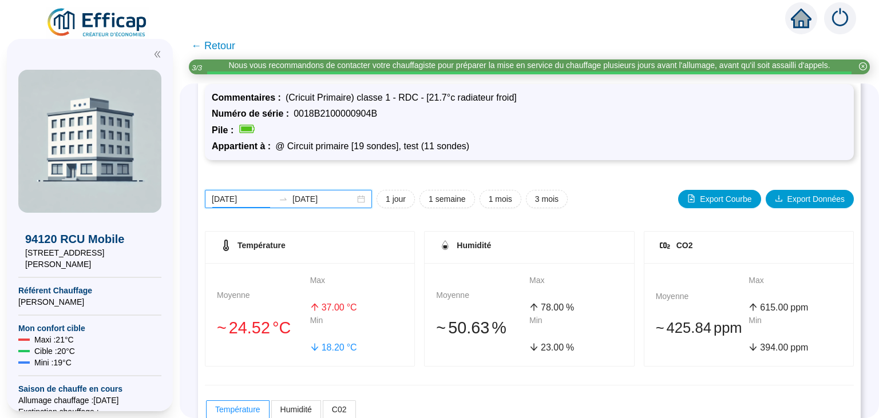
click at [251, 197] on input "[DATE]" at bounding box center [243, 199] width 62 height 12
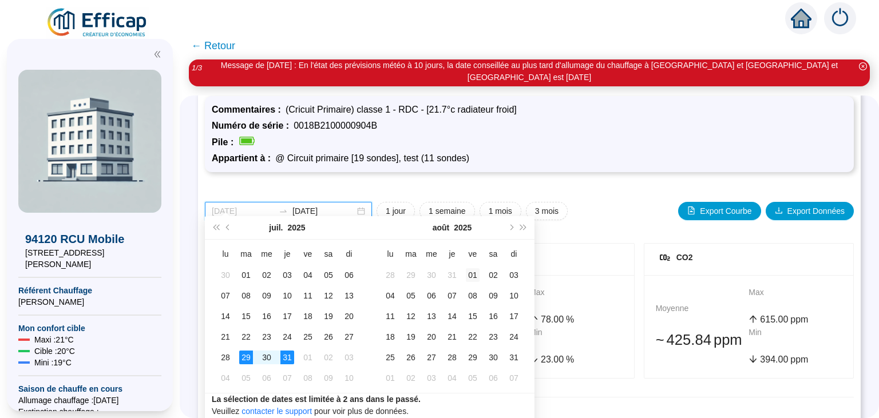
type input "[DATE]"
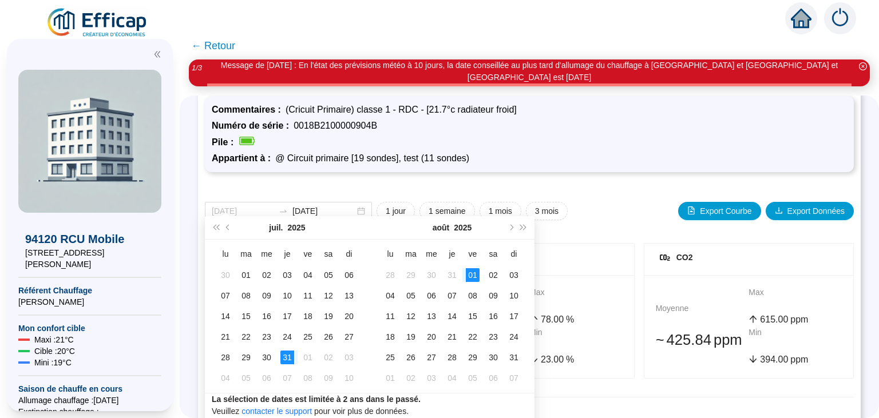
click at [473, 274] on div "01" at bounding box center [473, 275] width 14 height 14
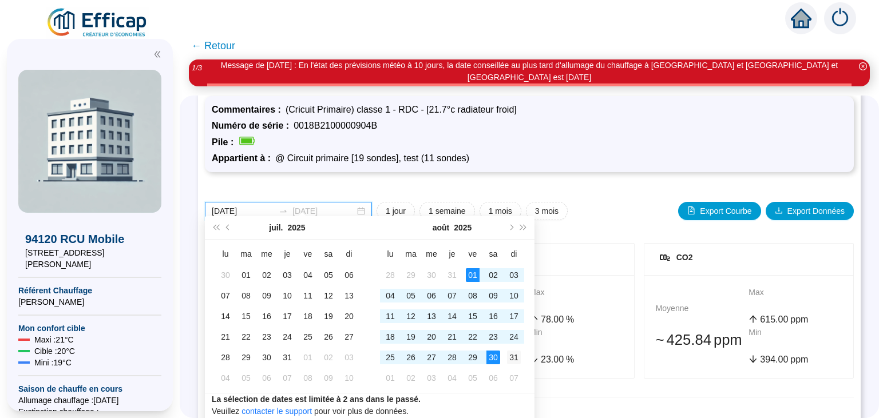
type input "[DATE]"
click at [512, 358] on div "31" at bounding box center [514, 358] width 14 height 14
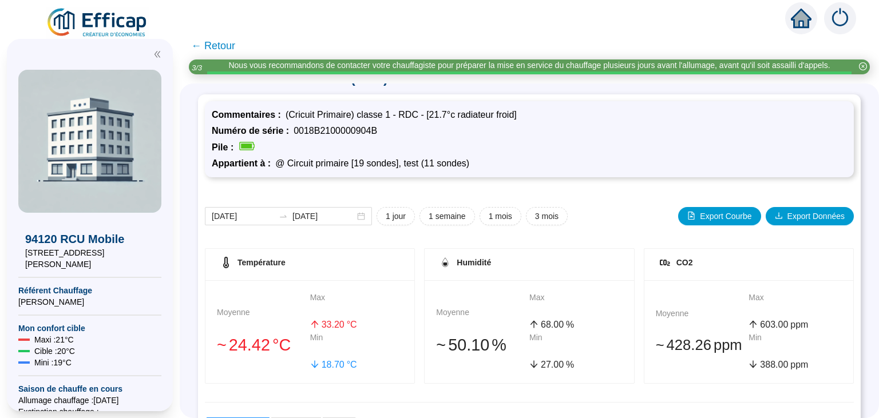
scroll to position [0, 0]
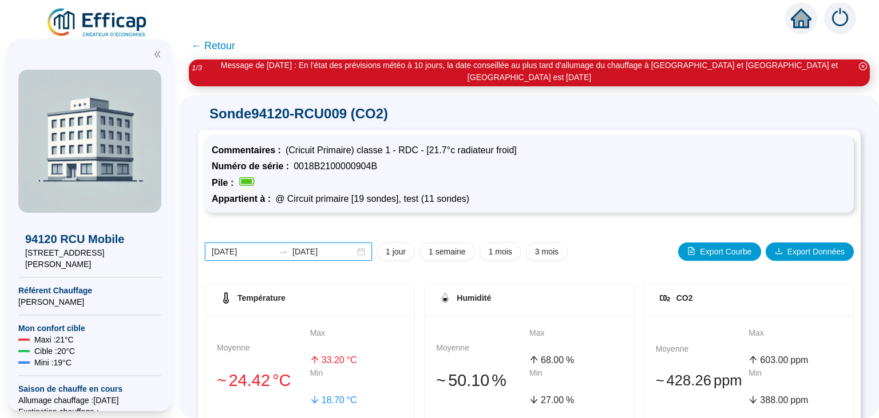
click at [252, 246] on input "[DATE]" at bounding box center [243, 252] width 62 height 12
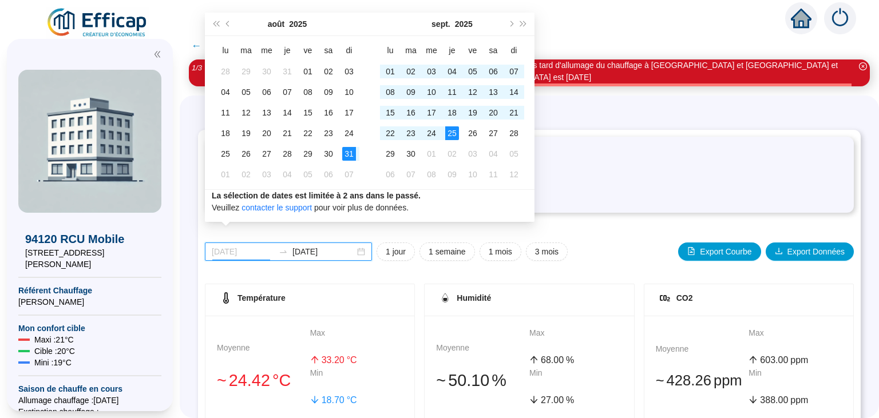
type input "[DATE]"
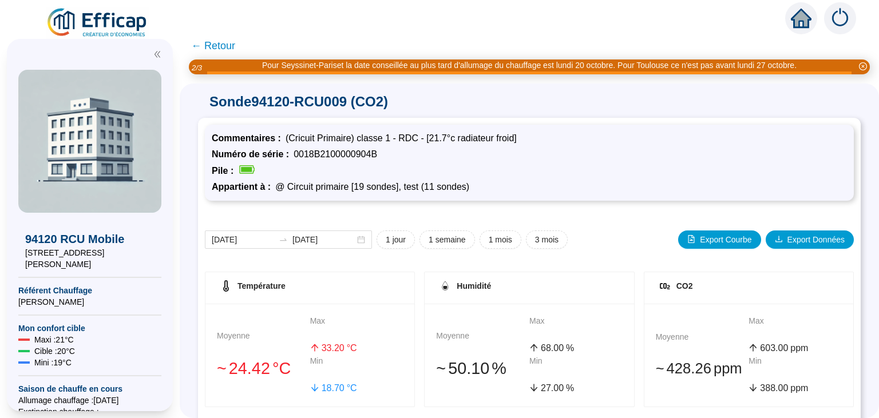
click at [637, 222] on div "[DATE] [DATE] 1 jour 1 semaine 1 mois 3 mois Export Courbe Export Données Tempé…" at bounding box center [529, 426] width 649 height 436
click at [248, 238] on input "[DATE]" at bounding box center [243, 240] width 62 height 12
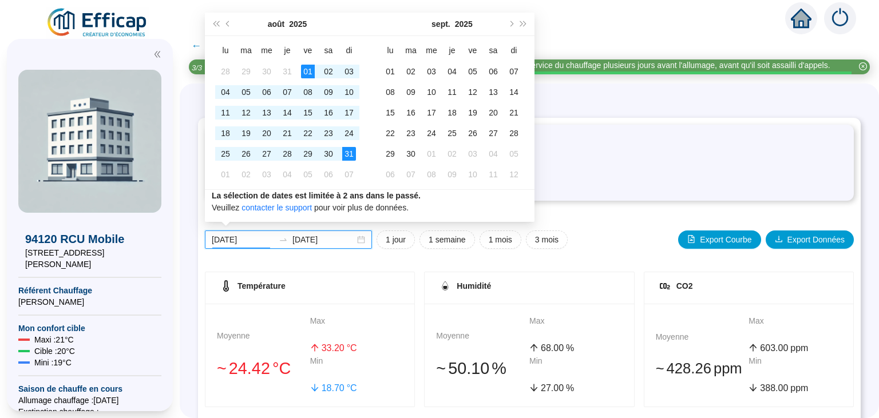
click at [248, 238] on input "[DATE]" at bounding box center [243, 240] width 62 height 12
click at [601, 229] on div "[DATE] [DATE] 1 jour 1 semaine 1 mois 3 mois Export Courbe Export Données Tempé…" at bounding box center [529, 426] width 649 height 436
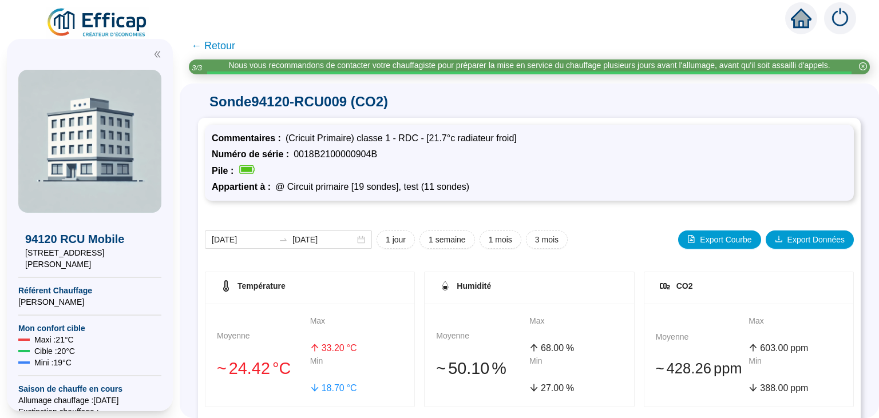
click at [207, 49] on span "← Retour" at bounding box center [213, 46] width 44 height 16
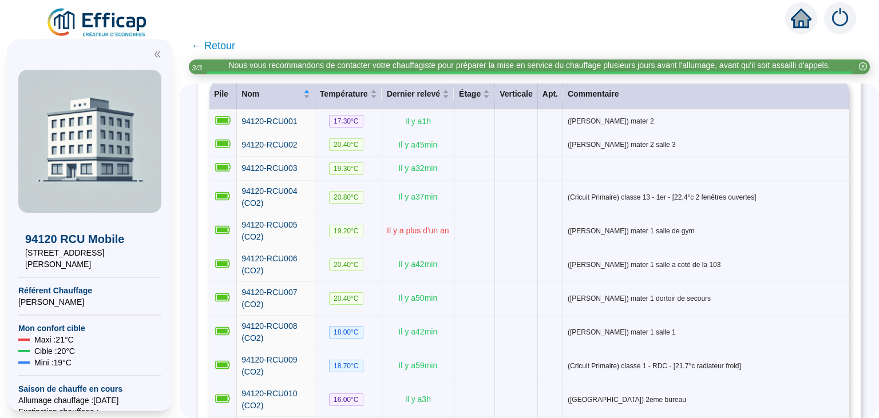
scroll to position [238, 0]
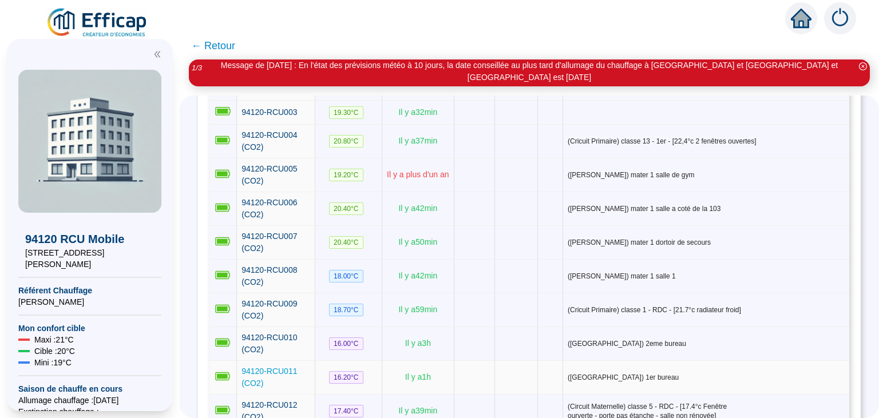
click at [289, 367] on span "94120-RCU011 (CO2)" at bounding box center [270, 377] width 56 height 21
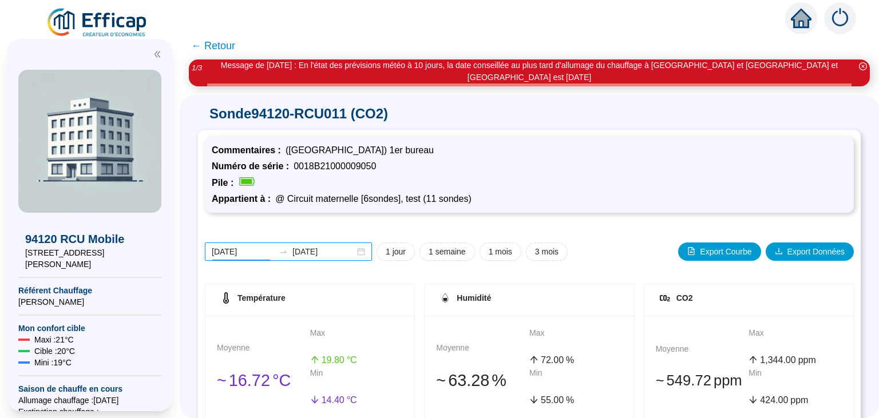
click at [239, 246] on input "[DATE]" at bounding box center [243, 252] width 62 height 12
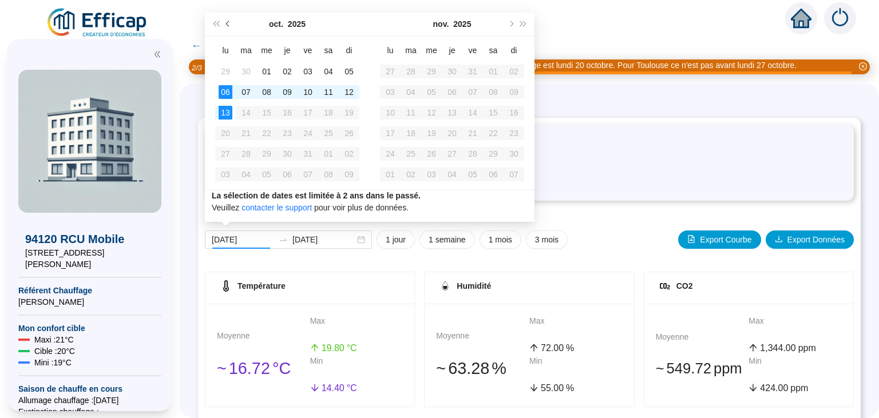
click at [226, 23] on button "Mois précédent (PageUp)" at bounding box center [228, 24] width 13 height 23
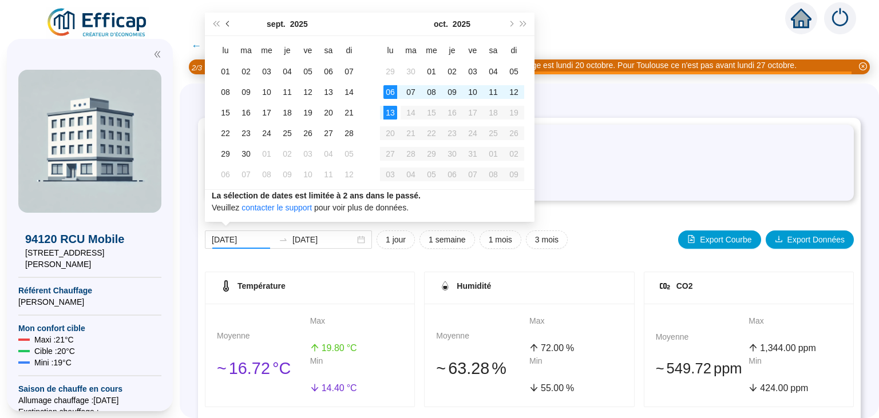
click at [226, 23] on button "Mois précédent (PageUp)" at bounding box center [228, 24] width 13 height 23
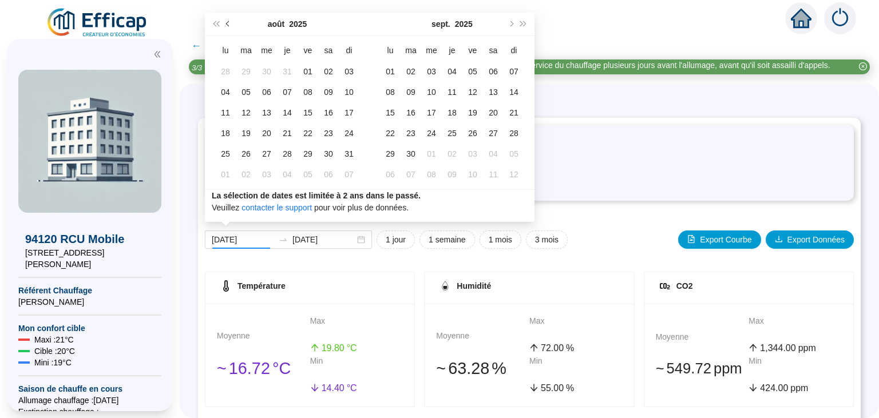
click at [226, 23] on button "Mois précédent (PageUp)" at bounding box center [228, 24] width 13 height 23
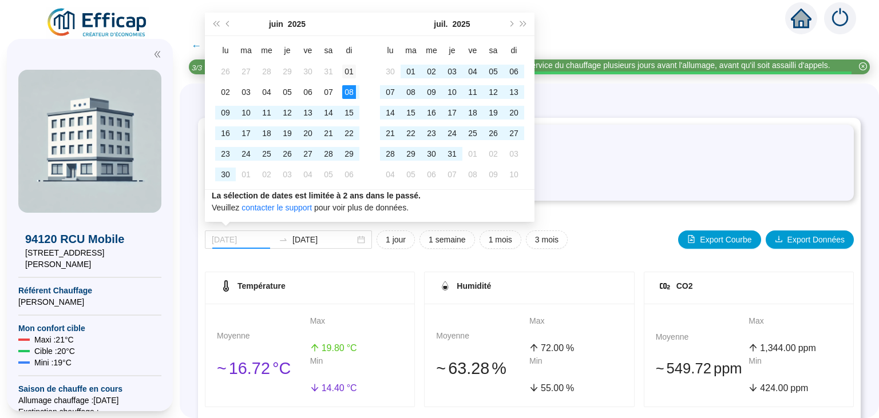
type input "[DATE]"
click at [346, 76] on div "01" at bounding box center [349, 72] width 14 height 14
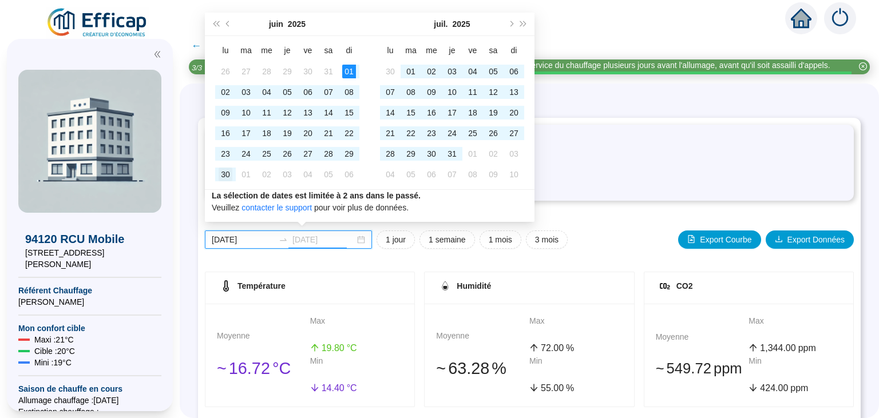
type input "[DATE]"
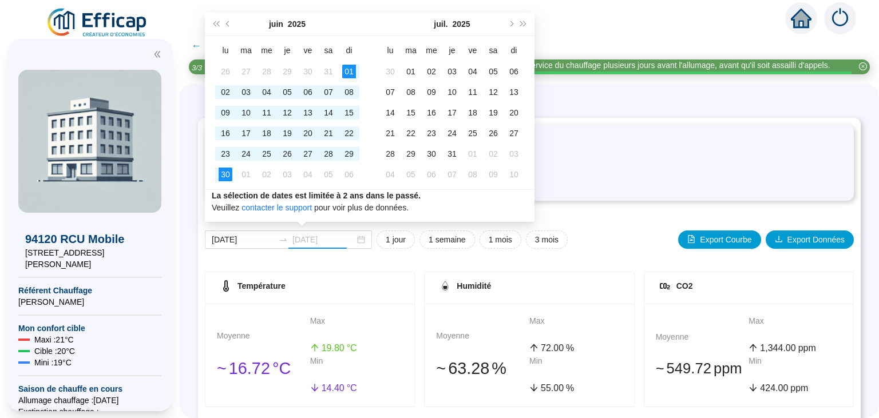
click at [226, 171] on div "30" at bounding box center [226, 175] width 14 height 14
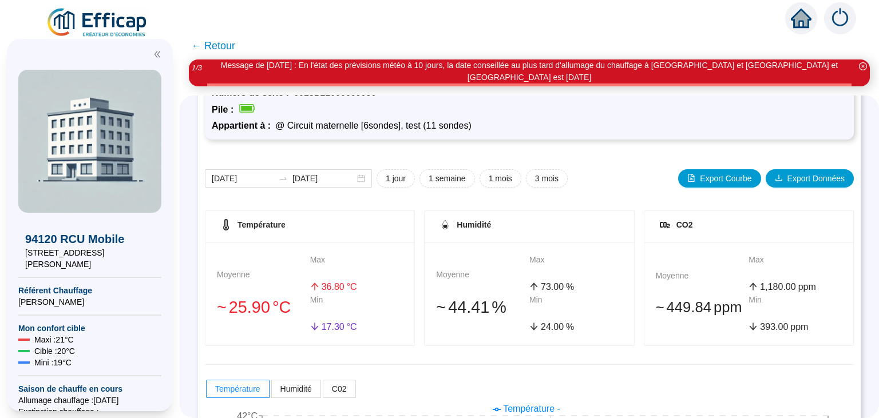
scroll to position [76, 0]
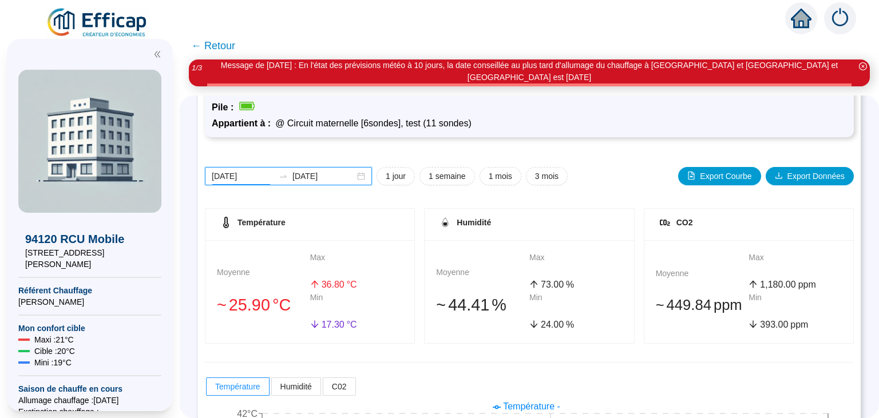
click at [247, 171] on input "[DATE]" at bounding box center [243, 177] width 62 height 12
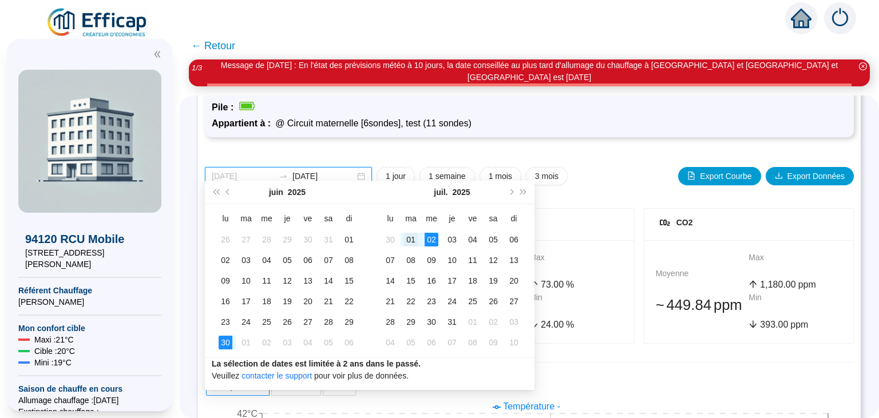
type input "[DATE]"
click at [404, 241] on div "01" at bounding box center [411, 240] width 14 height 14
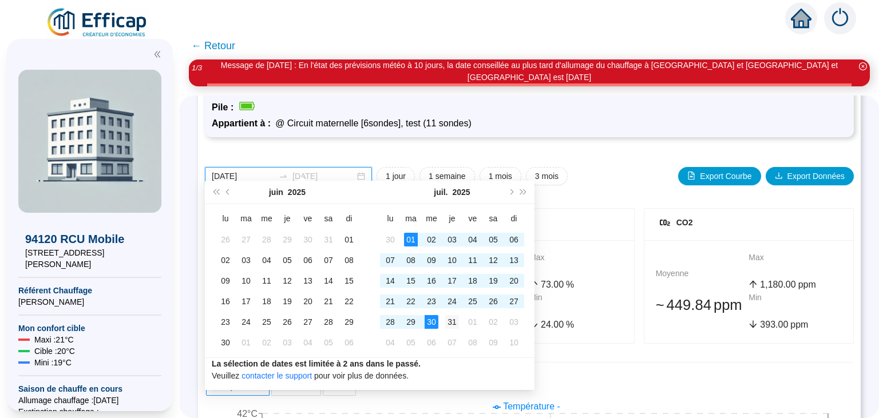
type input "2025-07-31"
click at [452, 322] on div "31" at bounding box center [452, 322] width 14 height 14
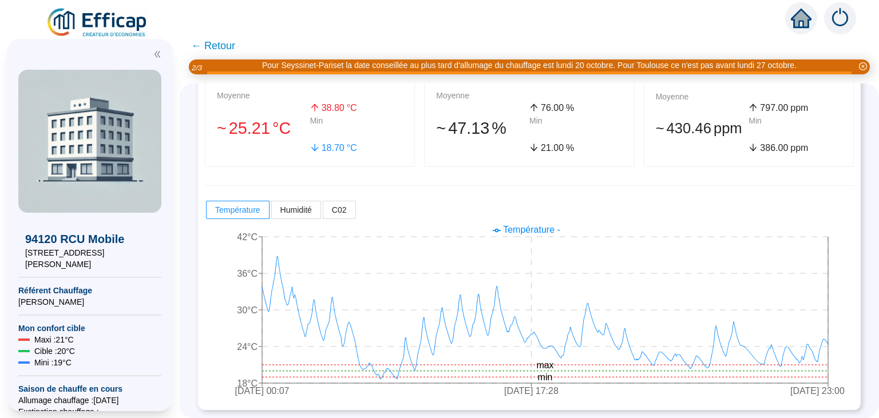
scroll to position [0, 0]
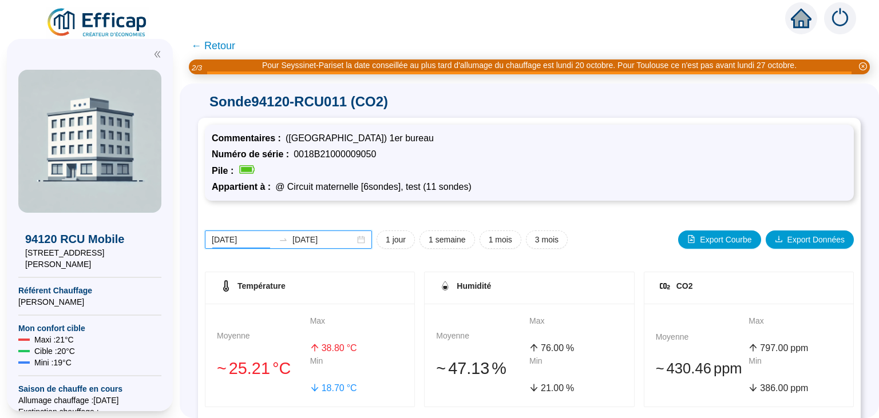
click at [243, 237] on input "2025-07-01" at bounding box center [243, 240] width 62 height 12
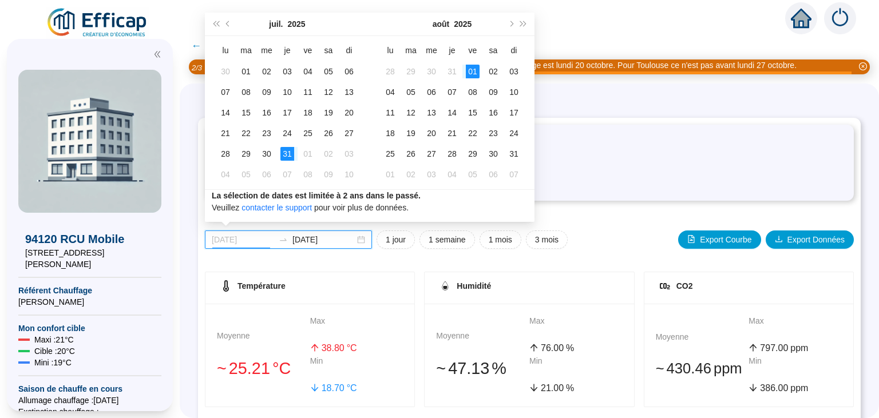
type input "2025-08-01"
click at [477, 70] on div "01" at bounding box center [473, 72] width 14 height 14
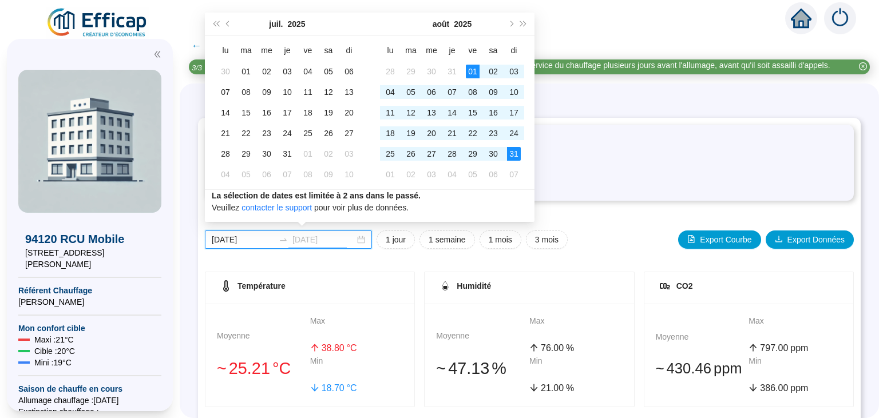
type input "2025-08-31"
click at [518, 157] on div "31" at bounding box center [514, 154] width 14 height 14
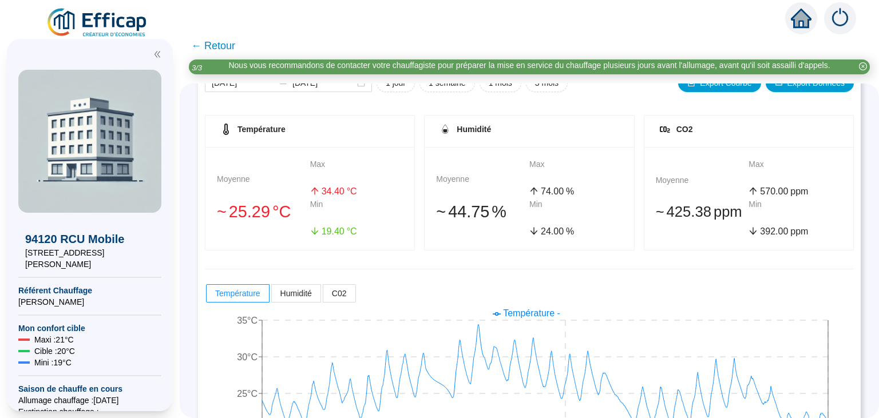
scroll to position [158, 0]
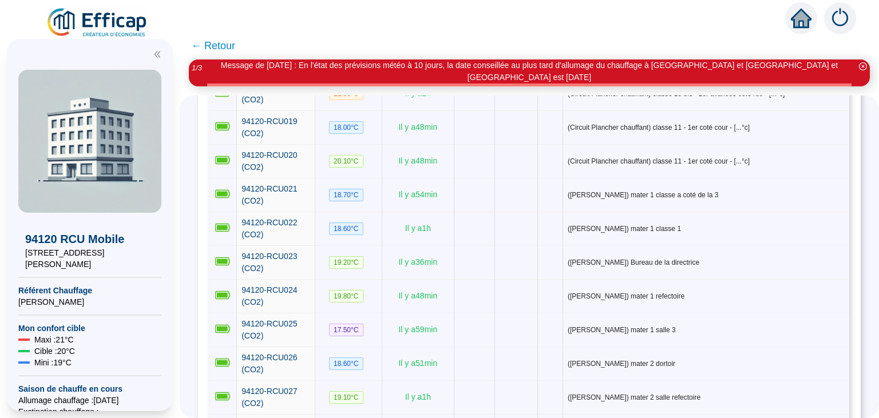
scroll to position [754, 0]
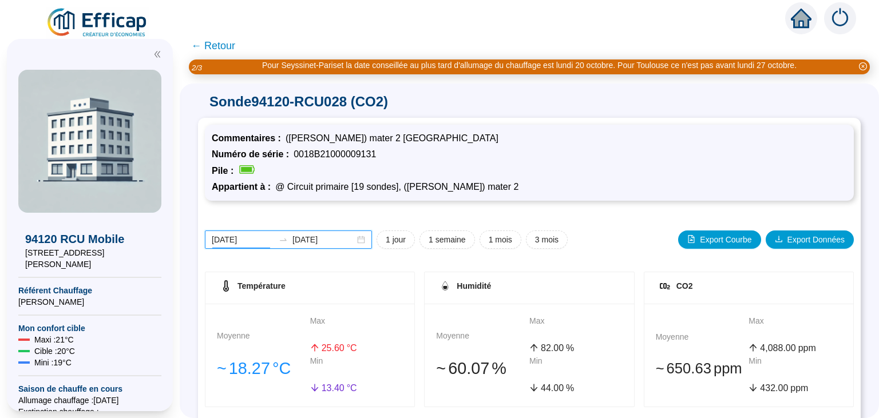
click at [237, 240] on input "2025-10-06" at bounding box center [243, 240] width 62 height 12
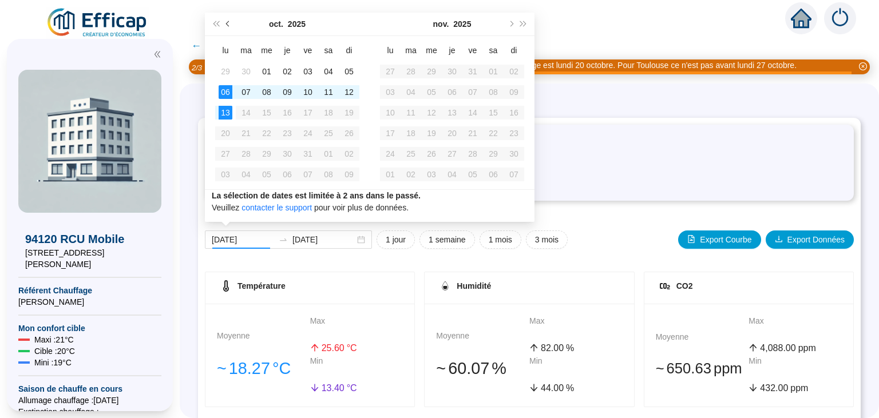
click at [228, 23] on span "Mois précédent (PageUp)" at bounding box center [229, 24] width 6 height 6
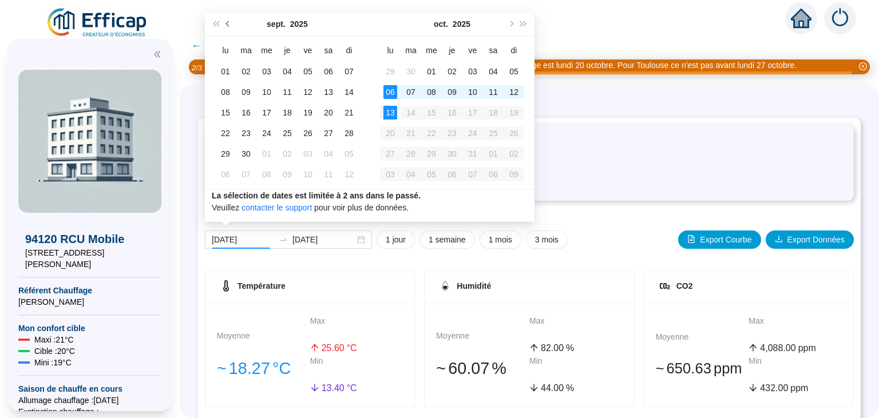
click at [228, 23] on span "Mois précédent (PageUp)" at bounding box center [229, 24] width 6 height 6
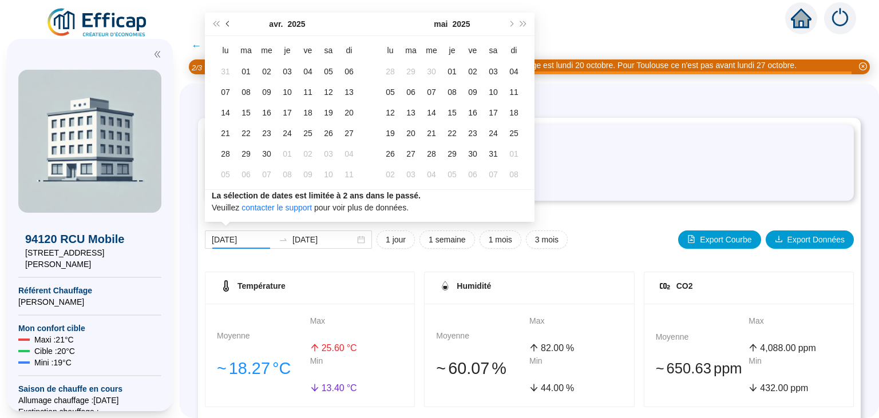
click at [228, 23] on span "Mois précédent (PageUp)" at bounding box center [229, 24] width 6 height 6
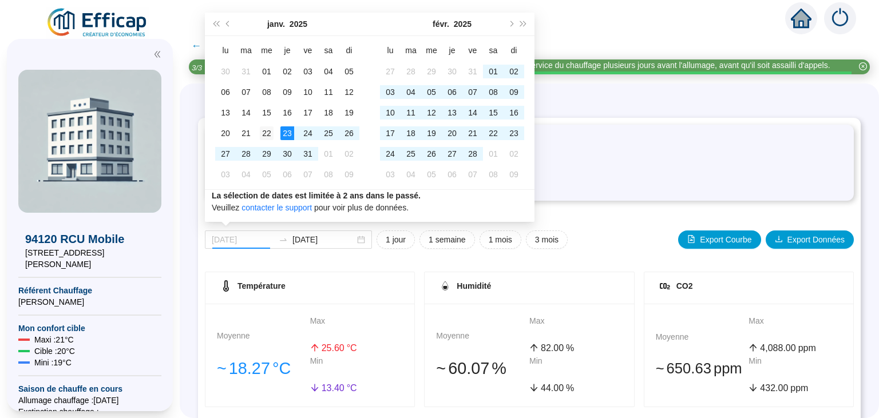
type input "[DATE]"
click at [268, 132] on div "22" at bounding box center [267, 134] width 14 height 14
type input "[DATE]"
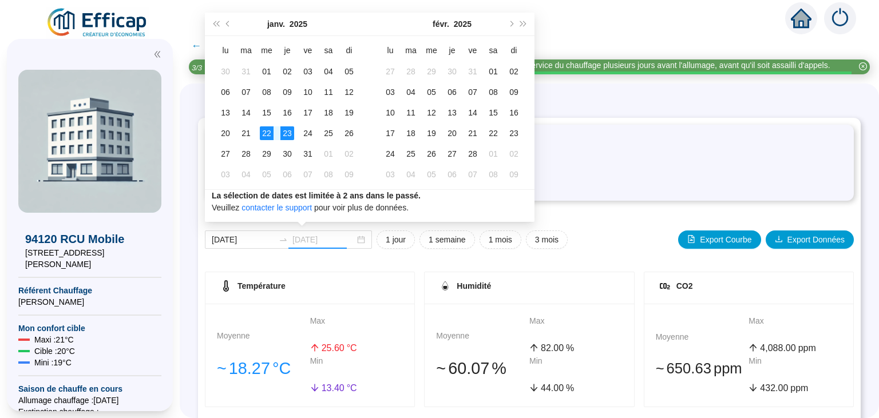
click at [287, 132] on div "23" at bounding box center [288, 134] width 14 height 14
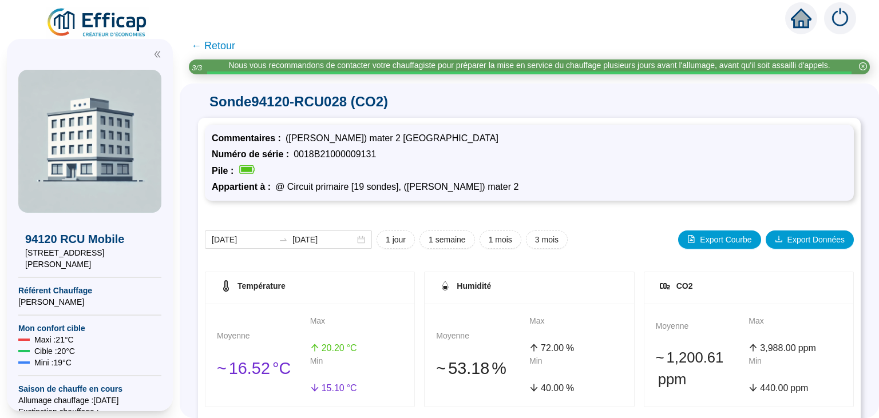
scroll to position [240, 0]
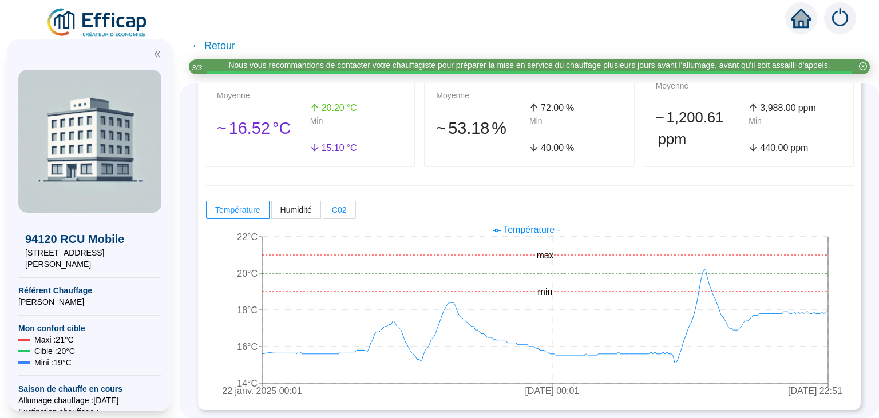
click at [340, 215] on label "C02" at bounding box center [339, 210] width 33 height 18
click at [323, 213] on input "C02" at bounding box center [323, 213] width 0 height 0
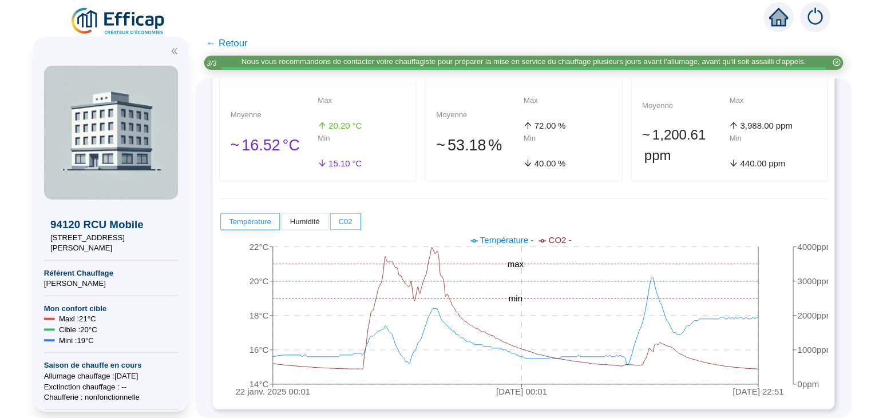
scroll to position [213, 0]
